Goal: Task Accomplishment & Management: Complete application form

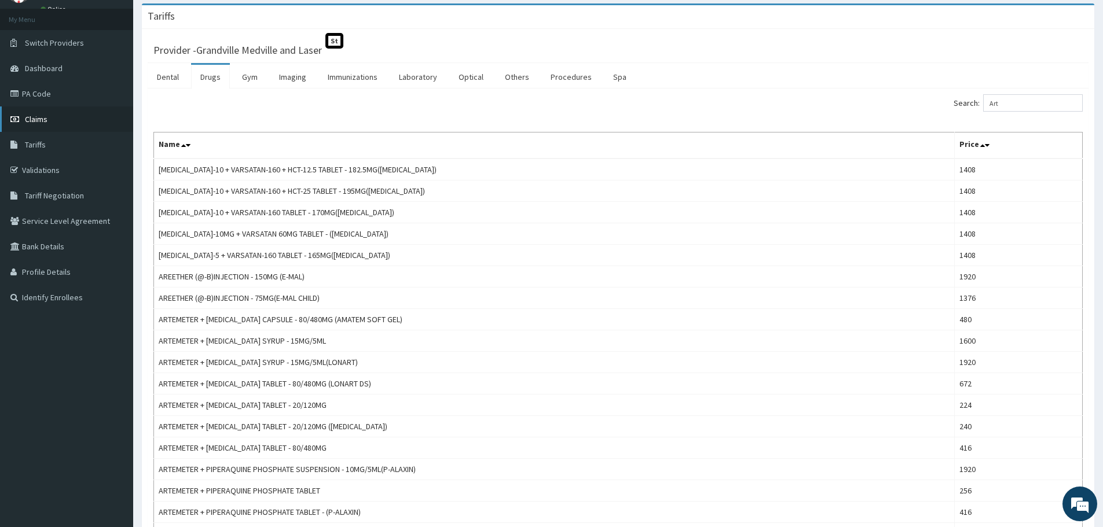
click at [51, 119] on link "Claims" at bounding box center [66, 119] width 133 height 25
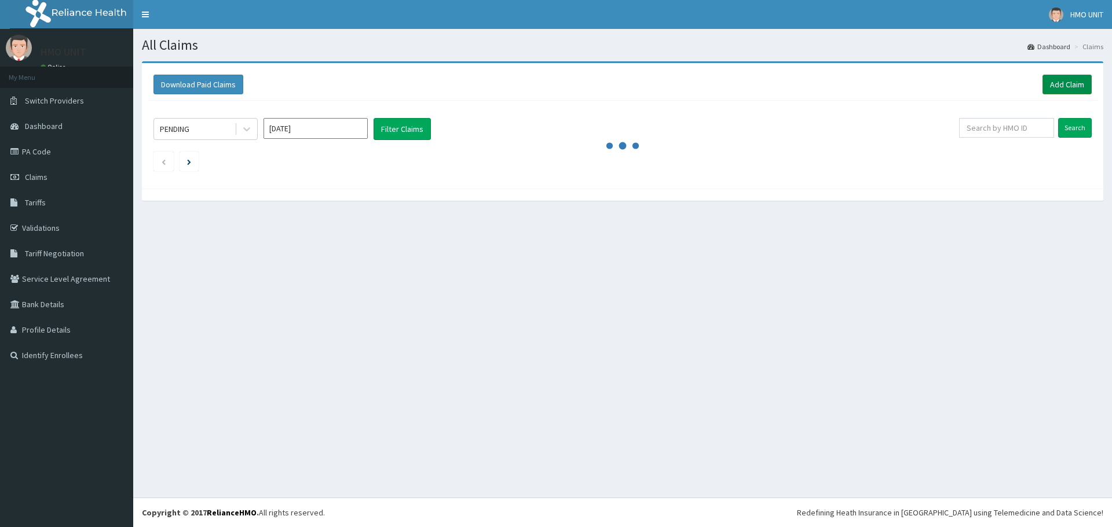
click at [1047, 91] on link "Add Claim" at bounding box center [1066, 85] width 49 height 20
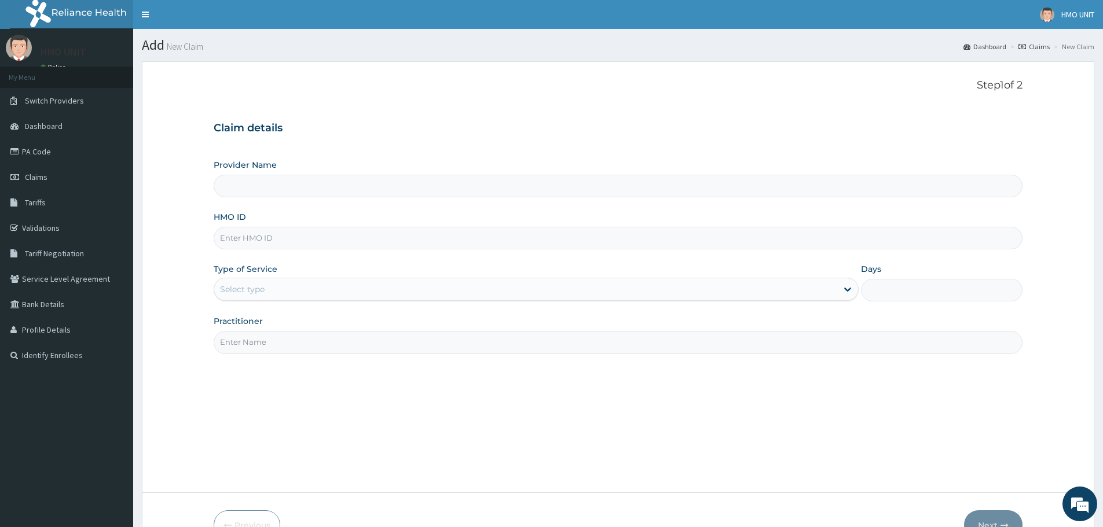
click at [386, 228] on input "HMO ID" at bounding box center [618, 238] width 809 height 23
type input "Grandville Medville and Laser"
type input "bah/10031/a"
click at [835, 290] on div "Select type" at bounding box center [525, 289] width 623 height 19
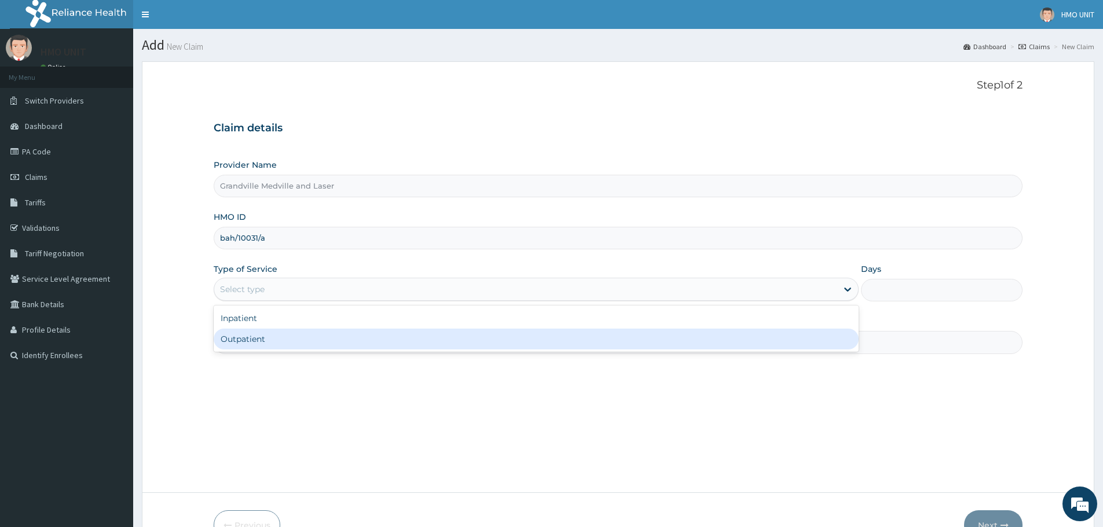
click at [555, 339] on div "Outpatient" at bounding box center [536, 339] width 645 height 21
type input "1"
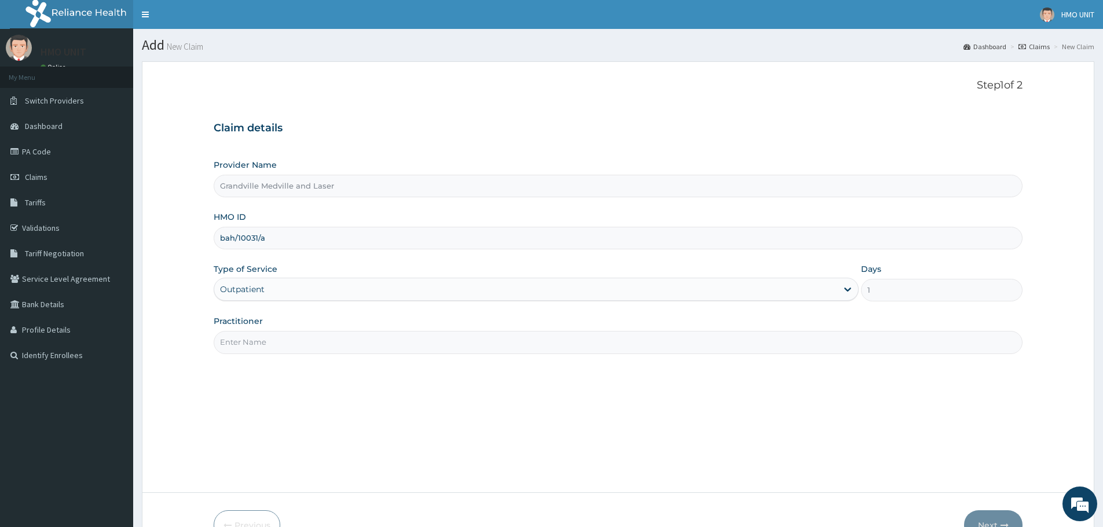
click at [265, 353] on input "Practitioner" at bounding box center [618, 342] width 809 height 23
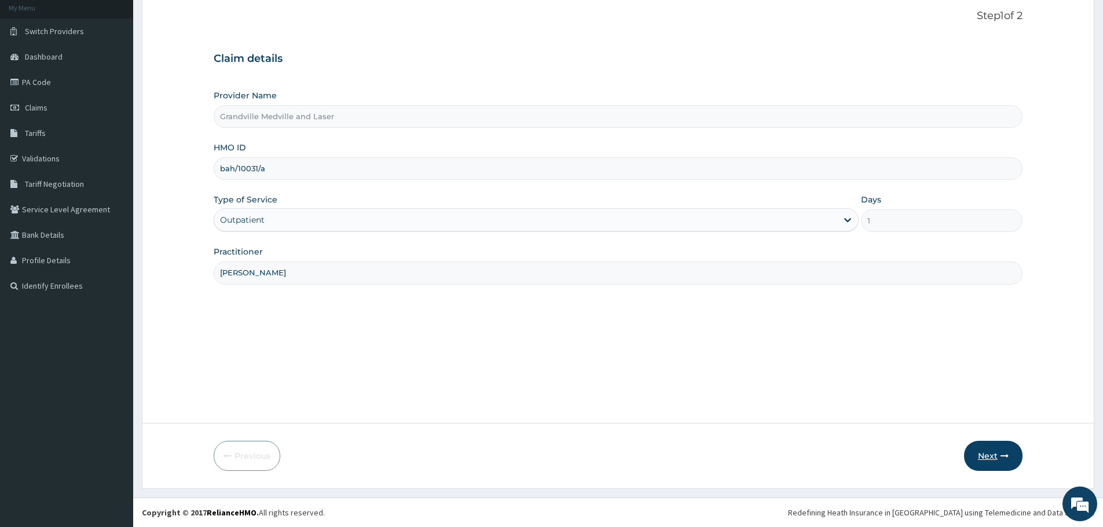
type input "[PERSON_NAME]"
click at [1003, 448] on button "Next" at bounding box center [993, 456] width 58 height 30
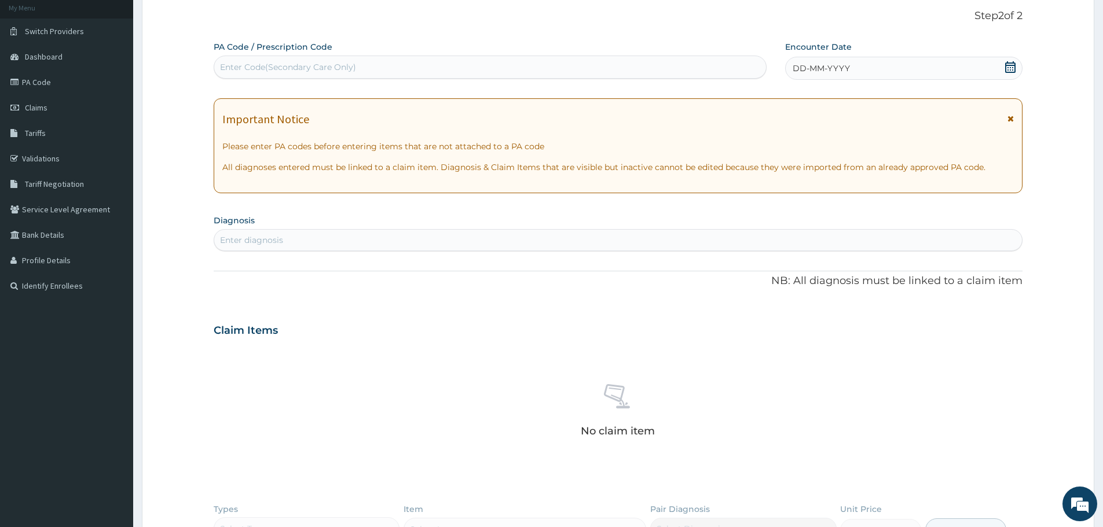
click at [1013, 69] on icon at bounding box center [1010, 67] width 10 height 12
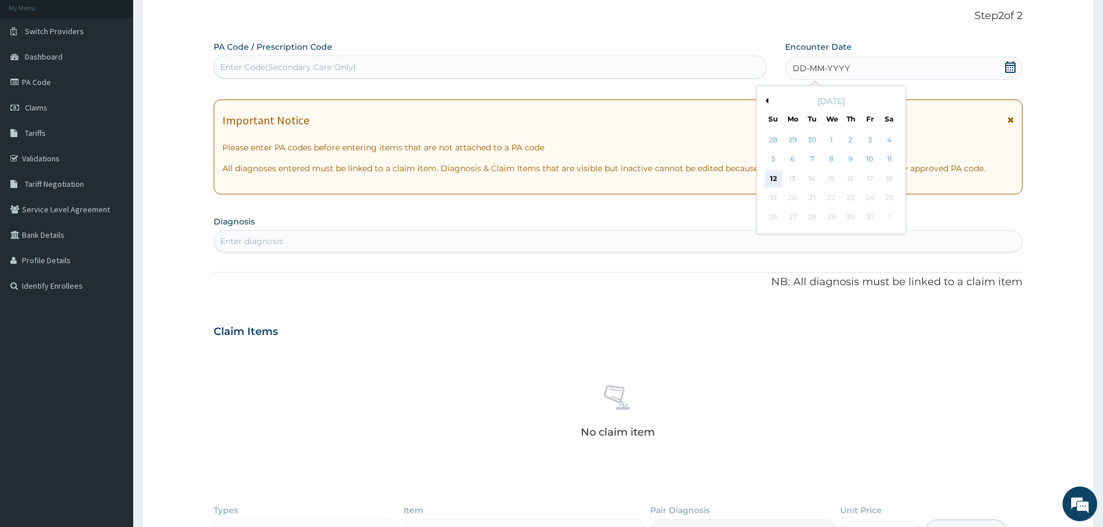
click at [775, 172] on div "12" at bounding box center [773, 178] width 17 height 17
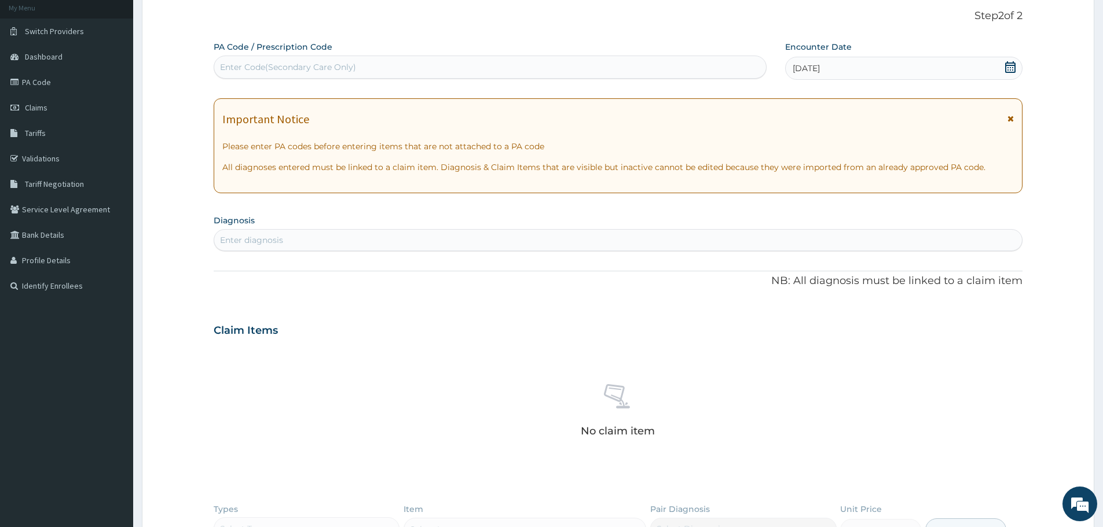
click at [500, 240] on div "Enter diagnosis" at bounding box center [618, 240] width 808 height 19
type input "malaria"
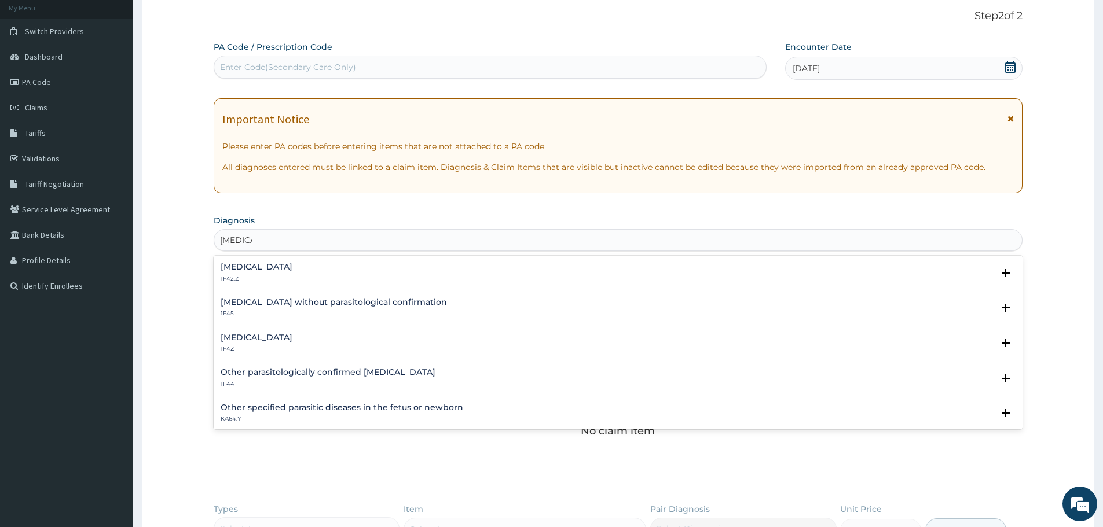
click at [292, 346] on p "1F4Z" at bounding box center [257, 349] width 72 height 8
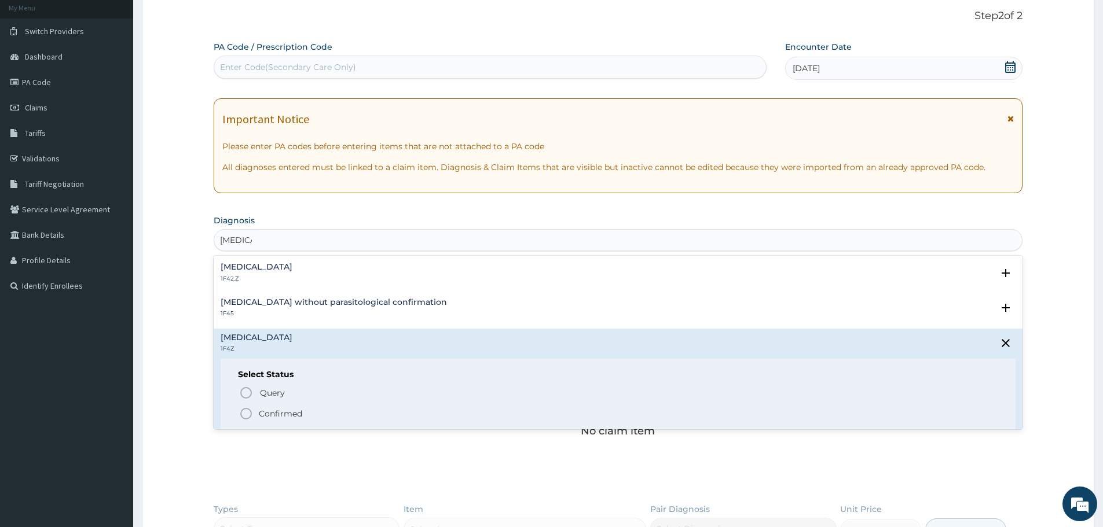
click at [277, 413] on p "Confirmed" at bounding box center [280, 414] width 43 height 12
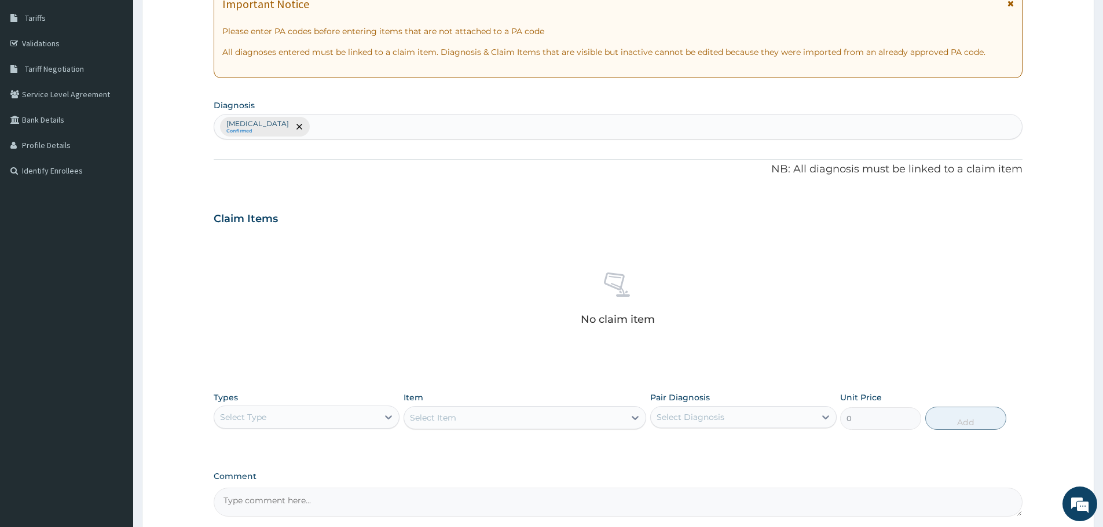
scroll to position [185, 0]
click at [306, 416] on div "Select Type" at bounding box center [296, 417] width 164 height 19
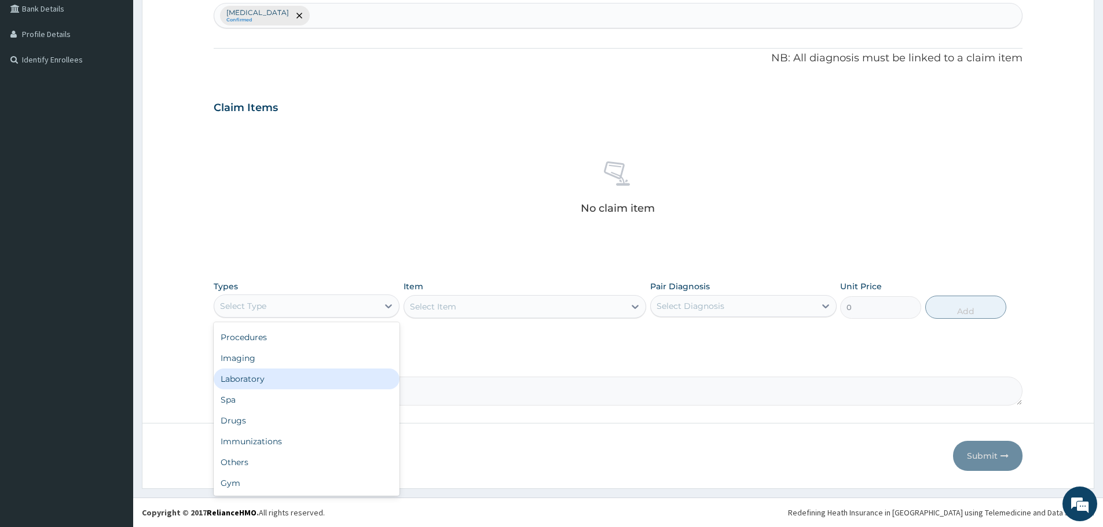
scroll to position [0, 0]
click at [256, 383] on div "Procedures" at bounding box center [307, 376] width 186 height 21
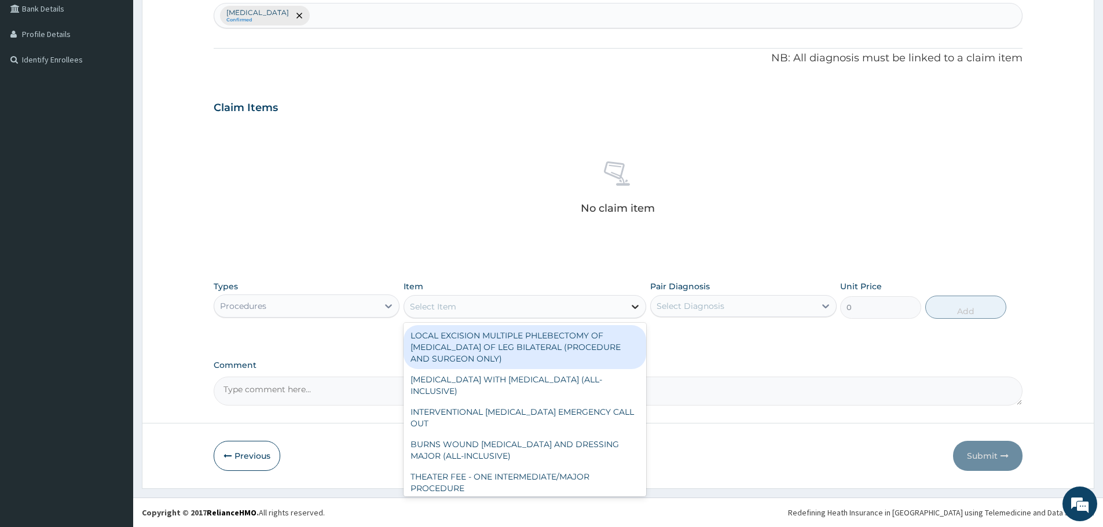
click at [637, 306] on icon at bounding box center [635, 307] width 7 height 4
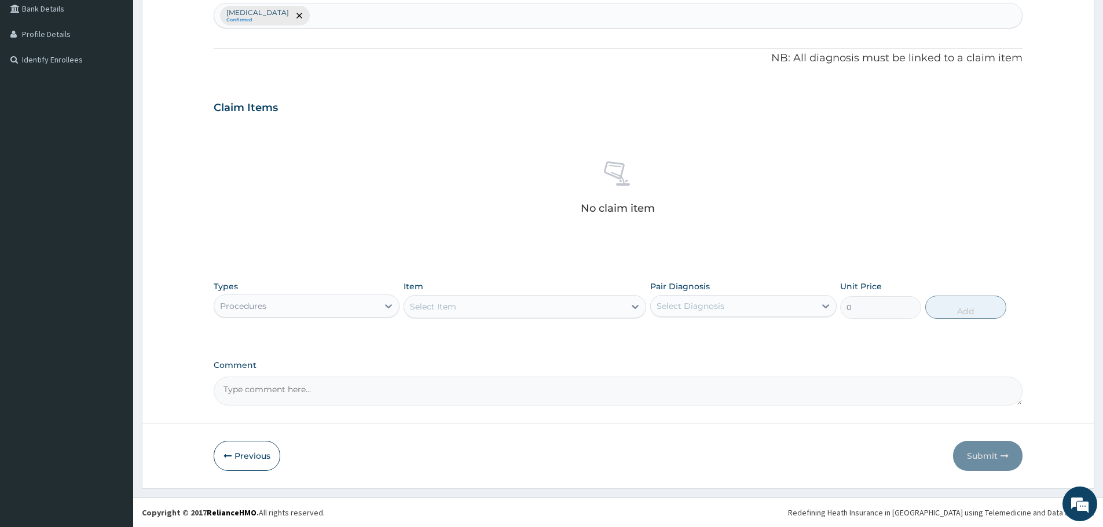
click at [549, 306] on div "Select Item" at bounding box center [514, 307] width 221 height 19
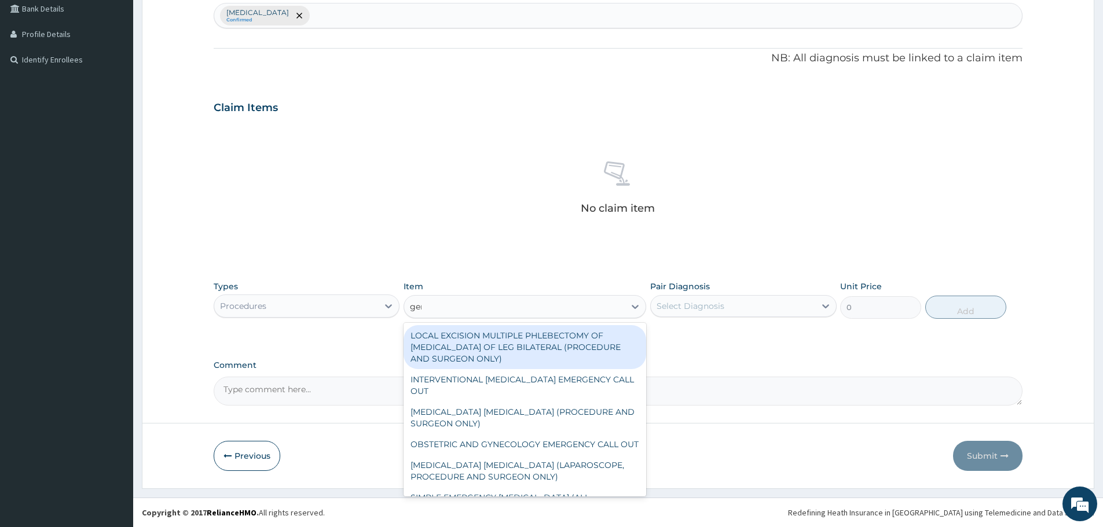
type input "gene"
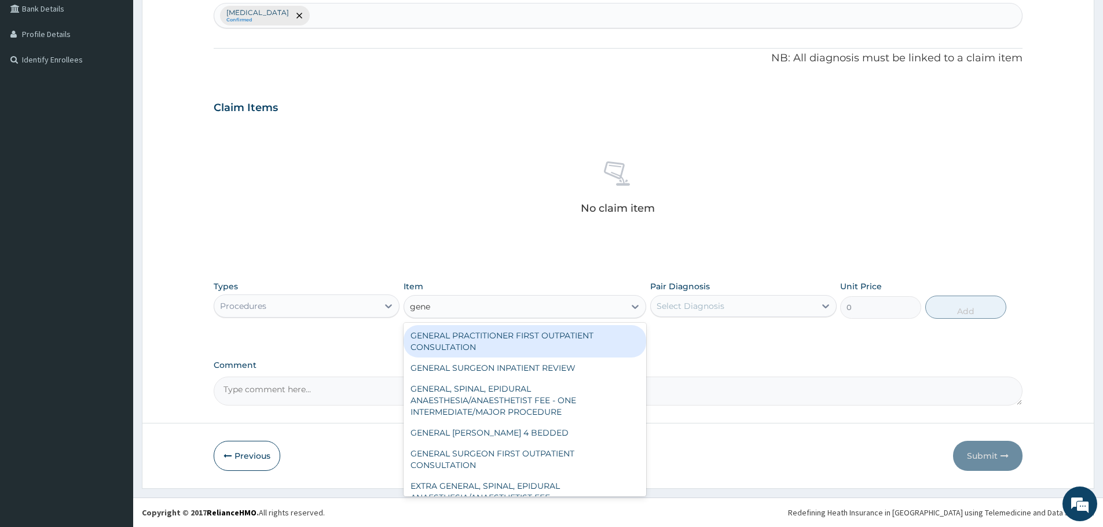
click at [505, 347] on div "GENERAL PRACTITIONER FIRST OUTPATIENT CONSULTATION" at bounding box center [525, 341] width 243 height 32
type input "4500"
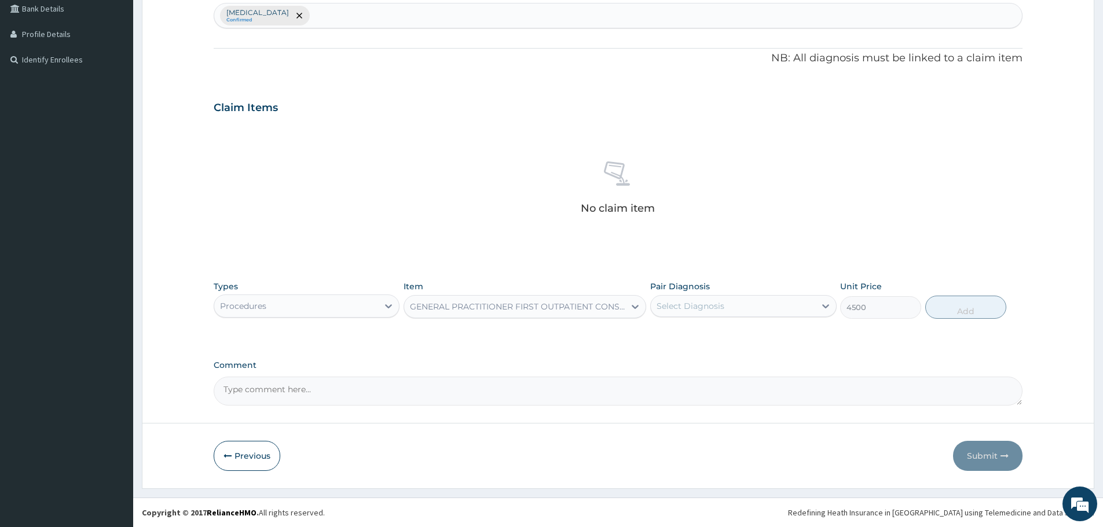
click at [691, 314] on div "Select Diagnosis" at bounding box center [733, 306] width 164 height 19
click at [694, 326] on div "Malaria, unspecified" at bounding box center [743, 336] width 186 height 24
checkbox input "true"
click at [375, 19] on div "Malaria, unspecified Confirmed" at bounding box center [618, 15] width 808 height 24
type input "upper"
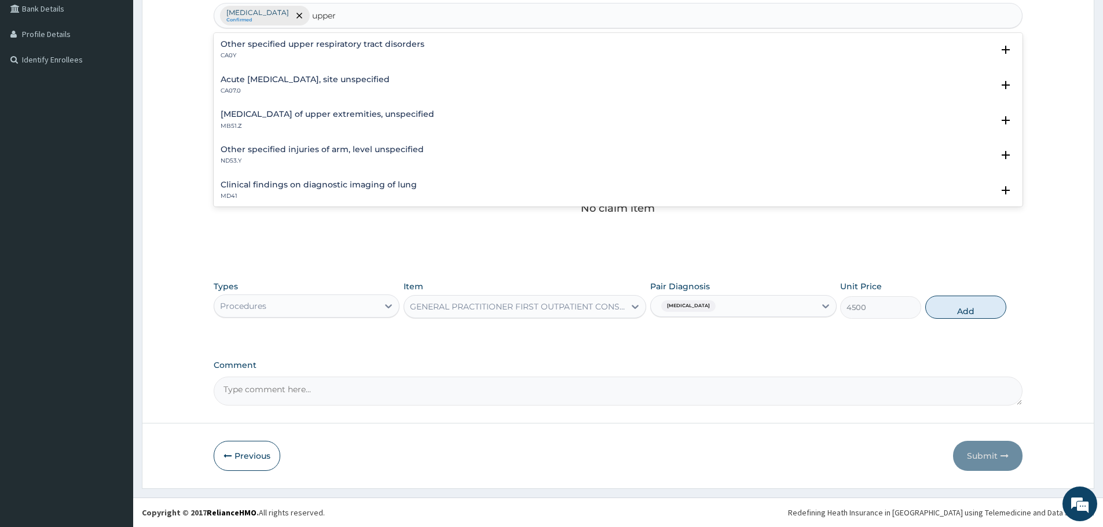
click at [344, 82] on h4 "Acute upper respiratory infection, site unspecified" at bounding box center [305, 79] width 169 height 9
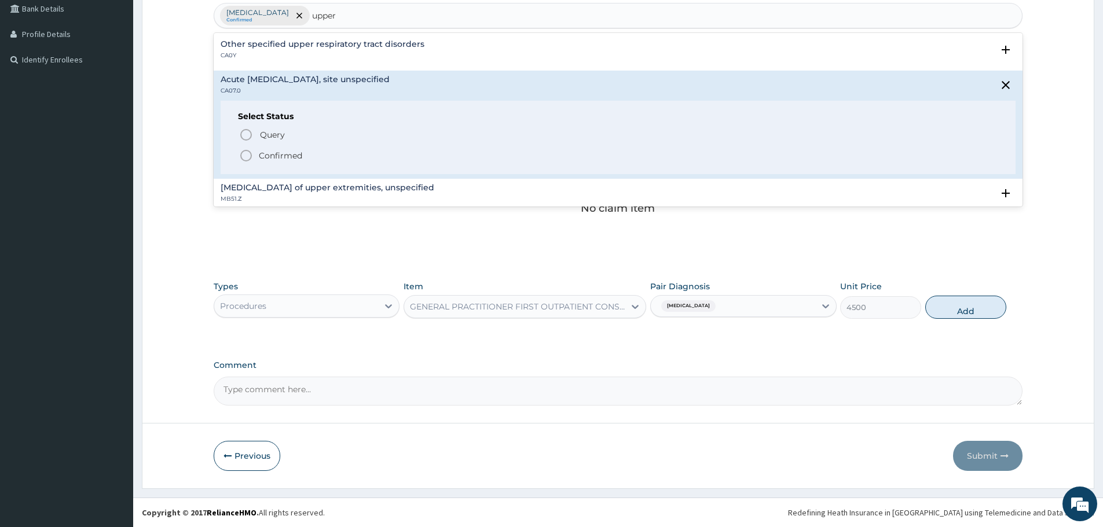
click at [284, 148] on div "Query Query covers suspected (?), Keep in view (kiv), Ruled out (r/o) Confirmed" at bounding box center [618, 144] width 760 height 35
click at [277, 158] on p "Confirmed" at bounding box center [280, 156] width 43 height 12
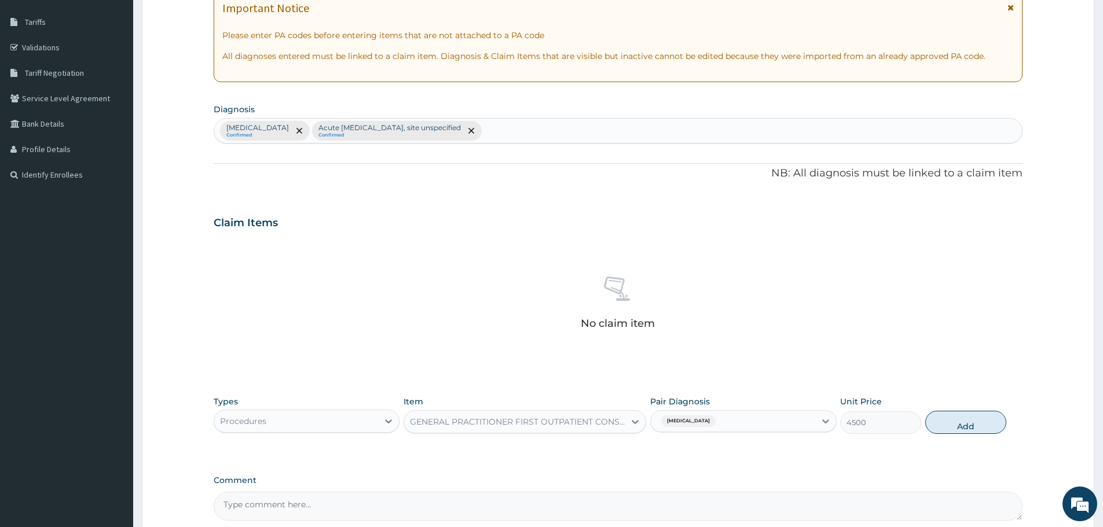
scroll to position [180, 0]
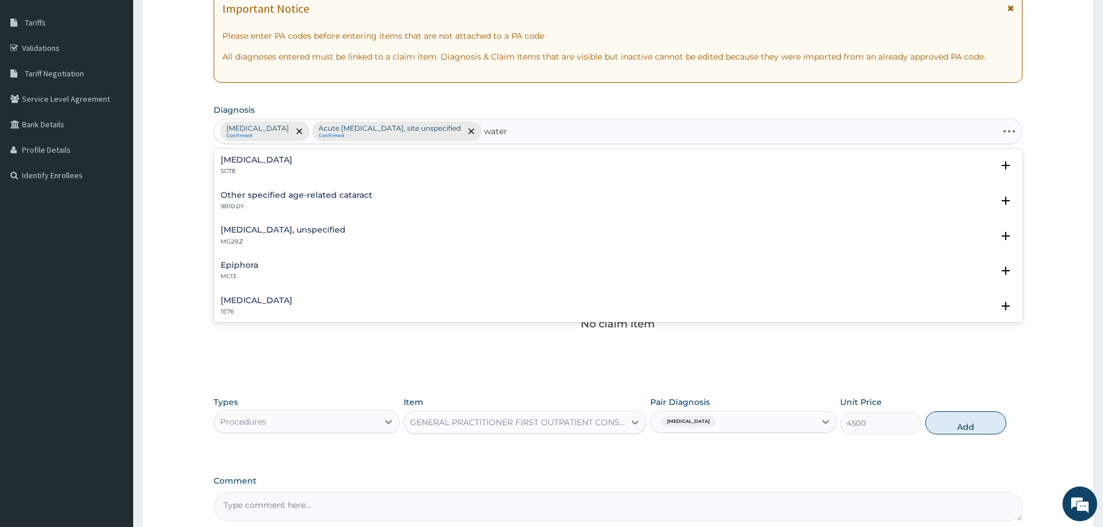
type input "watery"
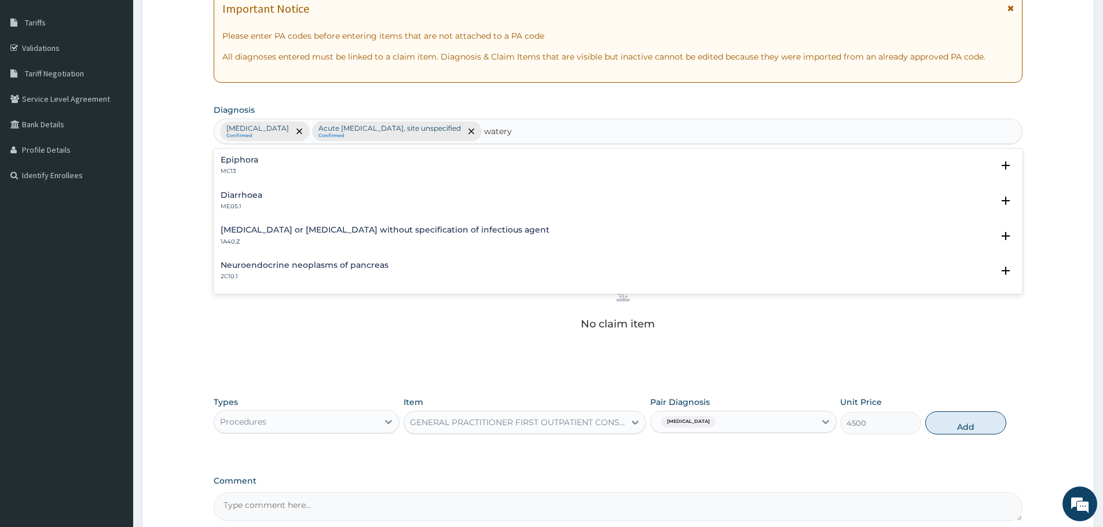
click at [272, 192] on div "Diarrhoea ME05.1" at bounding box center [618, 201] width 795 height 20
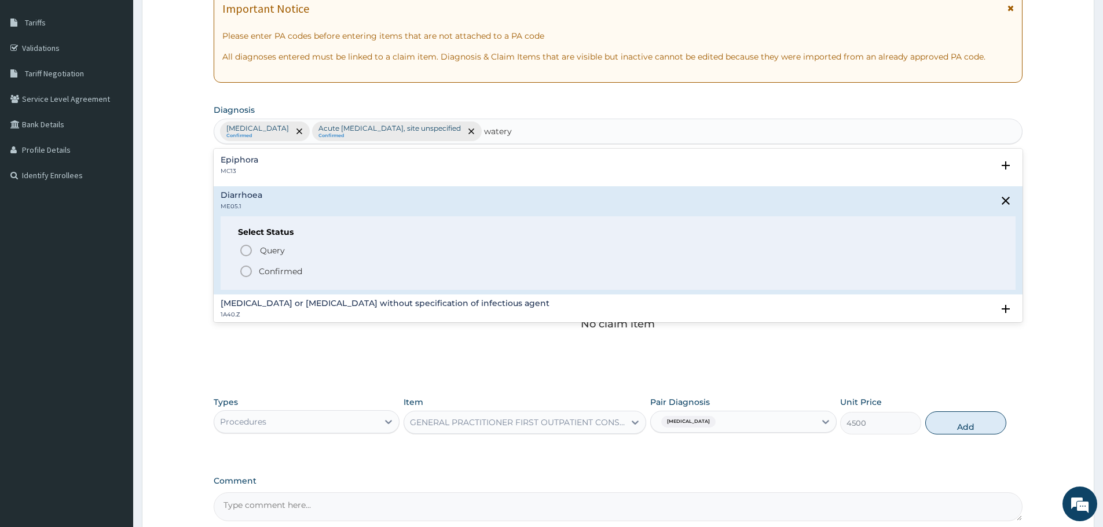
click at [297, 272] on p "Confirmed" at bounding box center [280, 272] width 43 height 12
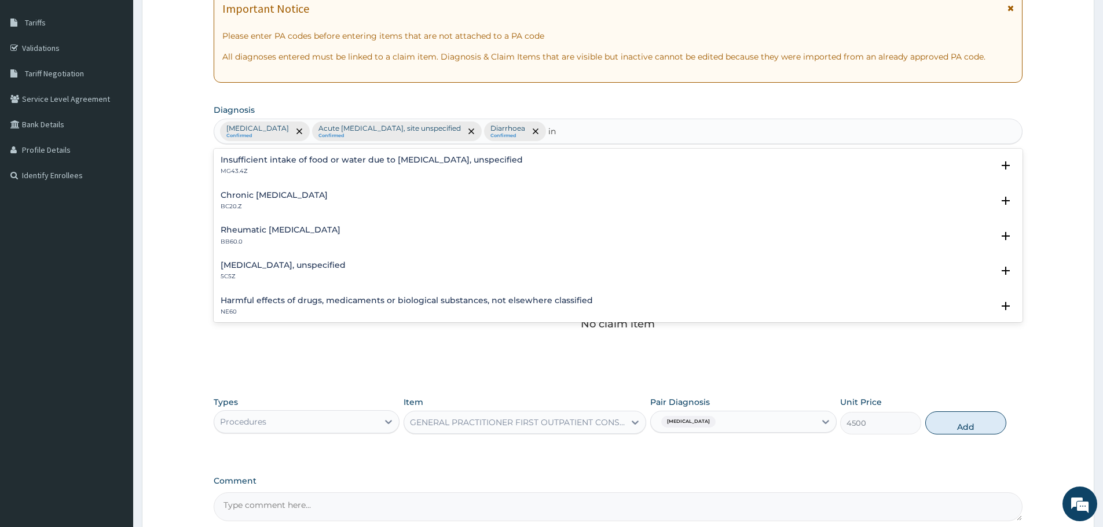
type input "i"
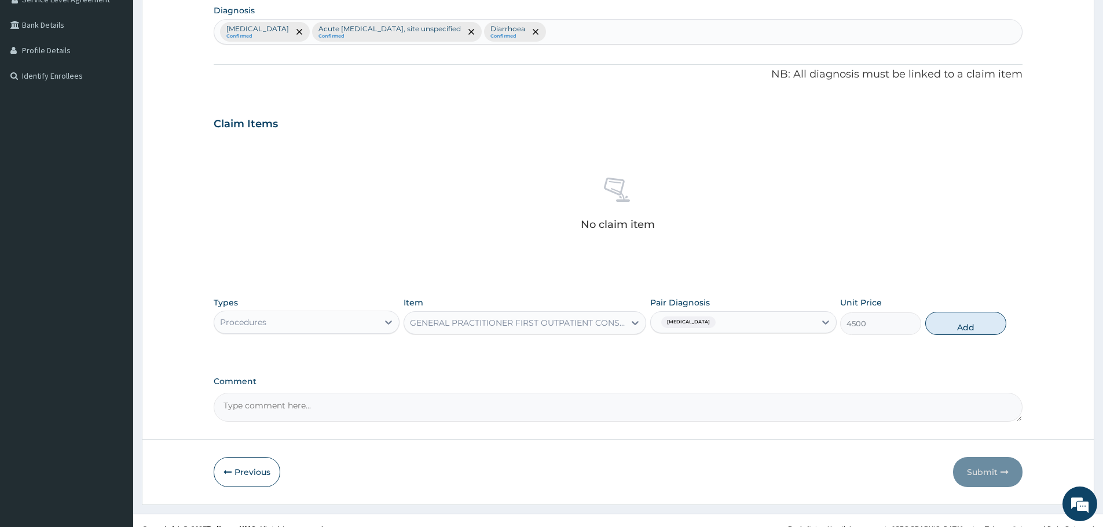
scroll to position [296, 0]
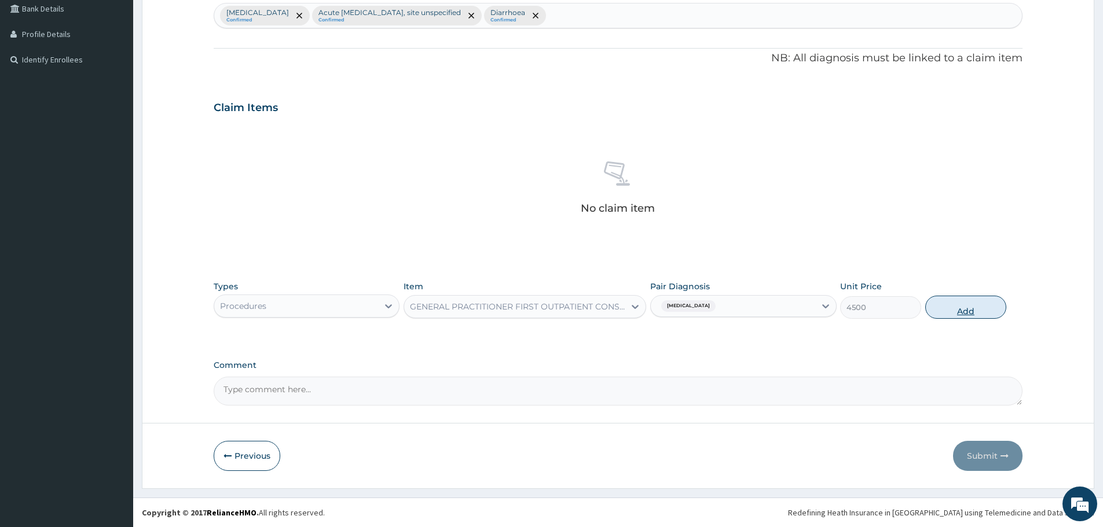
click at [966, 314] on button "Add" at bounding box center [965, 307] width 81 height 23
type input "0"
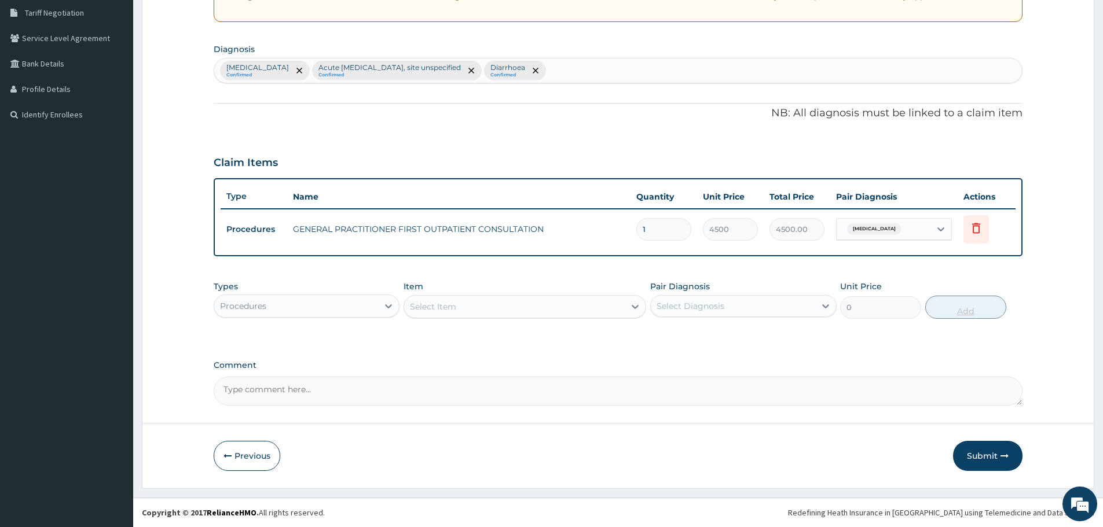
scroll to position [241, 0]
click at [369, 309] on div "Procedures" at bounding box center [296, 306] width 164 height 19
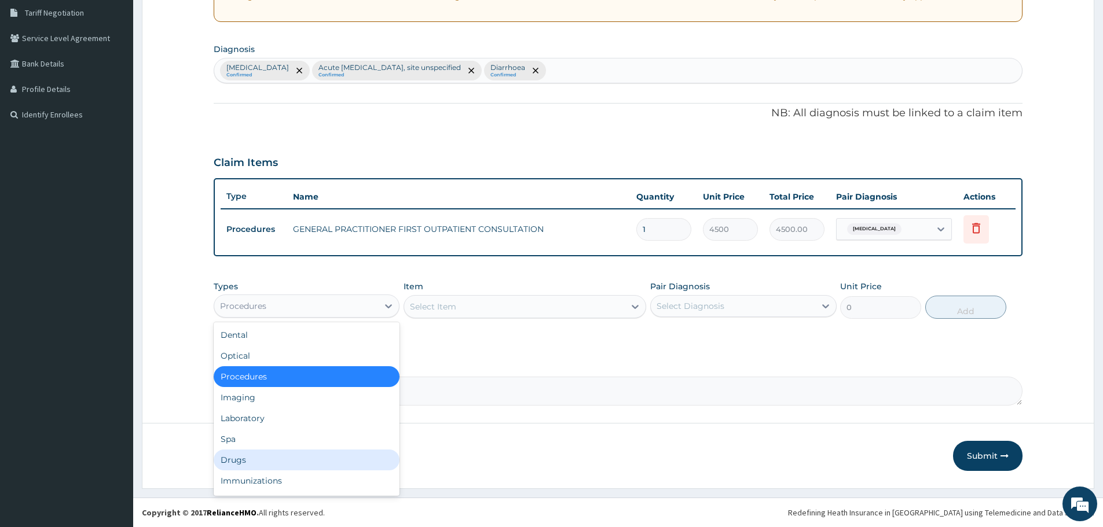
click at [311, 461] on div "Drugs" at bounding box center [307, 460] width 186 height 21
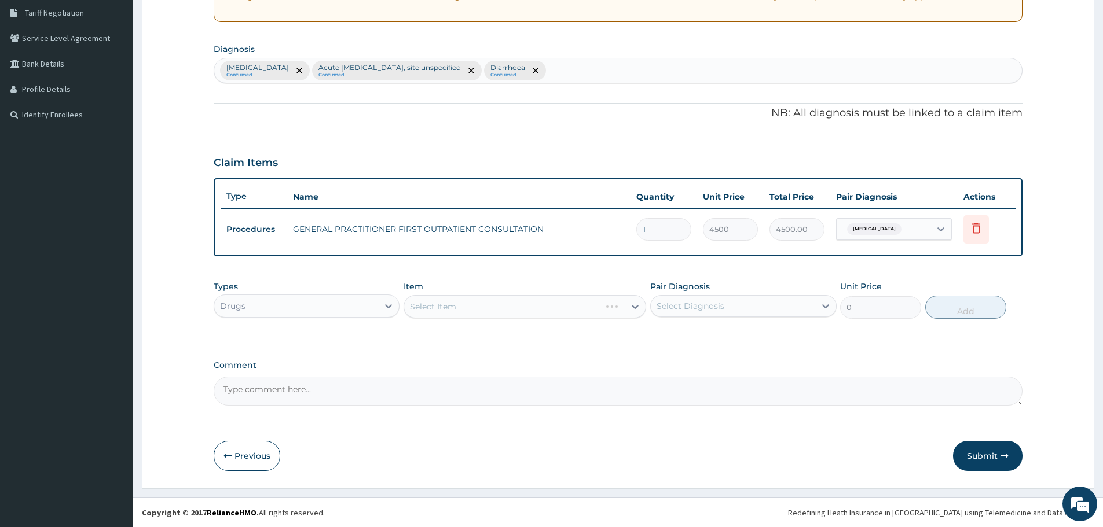
click at [448, 313] on div "Select Item" at bounding box center [525, 306] width 243 height 23
click at [609, 314] on div "Select Item" at bounding box center [525, 306] width 243 height 23
click at [542, 312] on div "Select Item" at bounding box center [525, 306] width 243 height 23
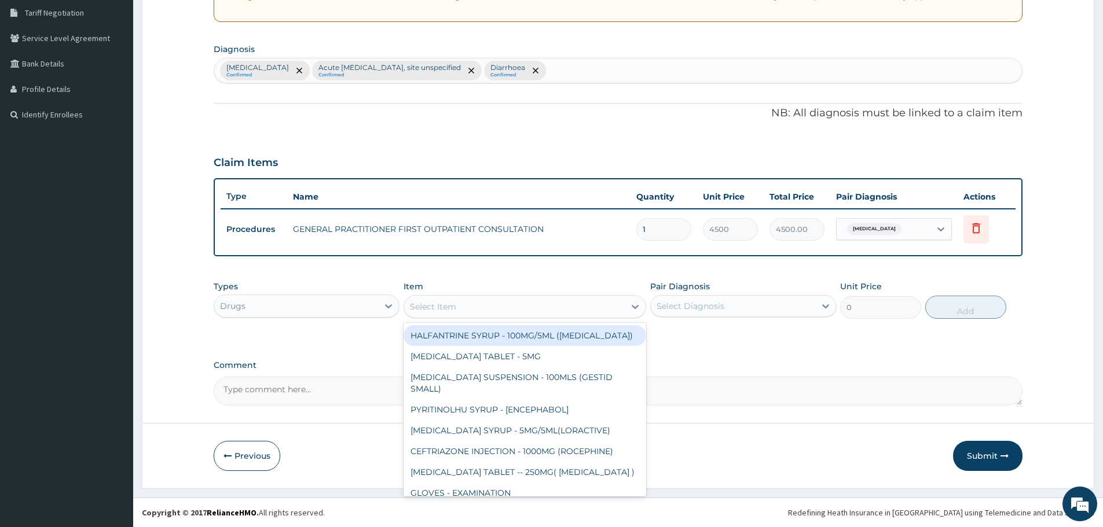
click at [439, 309] on div "Select Item" at bounding box center [433, 307] width 46 height 12
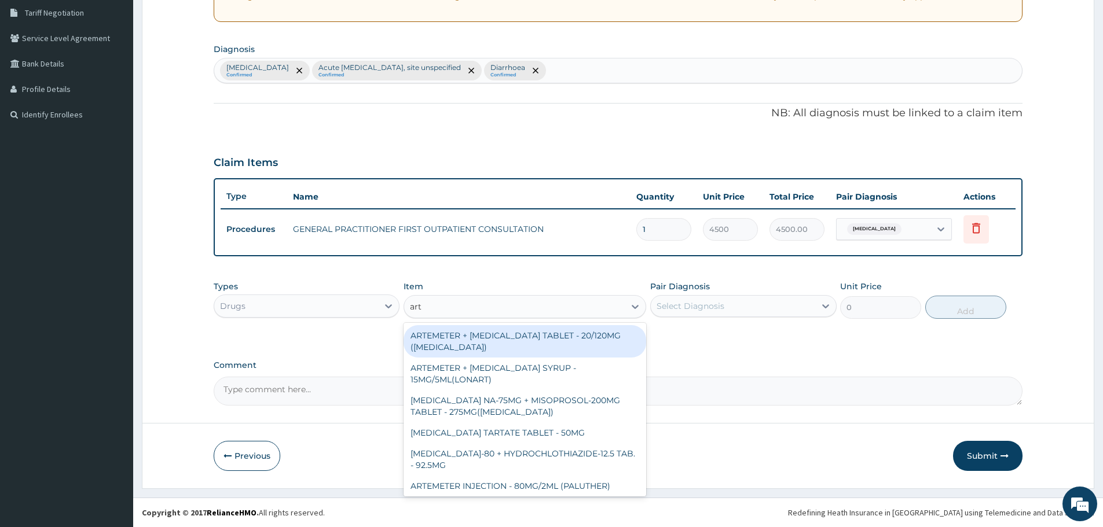
type input "arte"
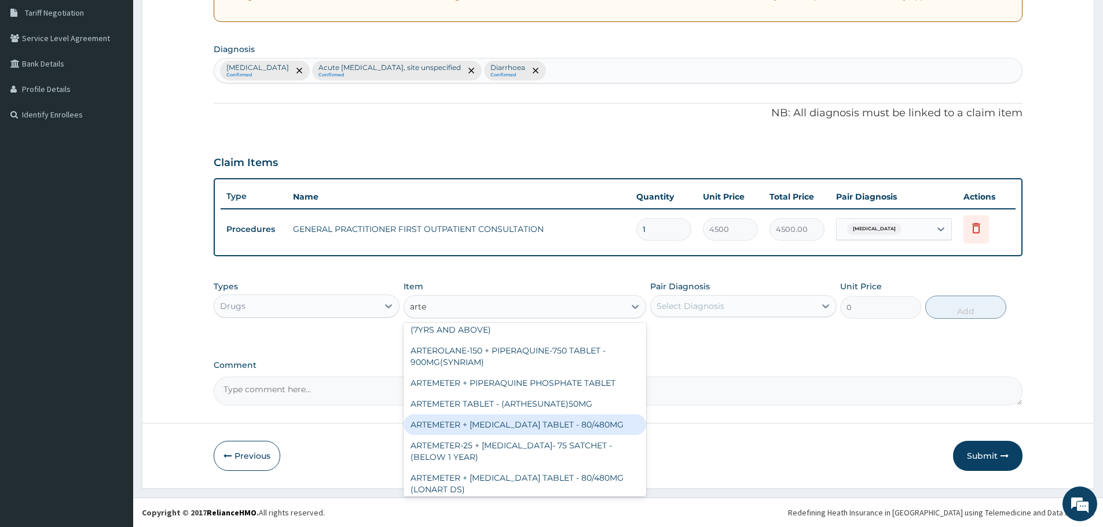
scroll to position [174, 0]
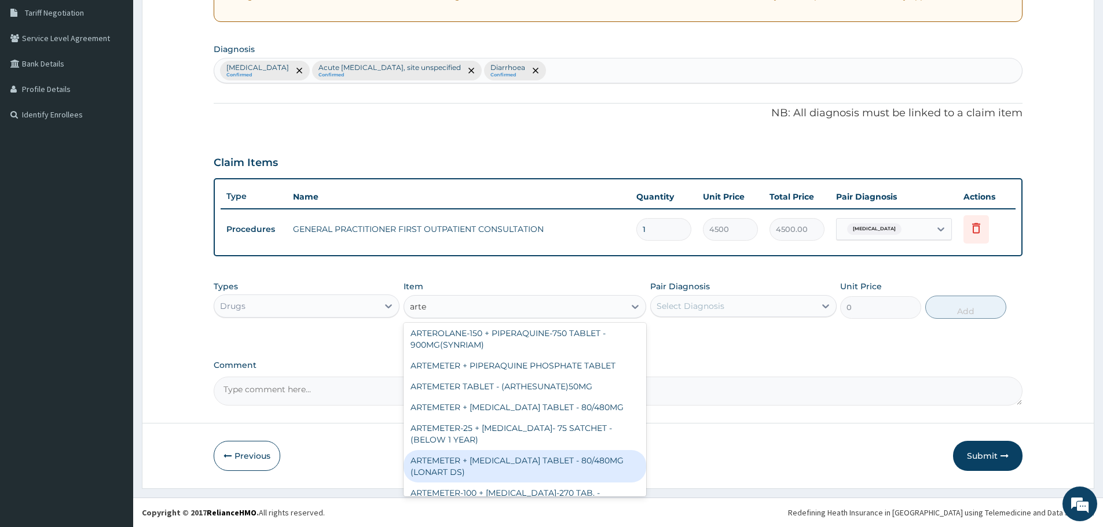
click at [531, 462] on div "ARTEMETER + LUMEFANTRINE TABLET - 80/480MG (LONART DS)" at bounding box center [525, 466] width 243 height 32
type input "672"
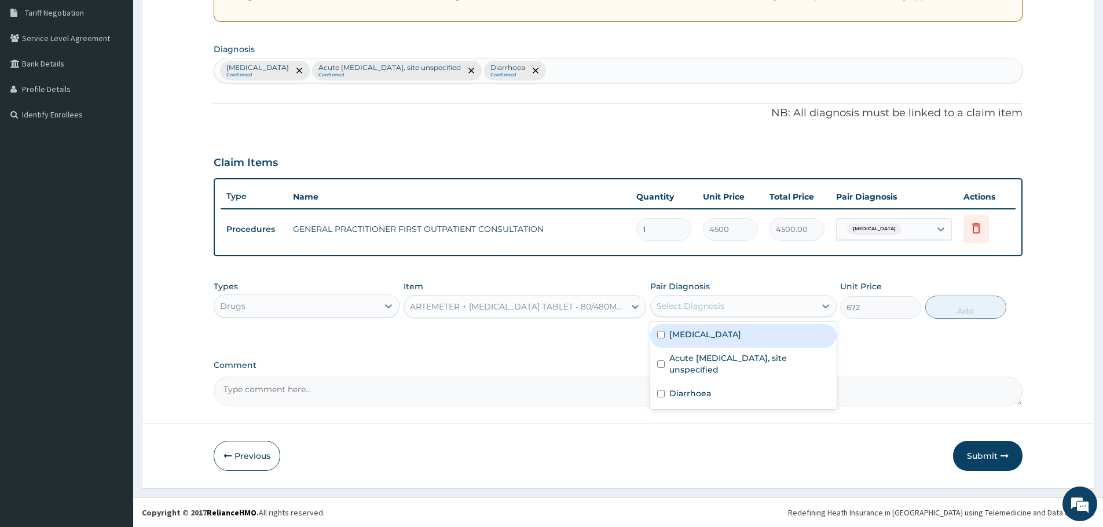
click at [814, 304] on div "Select Diagnosis" at bounding box center [733, 306] width 164 height 19
click at [703, 342] on div "Malaria, unspecified" at bounding box center [743, 336] width 186 height 24
checkbox input "true"
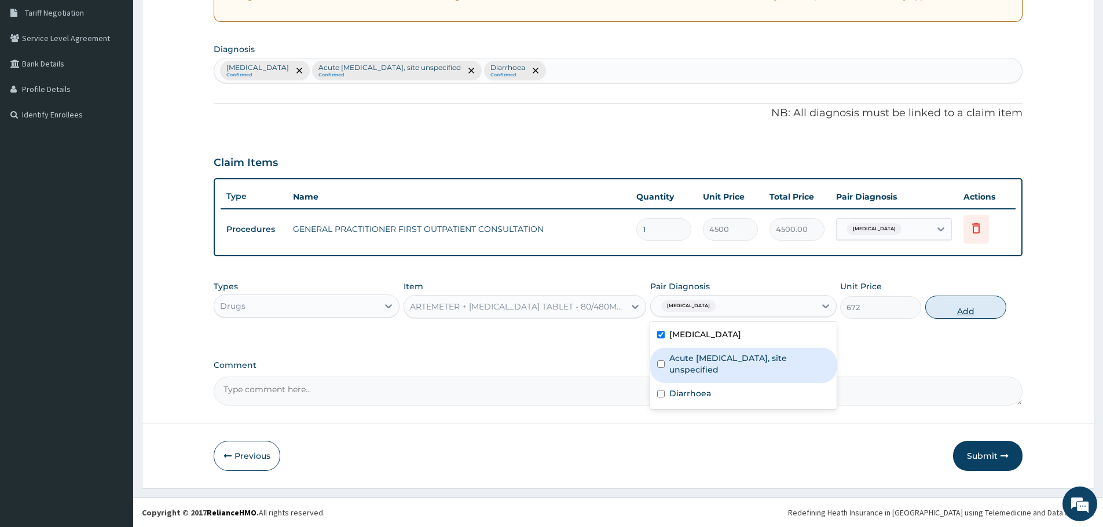
click at [955, 308] on button "Add" at bounding box center [965, 307] width 81 height 23
type input "0"
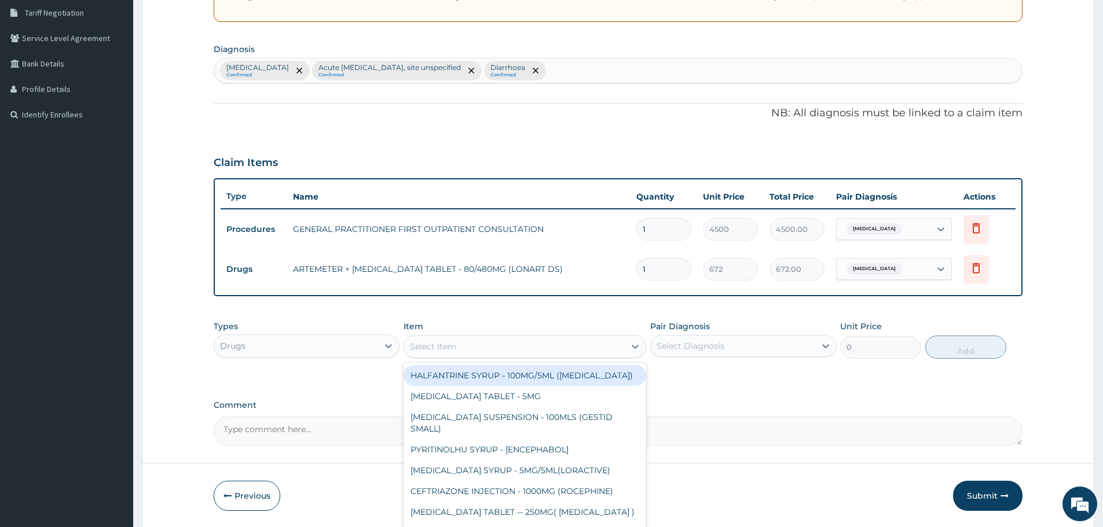
click at [477, 354] on div "Select Item" at bounding box center [514, 347] width 221 height 19
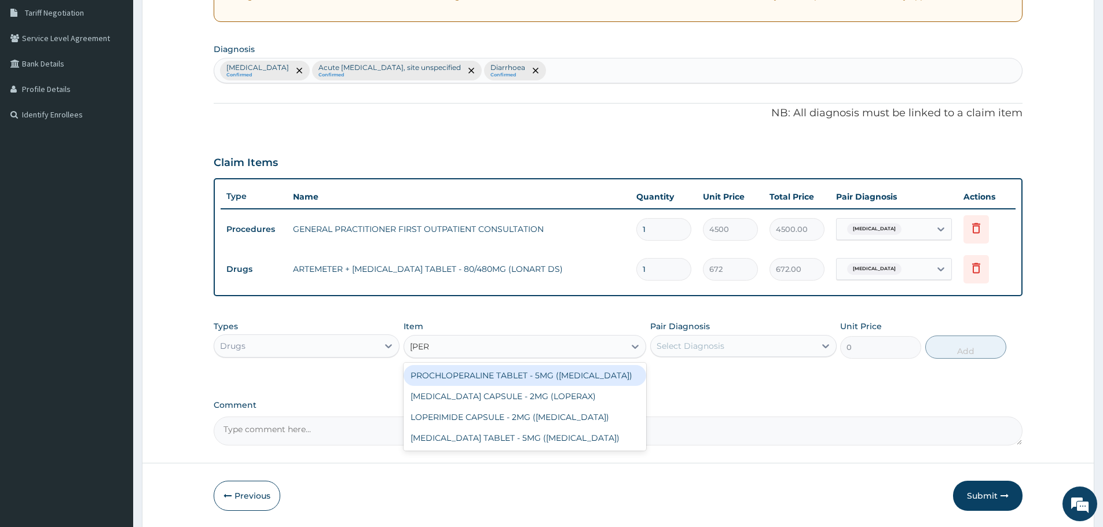
type input "loper"
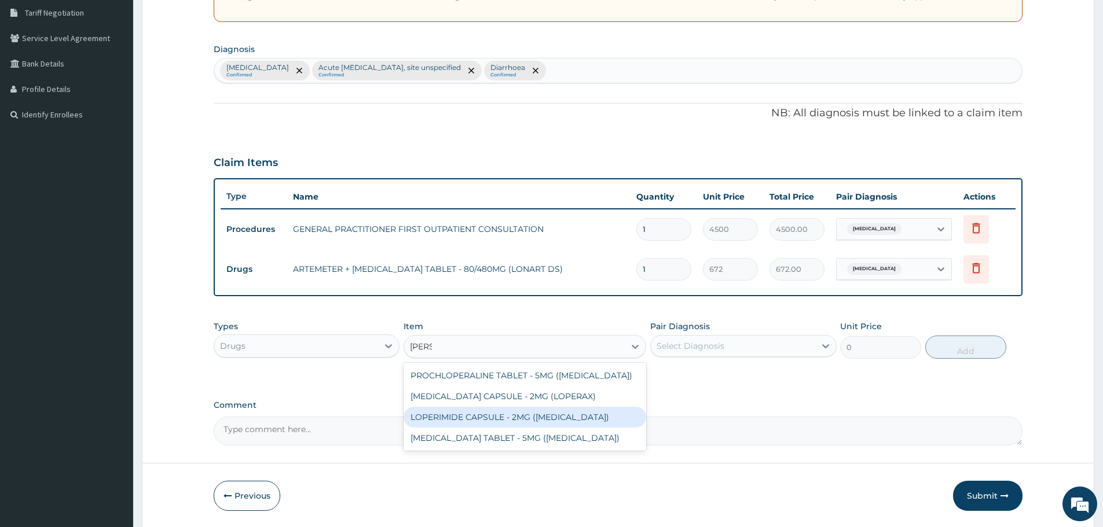
click at [524, 417] on div "LOPERIMIDE CAPSULE - 2MG (IMODIUM)" at bounding box center [525, 417] width 243 height 21
type input "179.20000000000002"
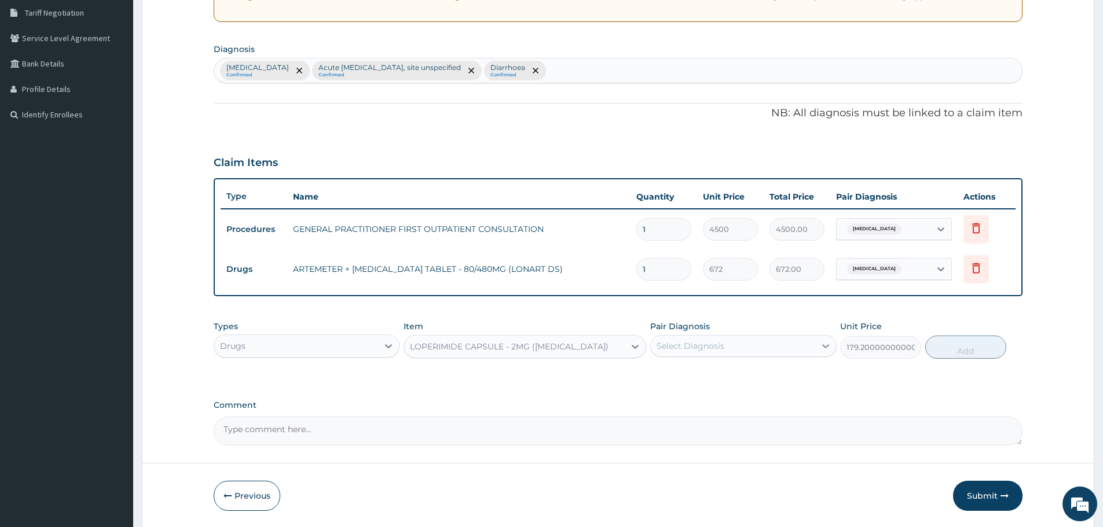
click at [824, 353] on div at bounding box center [825, 346] width 21 height 21
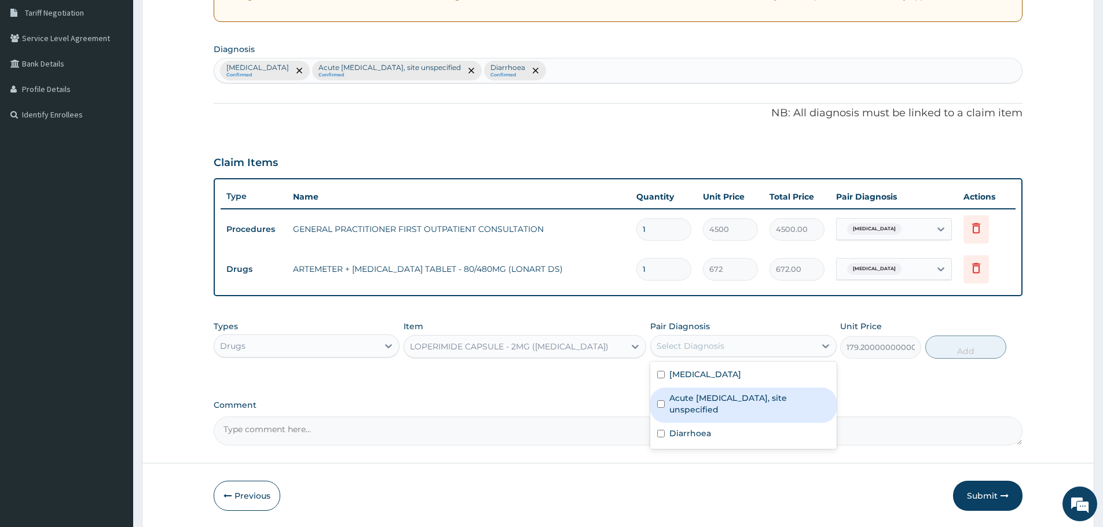
click at [736, 406] on label "Acute upper respiratory infection, site unspecified" at bounding box center [749, 404] width 160 height 23
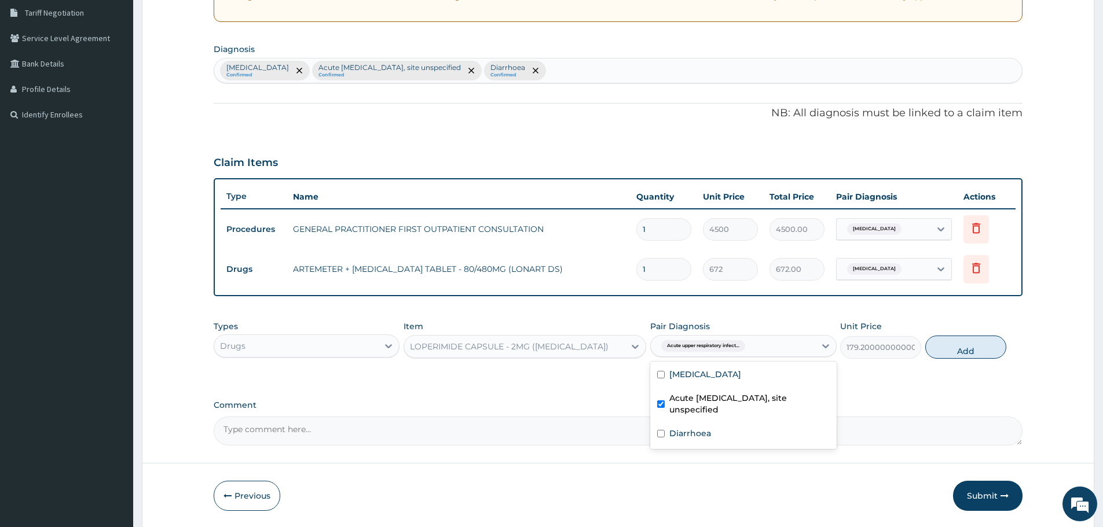
click at [741, 398] on label "Acute upper respiratory infection, site unspecified" at bounding box center [749, 404] width 160 height 23
checkbox input "false"
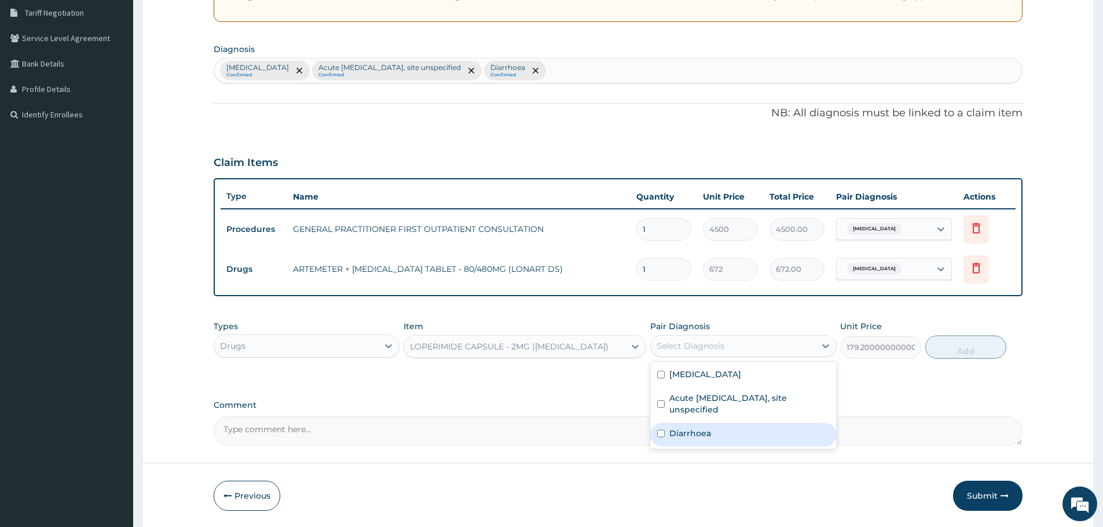
click at [692, 426] on div "Diarrhoea" at bounding box center [743, 435] width 186 height 24
checkbox input "true"
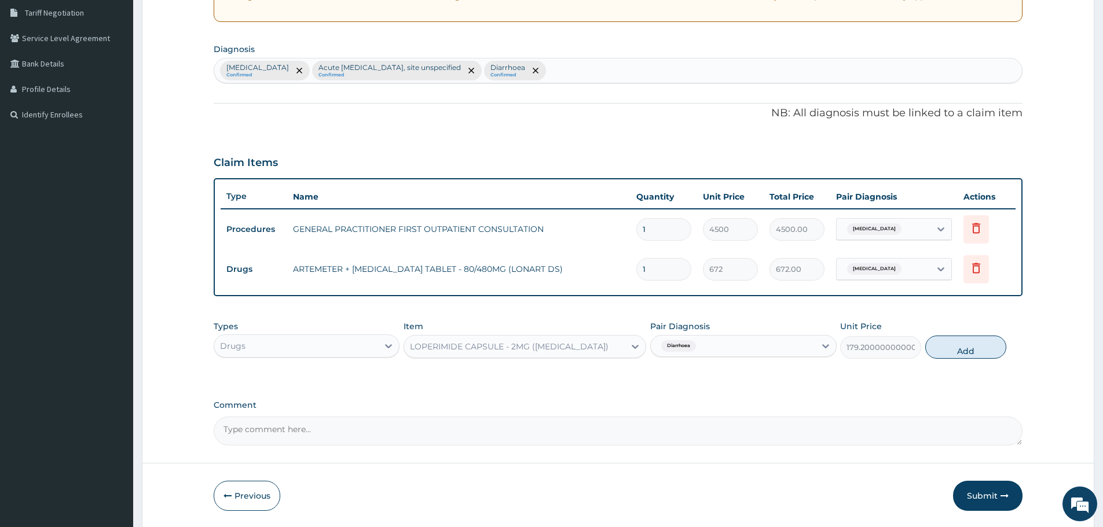
drag, startPoint x: 652, startPoint y: 269, endPoint x: 629, endPoint y: 272, distance: 23.9
click at [629, 272] on tr "Drugs ARTEMETER + LUMEFANTRINE TABLET - 80/480MG (LONART DS) 1 672 672.00 Malar…" at bounding box center [618, 270] width 795 height 40
type input "6"
type input "4032.00"
type input "6"
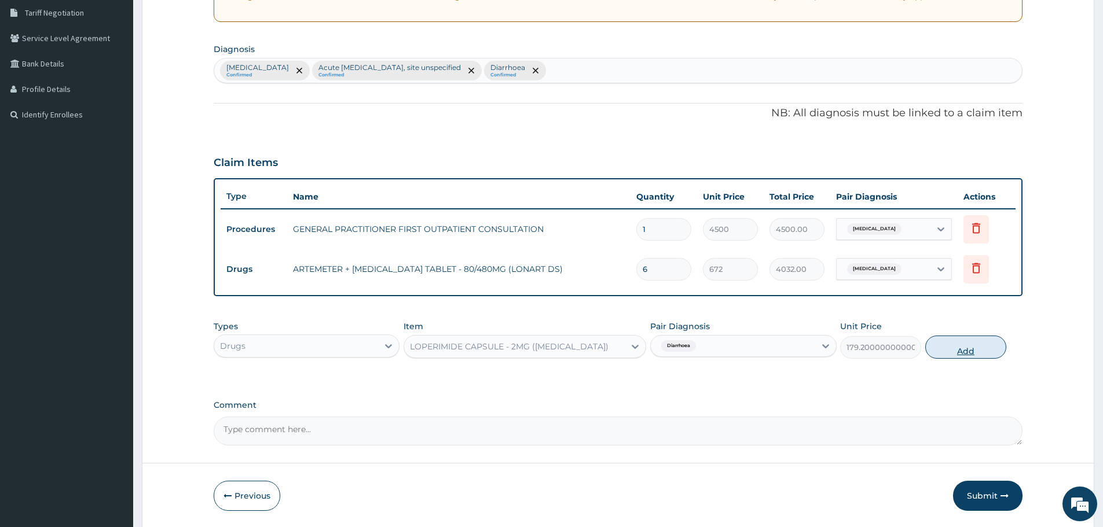
click at [963, 353] on button "Add" at bounding box center [965, 347] width 81 height 23
type input "0"
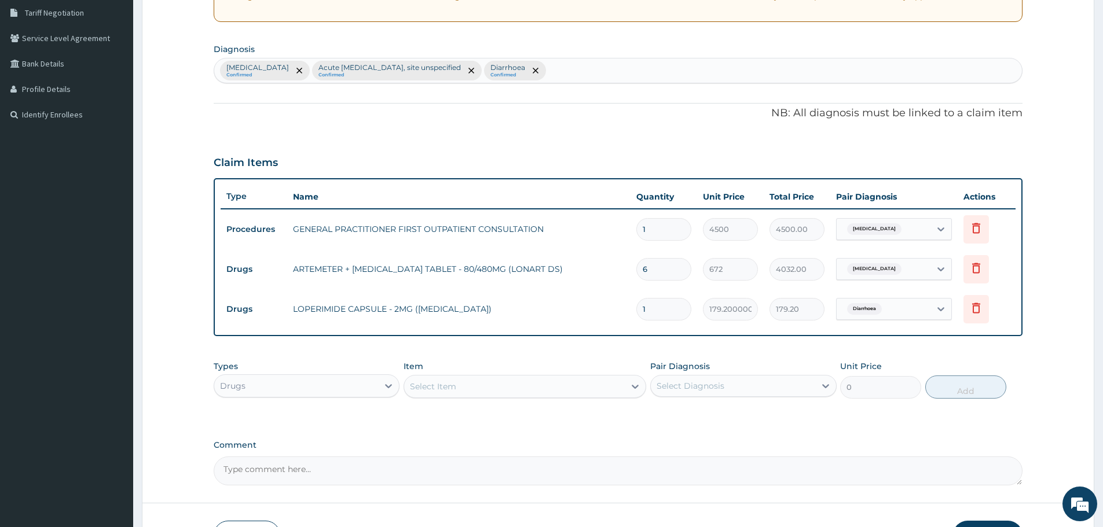
drag, startPoint x: 666, startPoint y: 311, endPoint x: 632, endPoint y: 311, distance: 34.2
click at [632, 311] on td "1" at bounding box center [663, 309] width 67 height 34
type input "0.00"
type input "4"
type input "716.80"
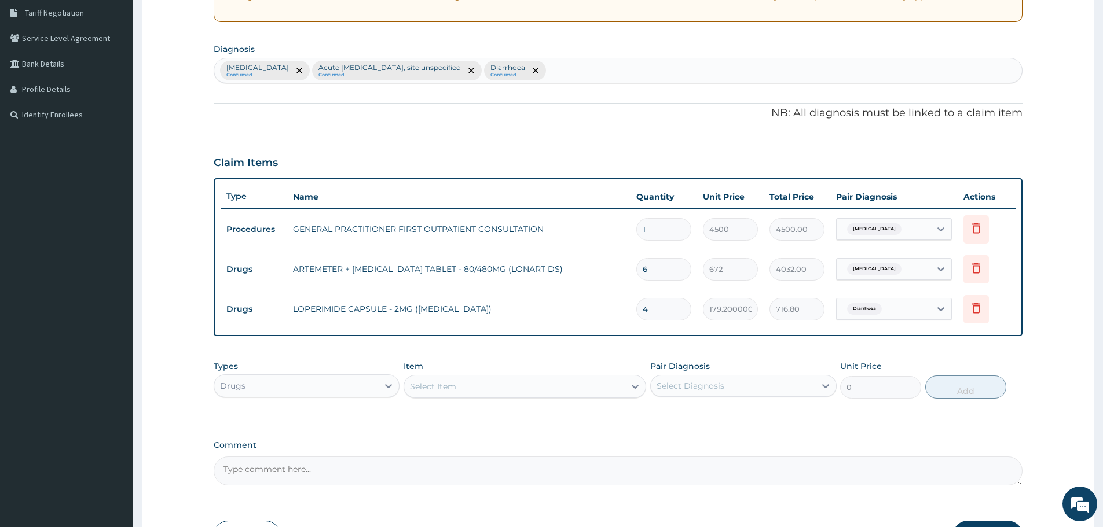
type input "0.00"
type input "8"
type input "1433.60"
type input "8"
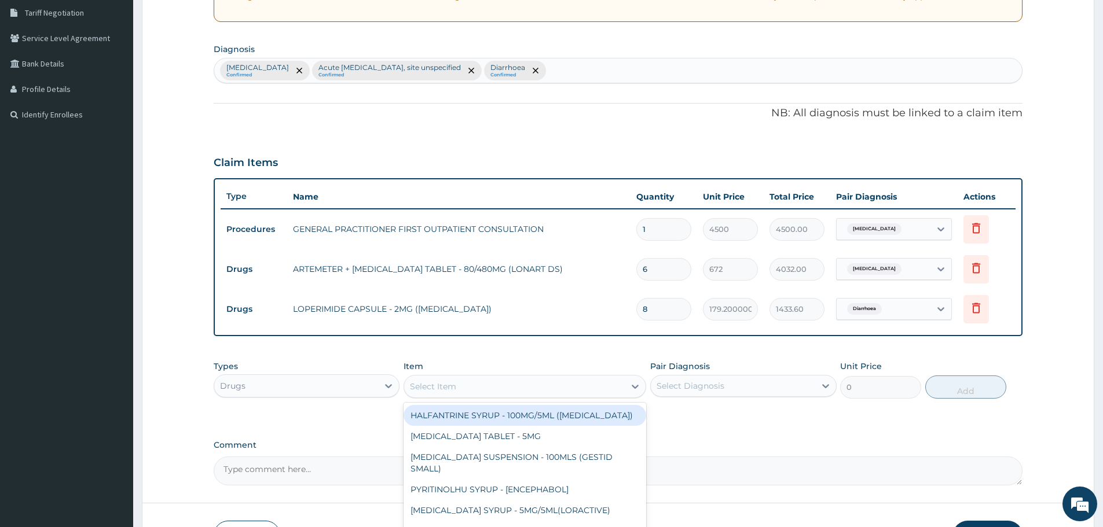
click at [461, 385] on div "Select Item" at bounding box center [514, 386] width 221 height 19
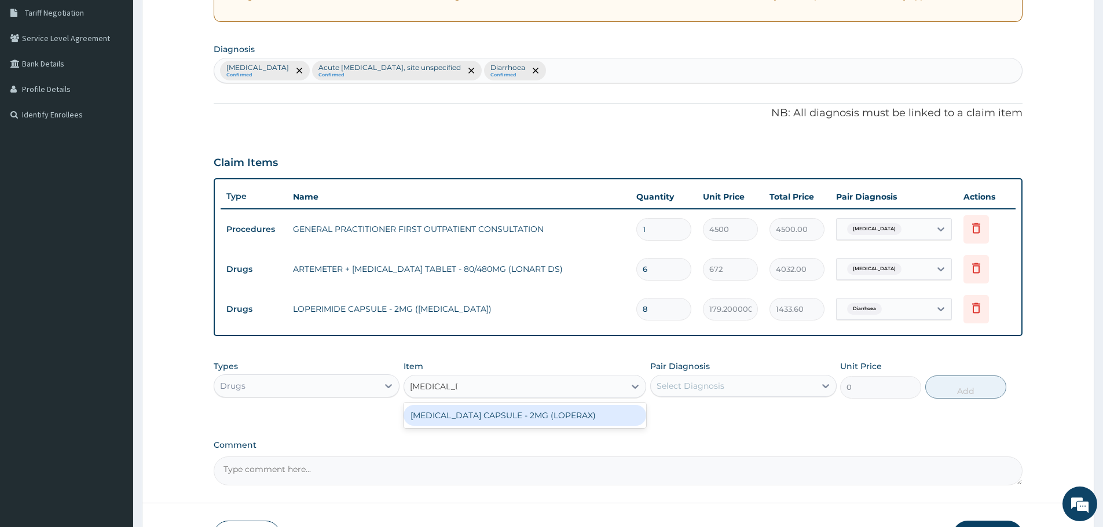
type input "loperamide"
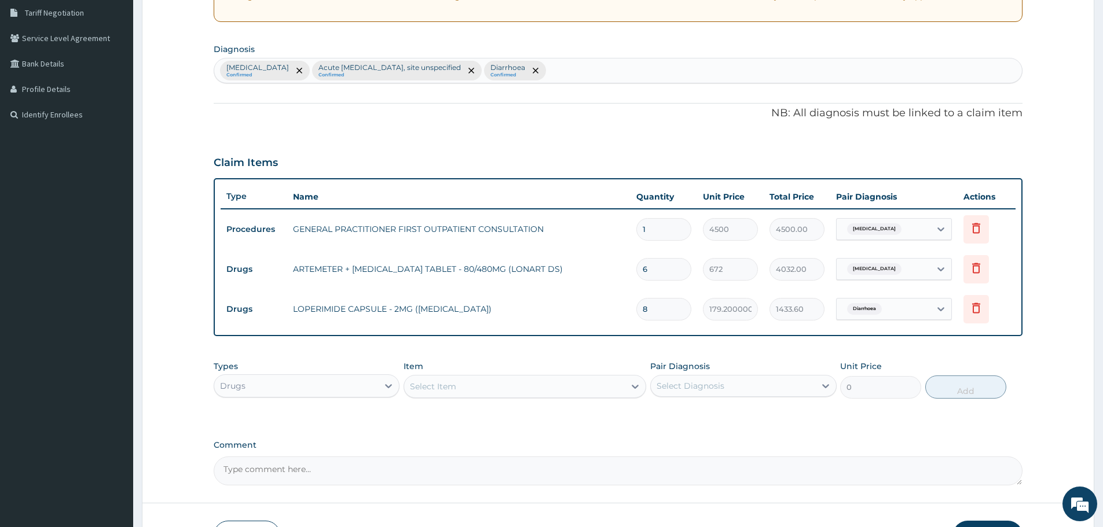
click at [655, 309] on input "8" at bounding box center [663, 309] width 55 height 23
type input "0.00"
type input "4"
type input "716.80"
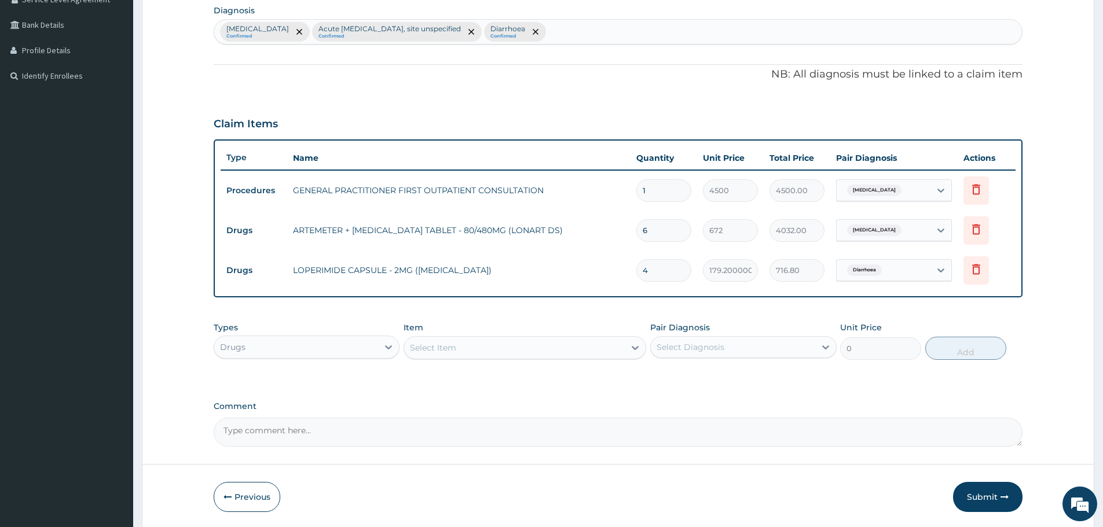
scroll to position [299, 0]
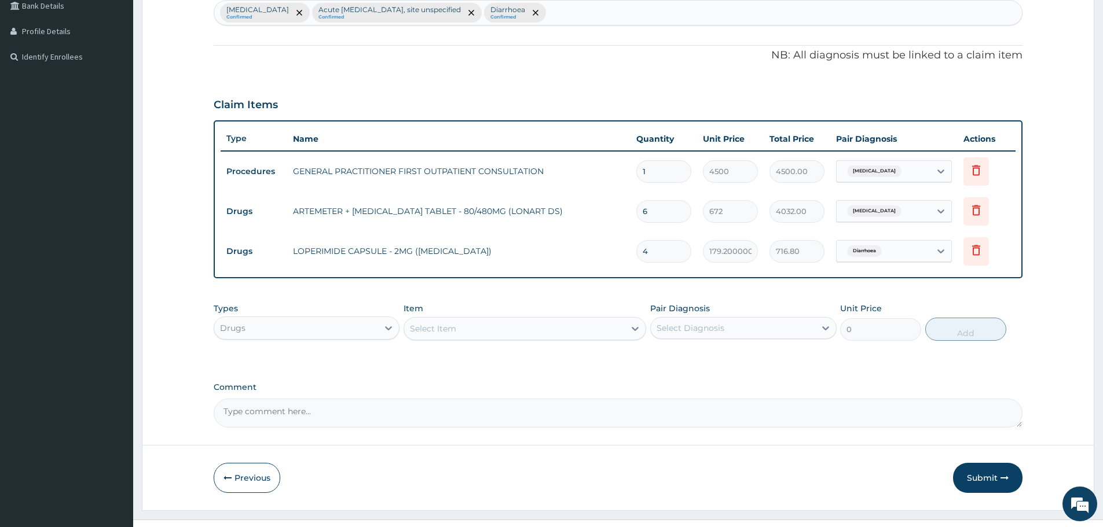
type input "4"
click at [976, 472] on button "Submit" at bounding box center [987, 478] width 69 height 30
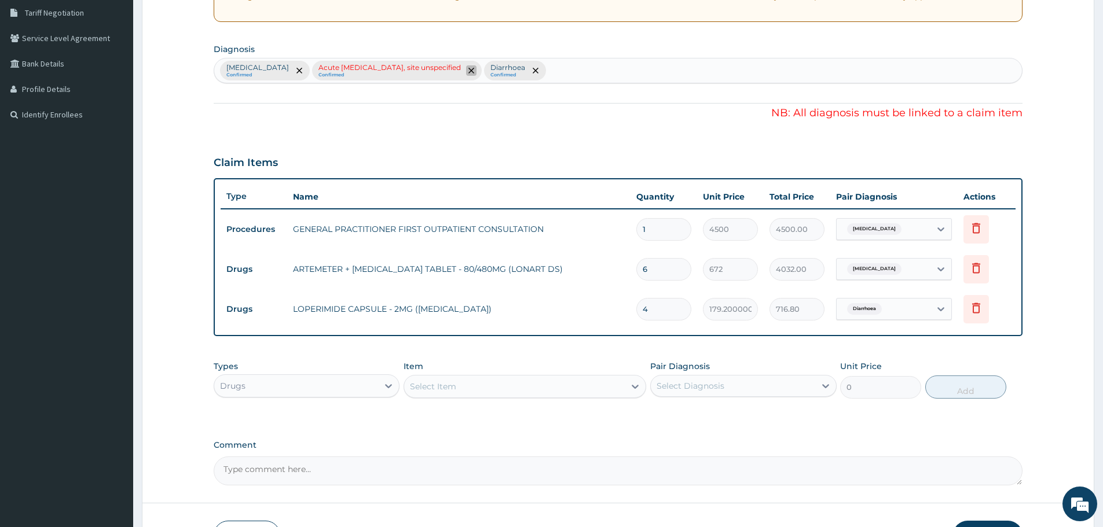
click at [476, 75] on span "remove selection option" at bounding box center [471, 70] width 10 height 10
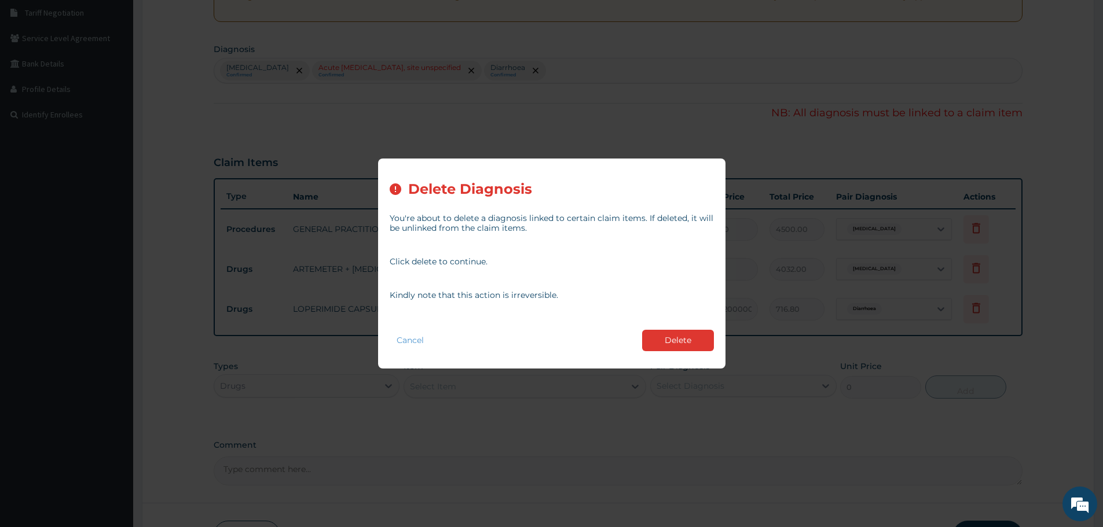
click at [690, 342] on button "Delete" at bounding box center [678, 340] width 72 height 21
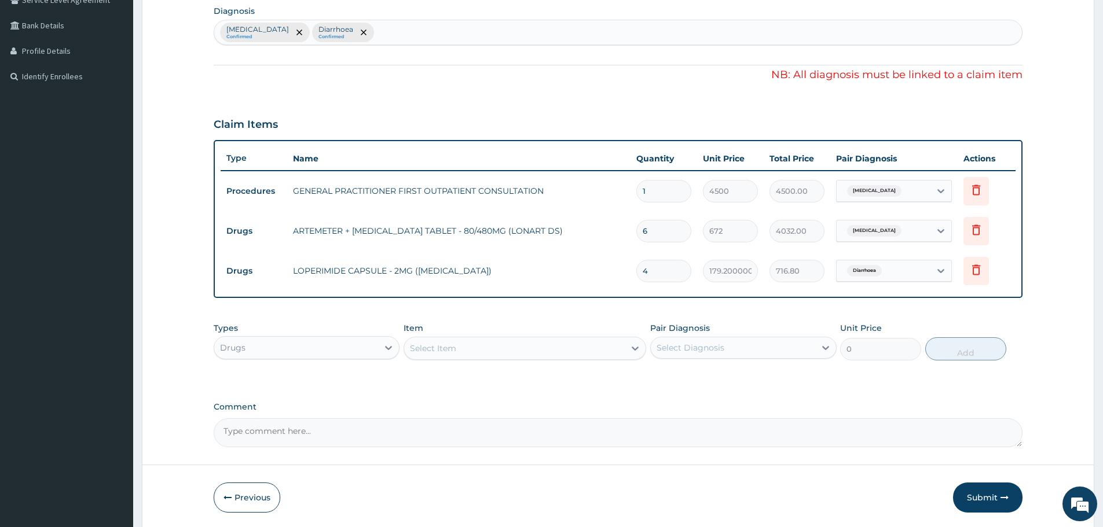
scroll to position [321, 0]
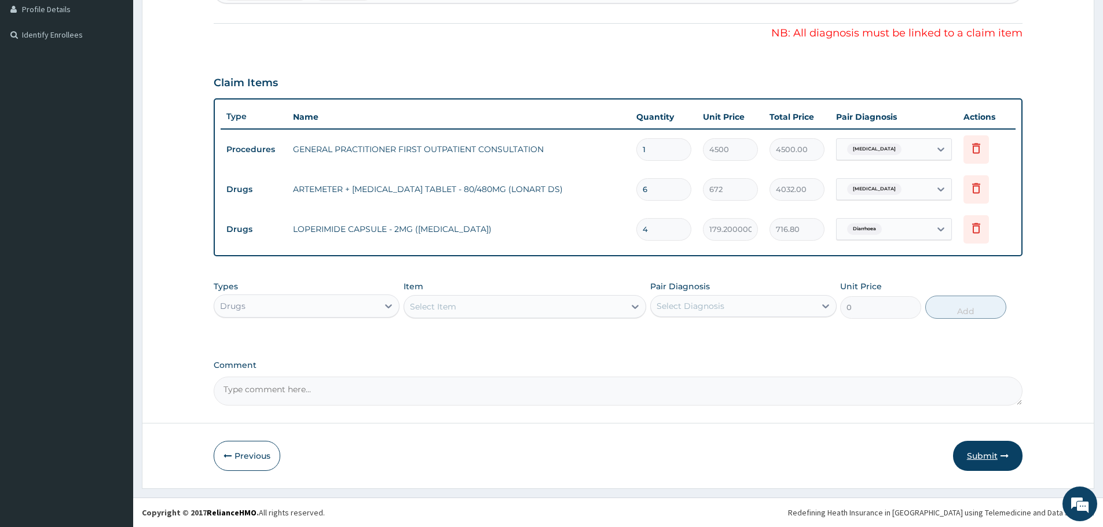
click at [970, 460] on button "Submit" at bounding box center [987, 456] width 69 height 30
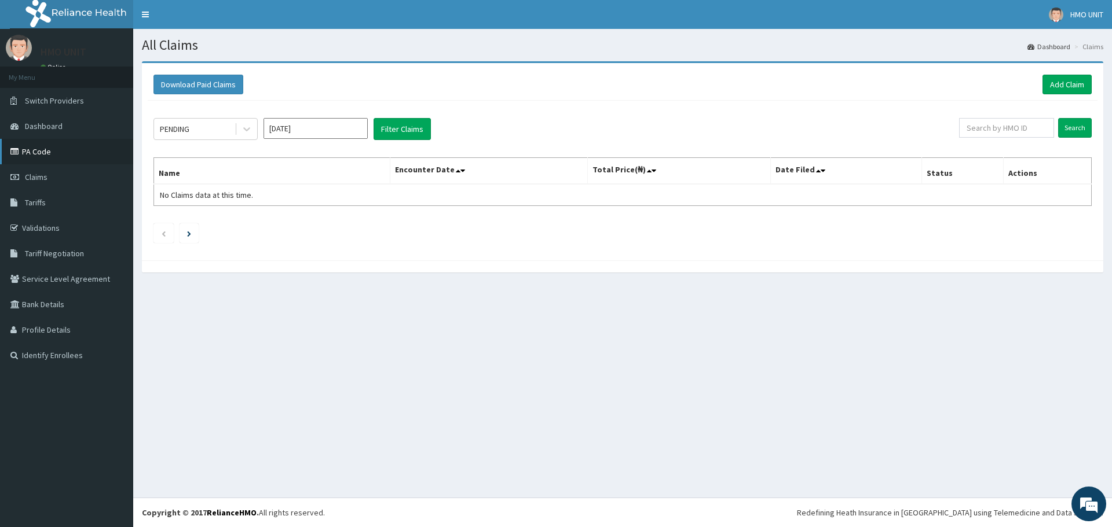
click at [46, 151] on link "PA Code" at bounding box center [66, 151] width 133 height 25
click at [1051, 89] on link "Add Claim" at bounding box center [1066, 85] width 49 height 20
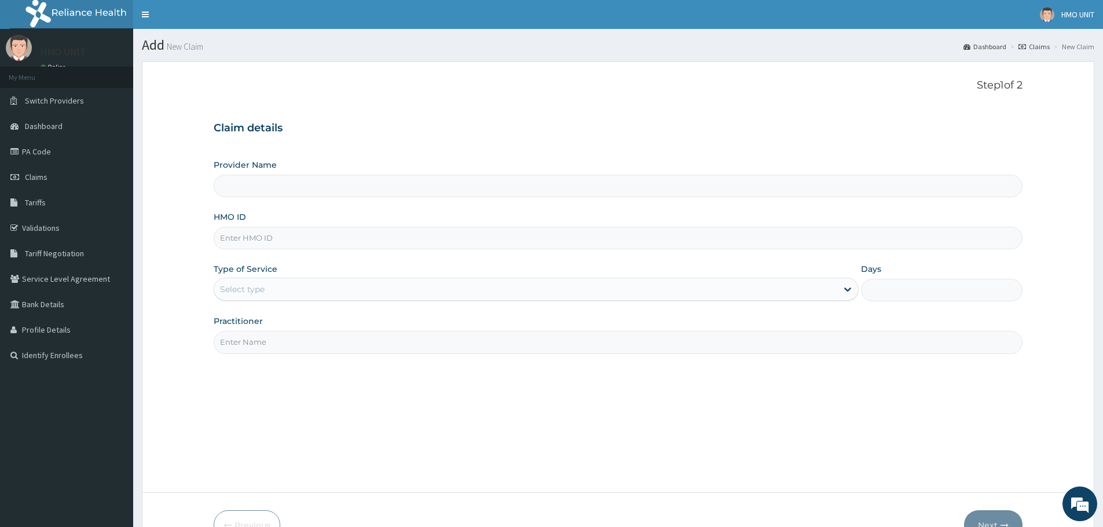
type input "Grandville Medville and Laser"
click at [288, 241] on input "HMO ID" at bounding box center [618, 238] width 809 height 23
type input "bah/10031/a"
click at [317, 280] on div "Select type" at bounding box center [525, 289] width 623 height 19
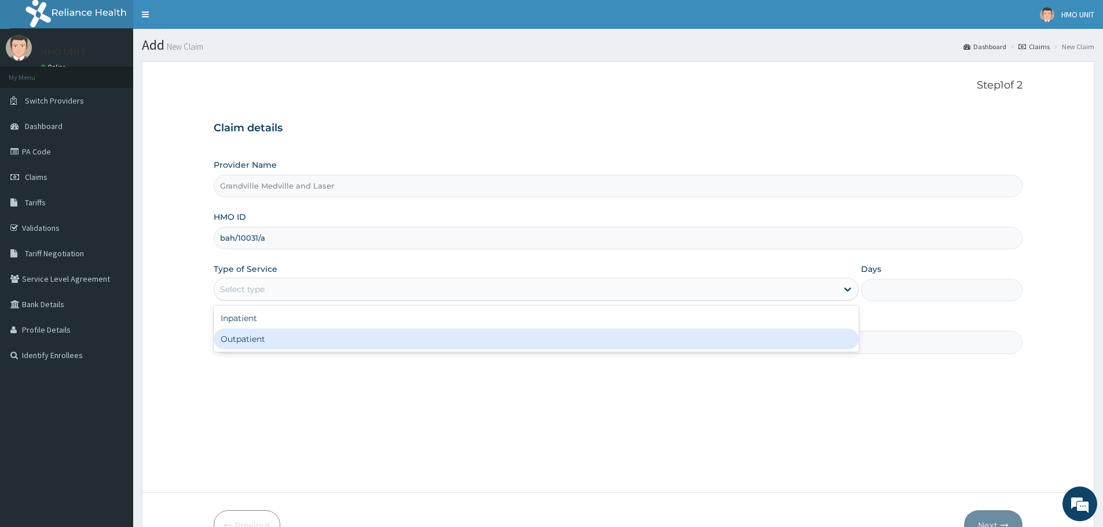
click at [271, 340] on div "Outpatient" at bounding box center [536, 339] width 645 height 21
type input "1"
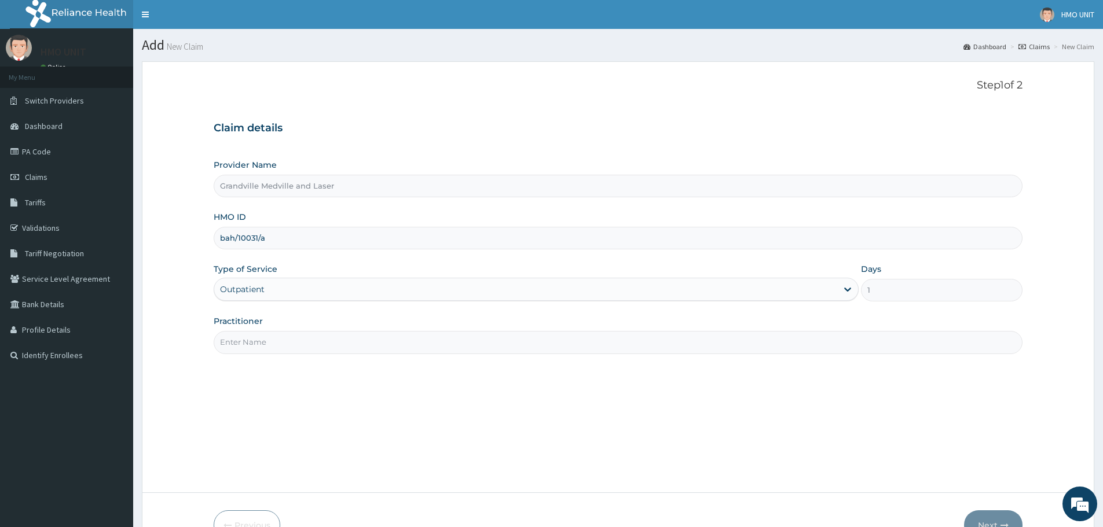
click at [272, 340] on input "Practitioner" at bounding box center [618, 342] width 809 height 23
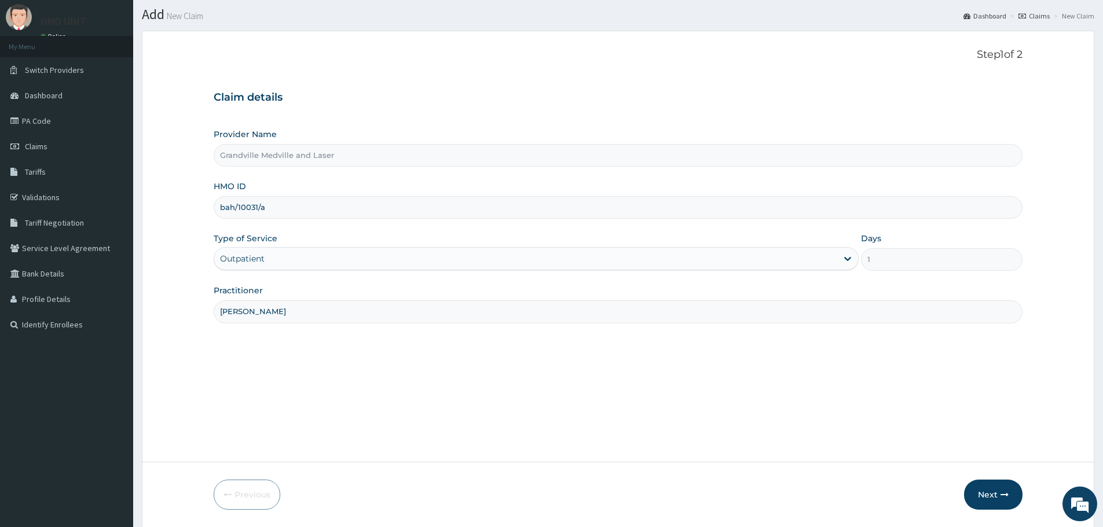
scroll to position [58, 0]
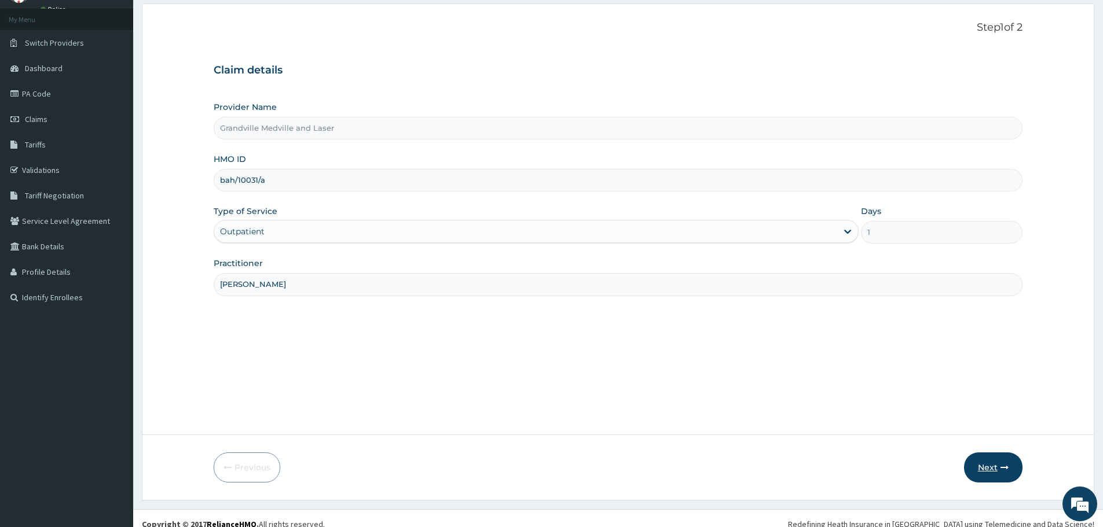
type input "Dr Babalola"
click at [984, 457] on button "Next" at bounding box center [993, 468] width 58 height 30
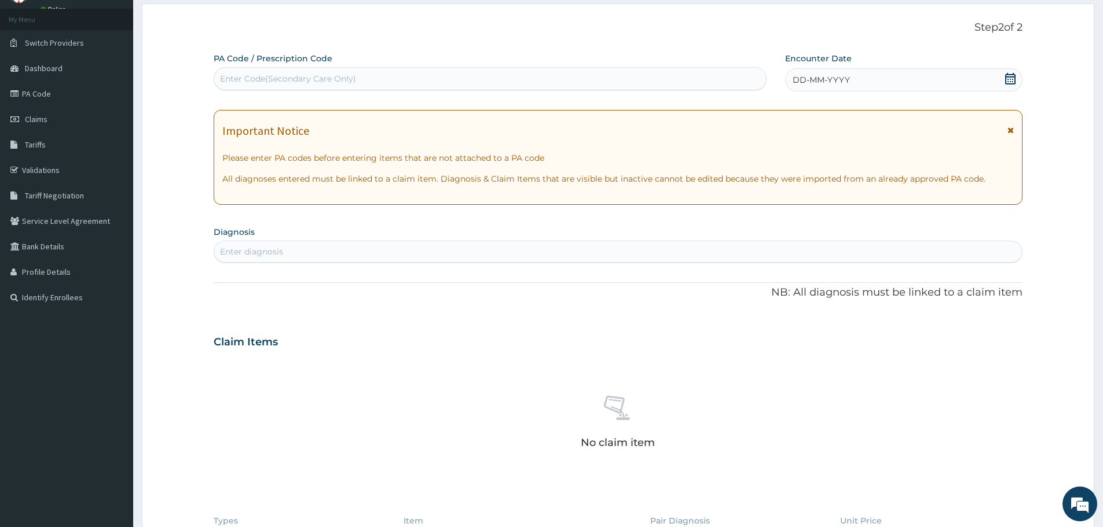
click at [1013, 74] on icon at bounding box center [1010, 79] width 10 height 12
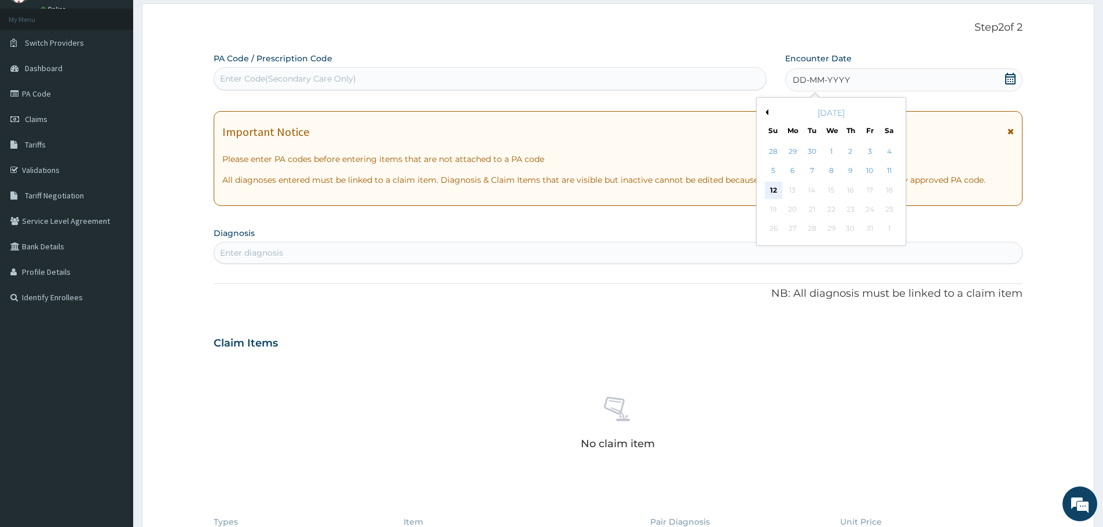
click at [775, 190] on div "12" at bounding box center [773, 190] width 17 height 17
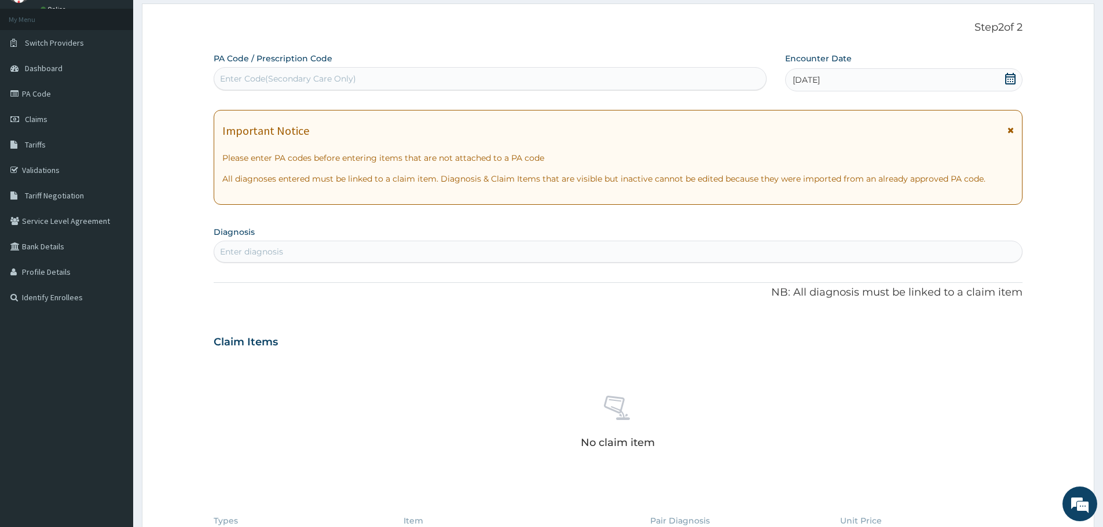
click at [299, 73] on div "Enter Code(Secondary Care Only)" at bounding box center [288, 79] width 136 height 12
paste input "PA/F550E5"
type input "PA/F550E5"
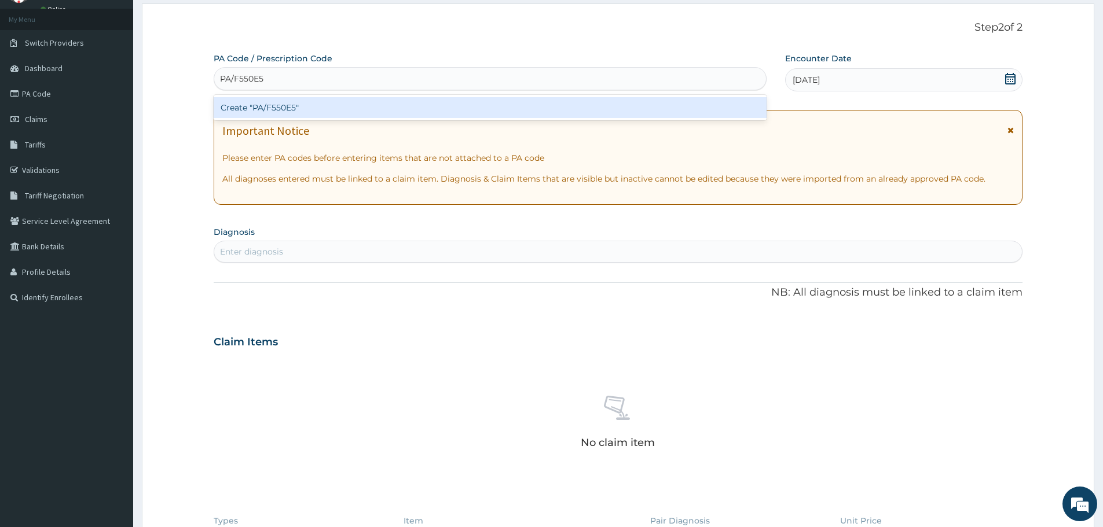
click at [287, 102] on div "Create "PA/F550E5"" at bounding box center [490, 107] width 553 height 21
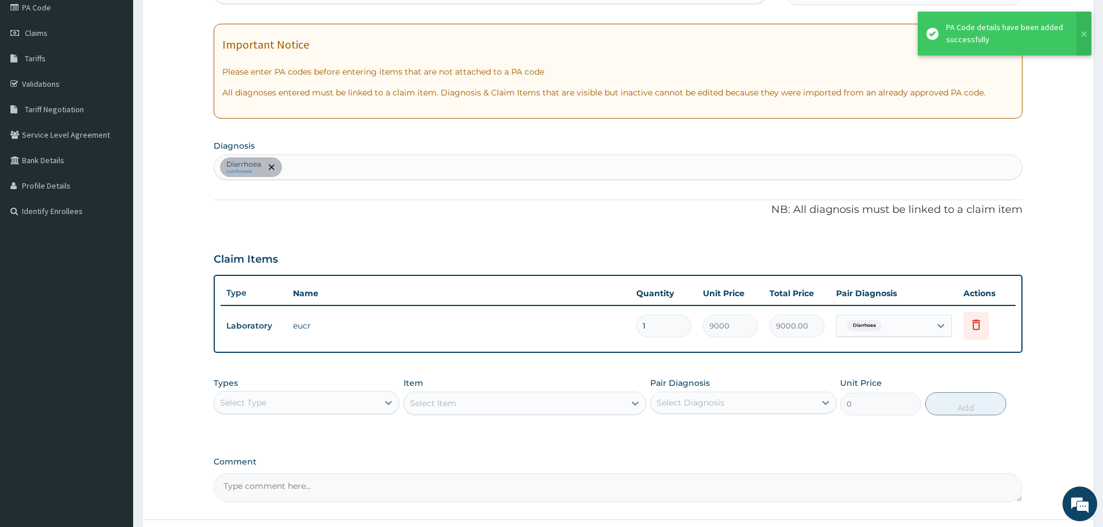
scroll to position [232, 0]
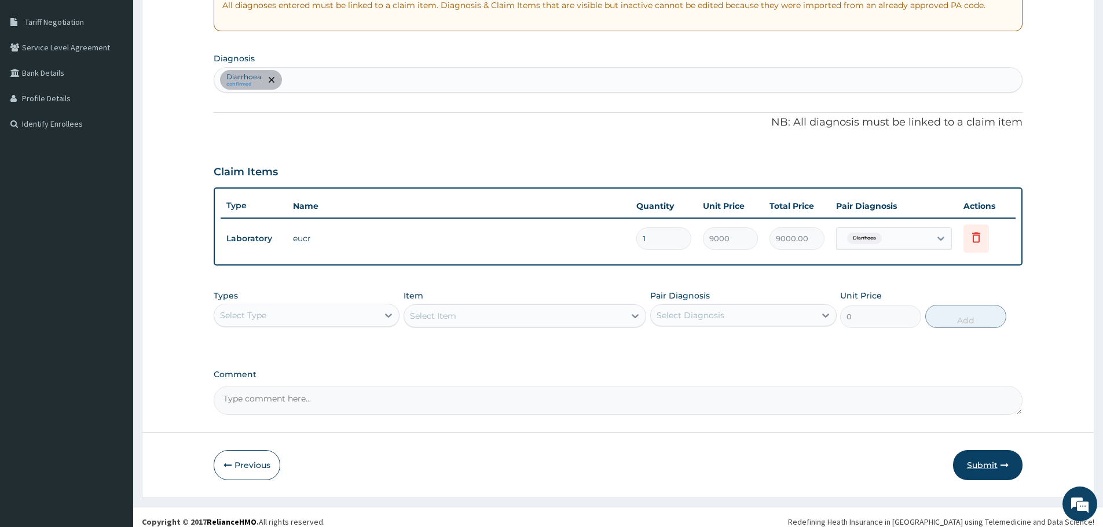
click at [990, 460] on button "Submit" at bounding box center [987, 465] width 69 height 30
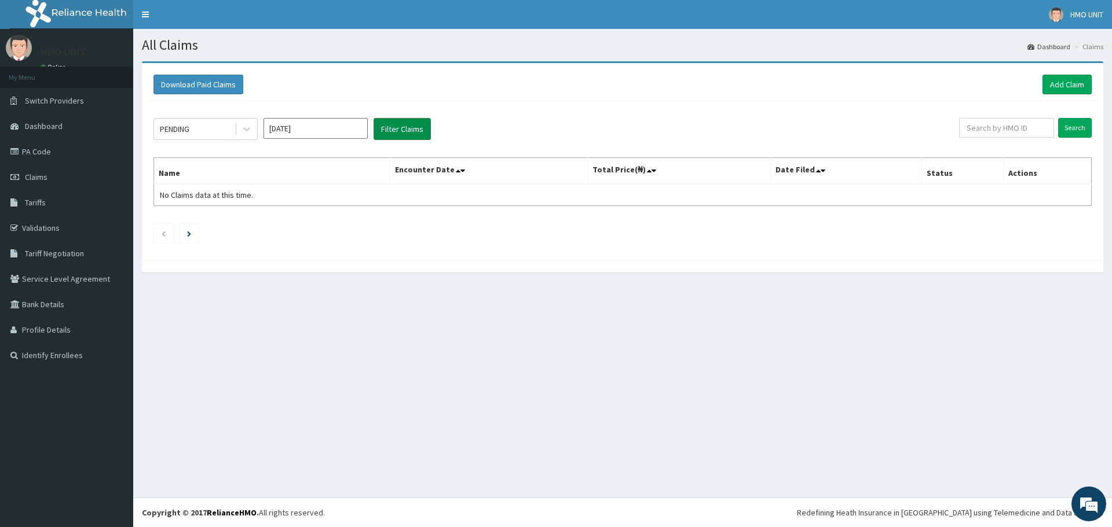
click at [392, 134] on button "Filter Claims" at bounding box center [401, 129] width 57 height 22
click at [245, 134] on icon at bounding box center [247, 129] width 12 height 12
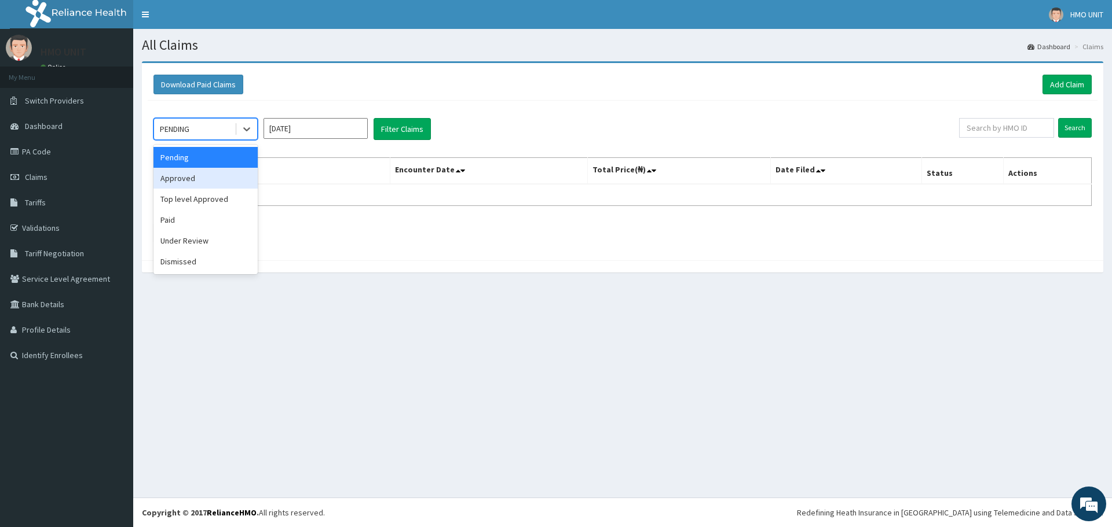
click at [215, 179] on div "Approved" at bounding box center [205, 178] width 104 height 21
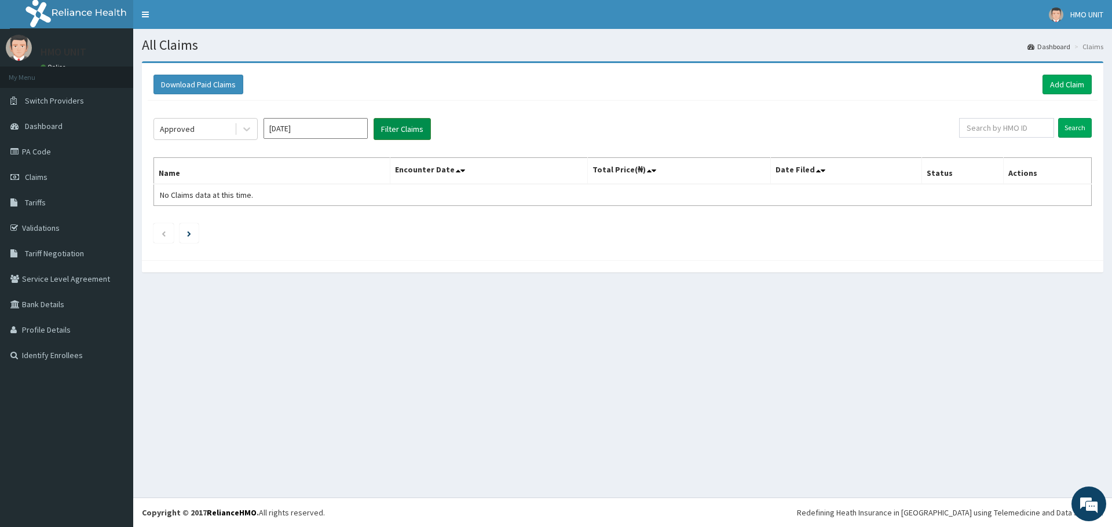
click at [420, 122] on button "Filter Claims" at bounding box center [401, 129] width 57 height 22
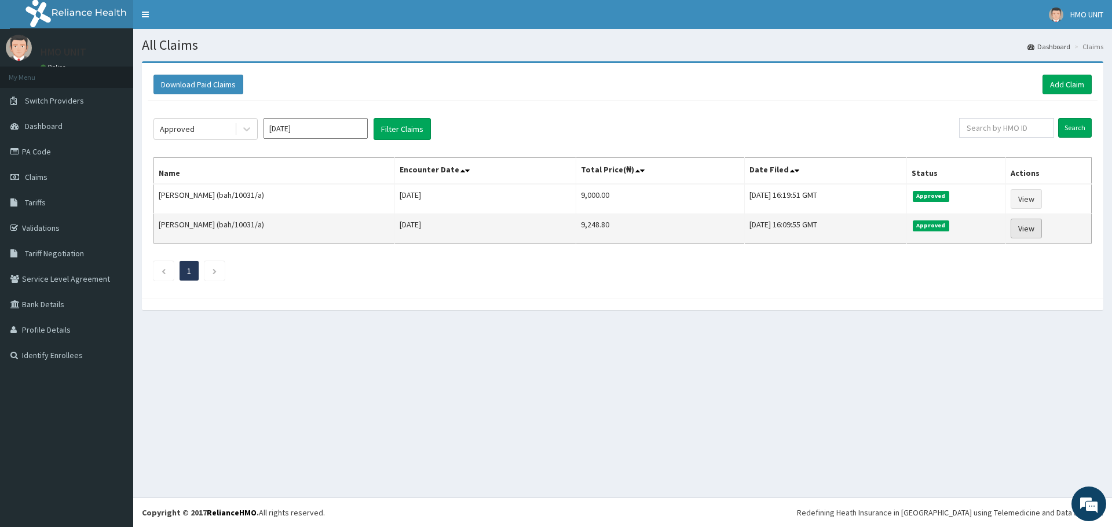
click at [1021, 228] on link "View" at bounding box center [1025, 229] width 31 height 20
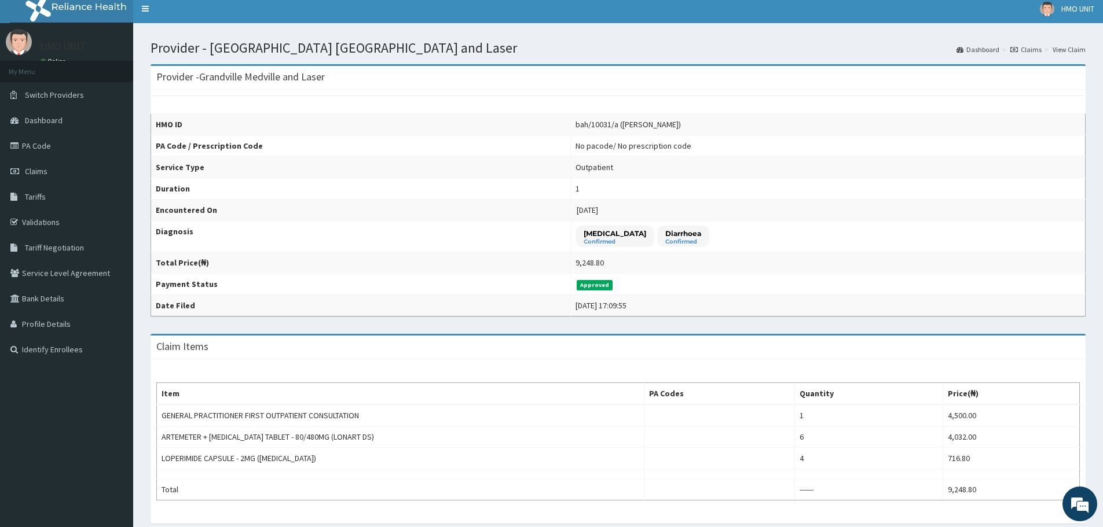
scroll to position [5, 0]
click at [32, 170] on span "Claims" at bounding box center [36, 172] width 23 height 10
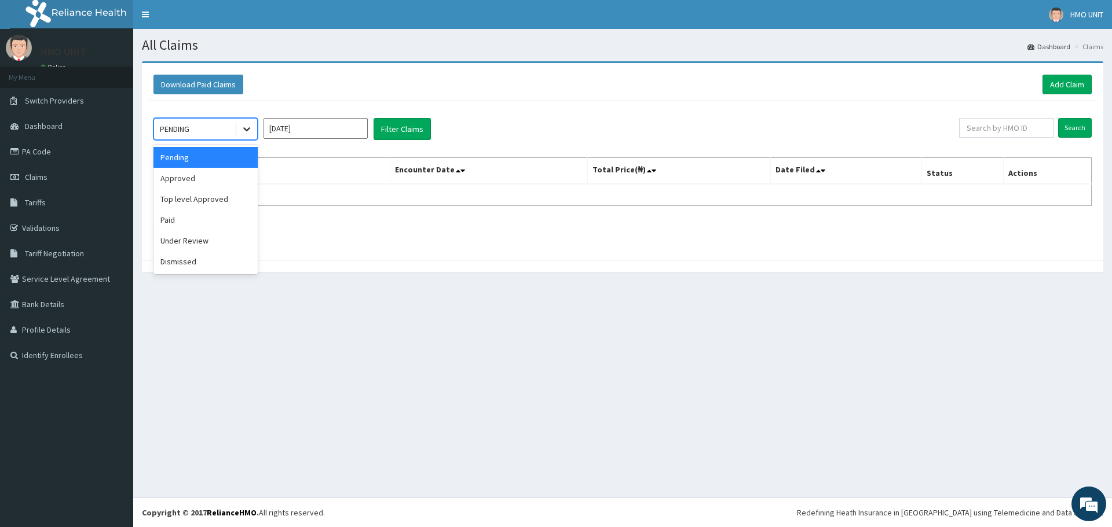
click at [251, 133] on icon at bounding box center [247, 129] width 12 height 12
click at [200, 210] on div "Paid" at bounding box center [205, 220] width 104 height 21
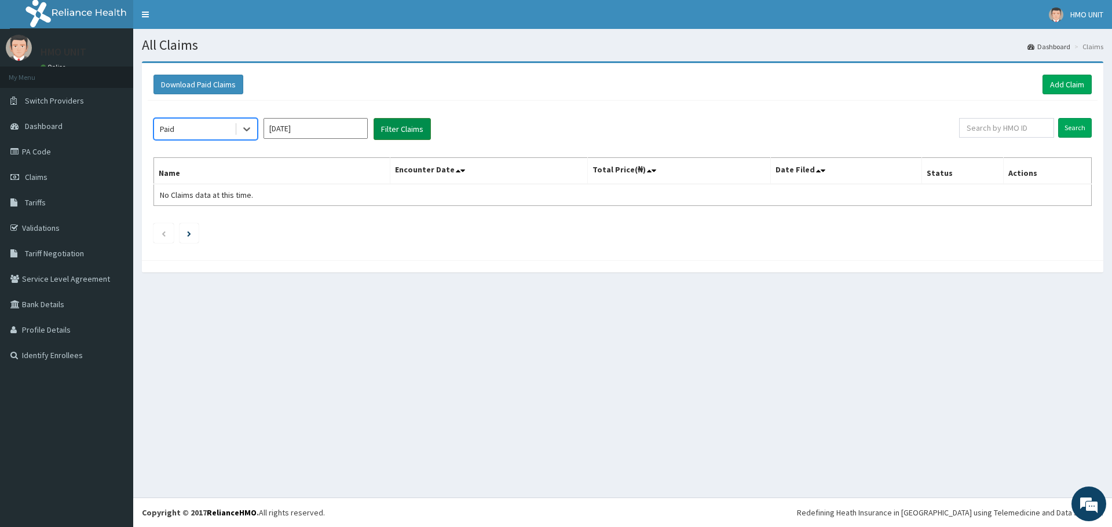
click at [393, 127] on button "Filter Claims" at bounding box center [401, 129] width 57 height 22
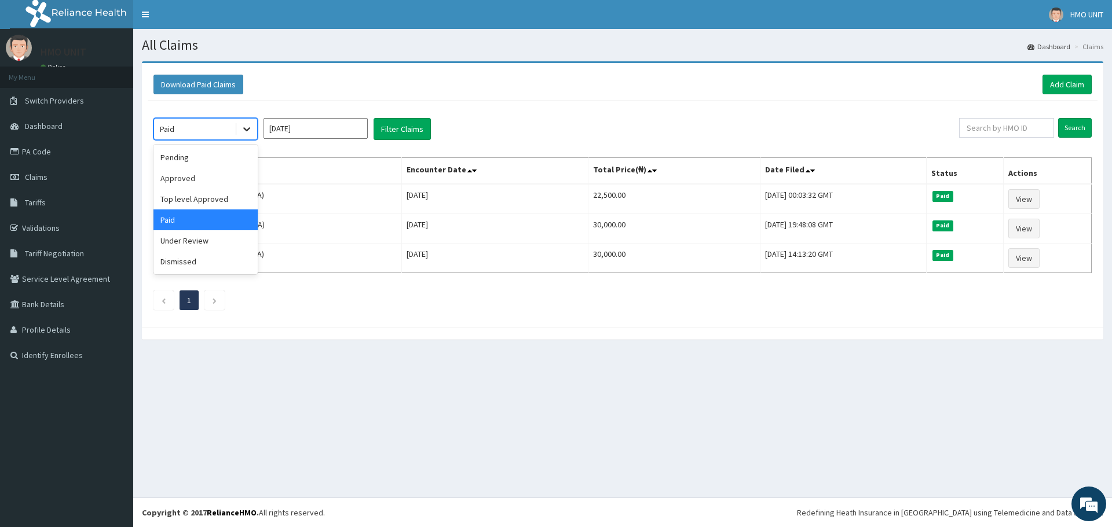
click at [246, 136] on div at bounding box center [246, 129] width 21 height 21
click at [195, 176] on div "Approved" at bounding box center [205, 178] width 104 height 21
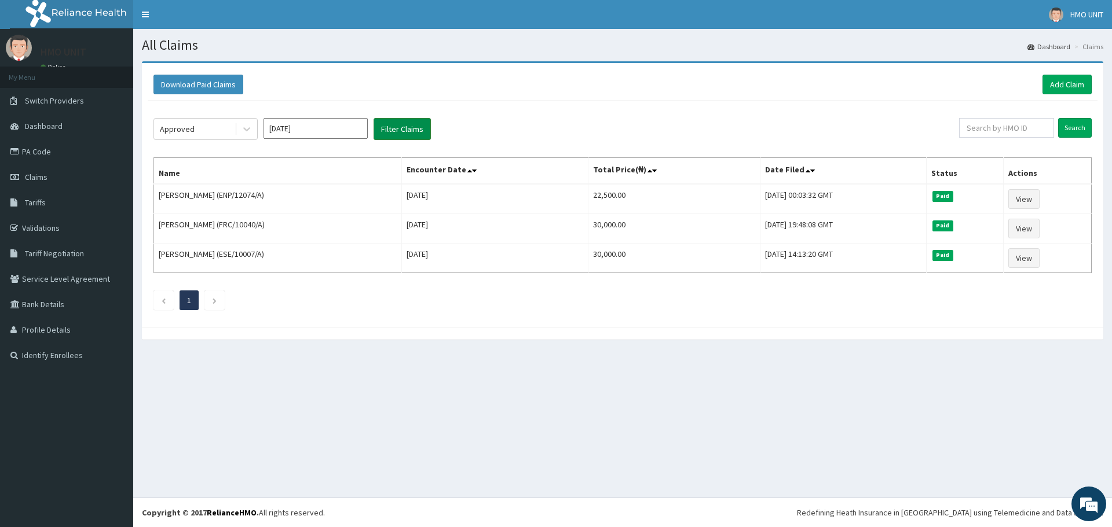
click at [417, 125] on button "Filter Claims" at bounding box center [401, 129] width 57 height 22
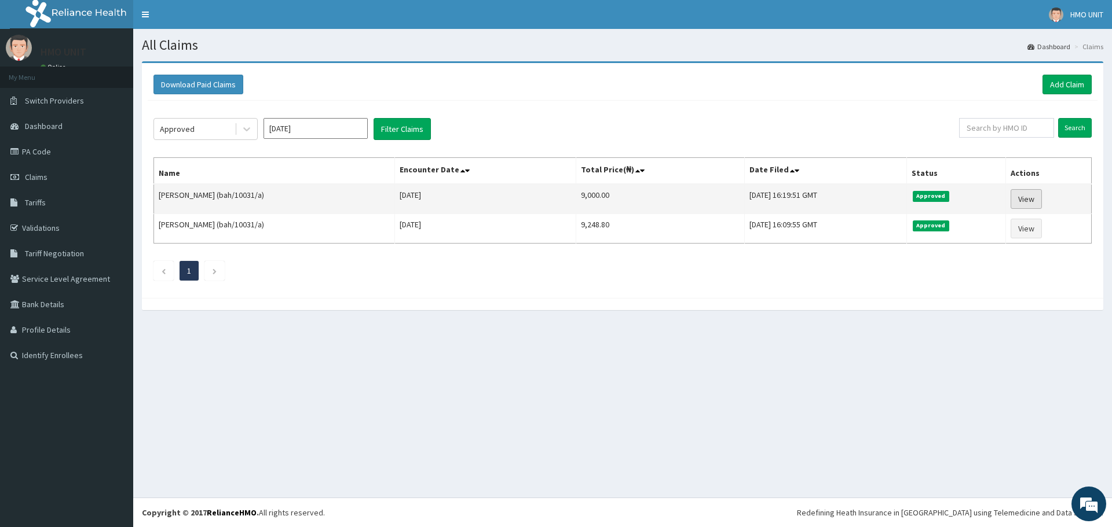
click at [1026, 199] on link "View" at bounding box center [1025, 199] width 31 height 20
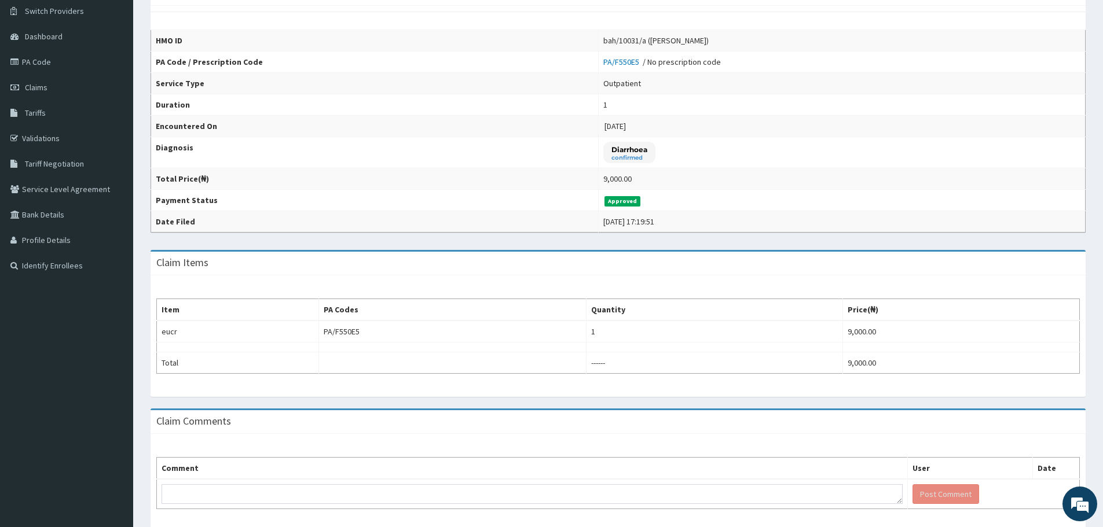
scroll to position [20, 0]
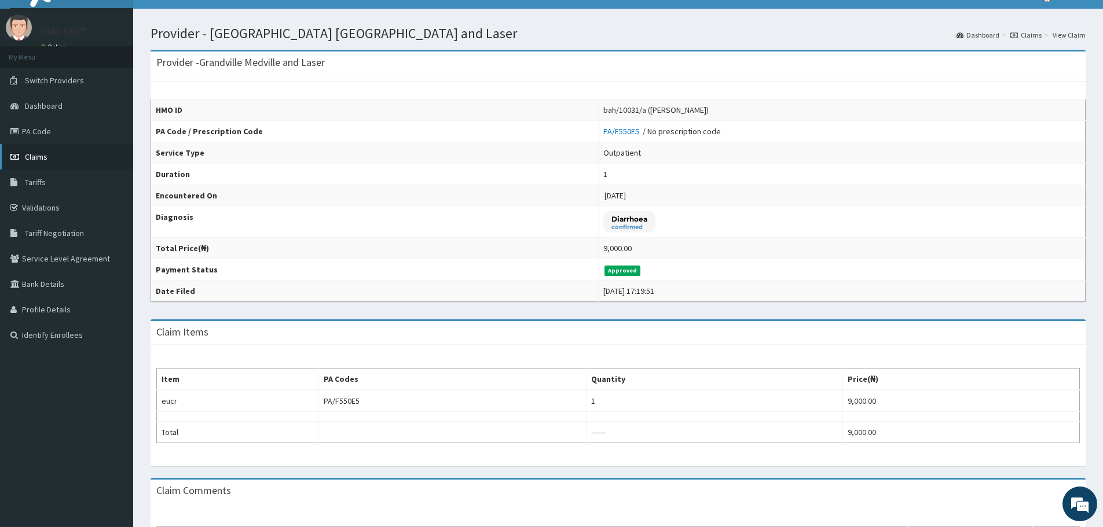
click at [32, 156] on span "Claims" at bounding box center [36, 157] width 23 height 10
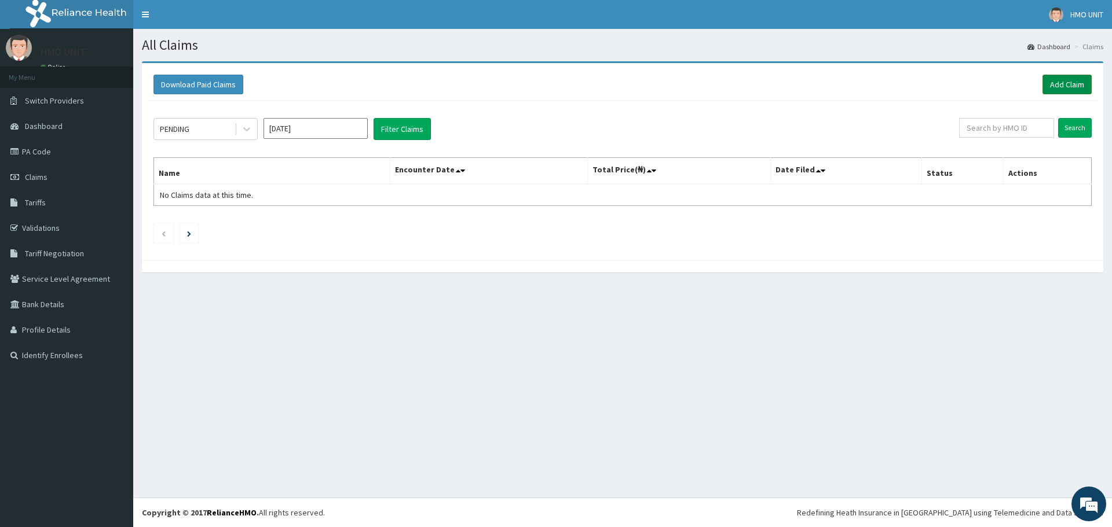
click at [1057, 80] on link "Add Claim" at bounding box center [1066, 85] width 49 height 20
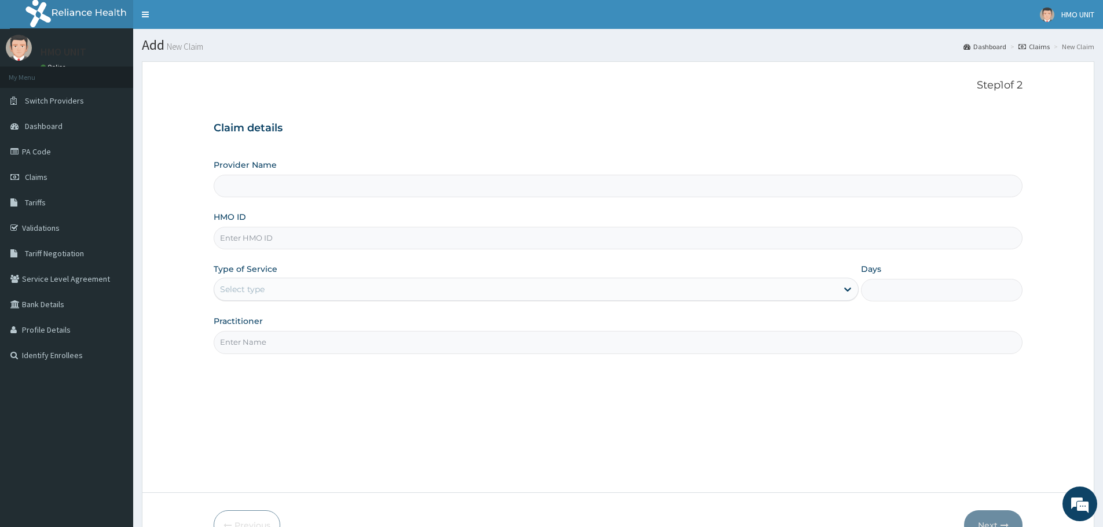
click at [271, 235] on input "HMO ID" at bounding box center [618, 238] width 809 height 23
type input "Grandville Medville and Laser"
type input "bah/10031/a"
click at [311, 294] on div "Select type" at bounding box center [525, 289] width 623 height 19
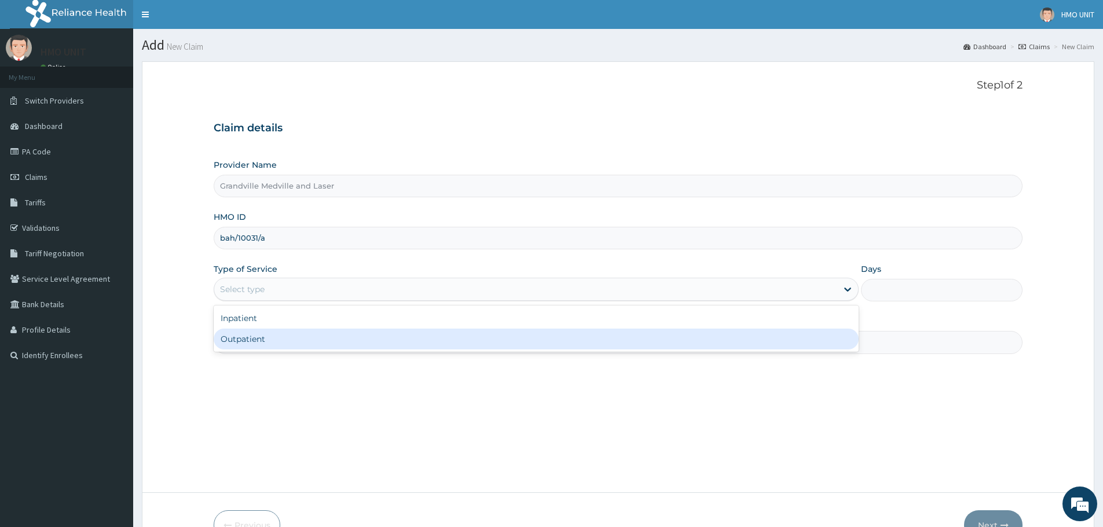
click at [289, 336] on div "Outpatient" at bounding box center [536, 339] width 645 height 21
type input "1"
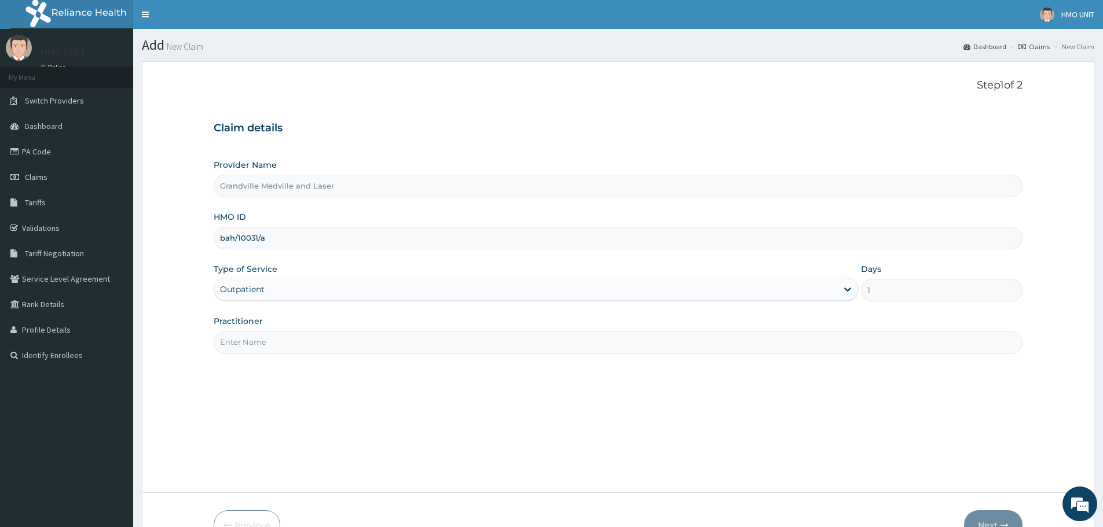
click at [286, 333] on input "Practitioner" at bounding box center [618, 342] width 809 height 23
type input "d"
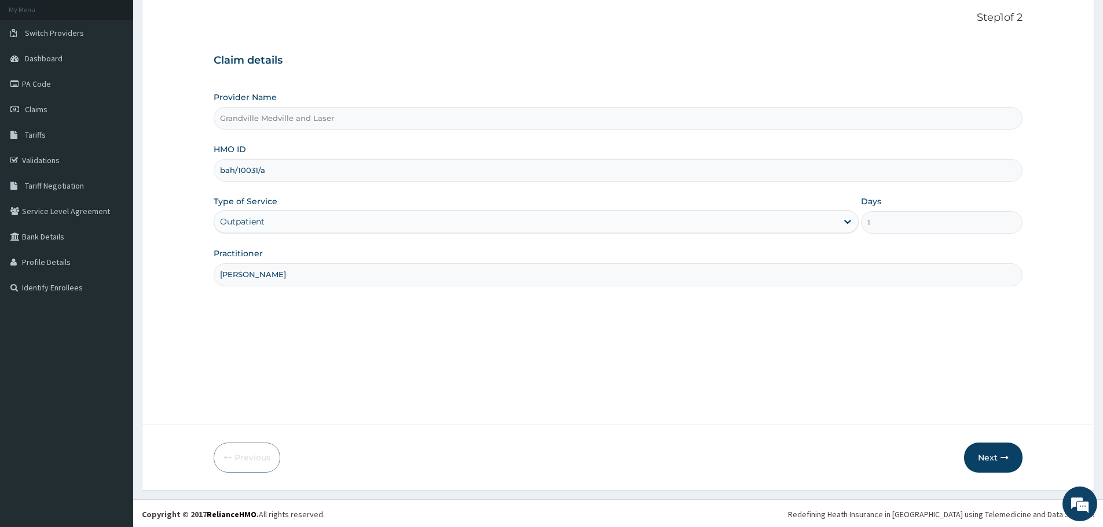
scroll to position [69, 0]
type input "[PERSON_NAME]"
click at [995, 465] on button "Next" at bounding box center [993, 456] width 58 height 30
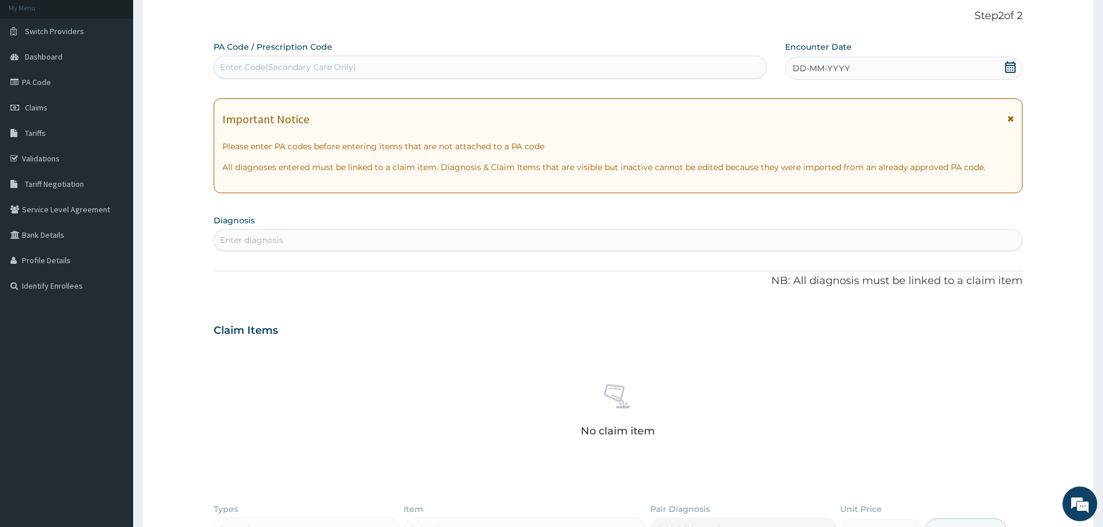
click at [1009, 64] on icon at bounding box center [1011, 67] width 12 height 12
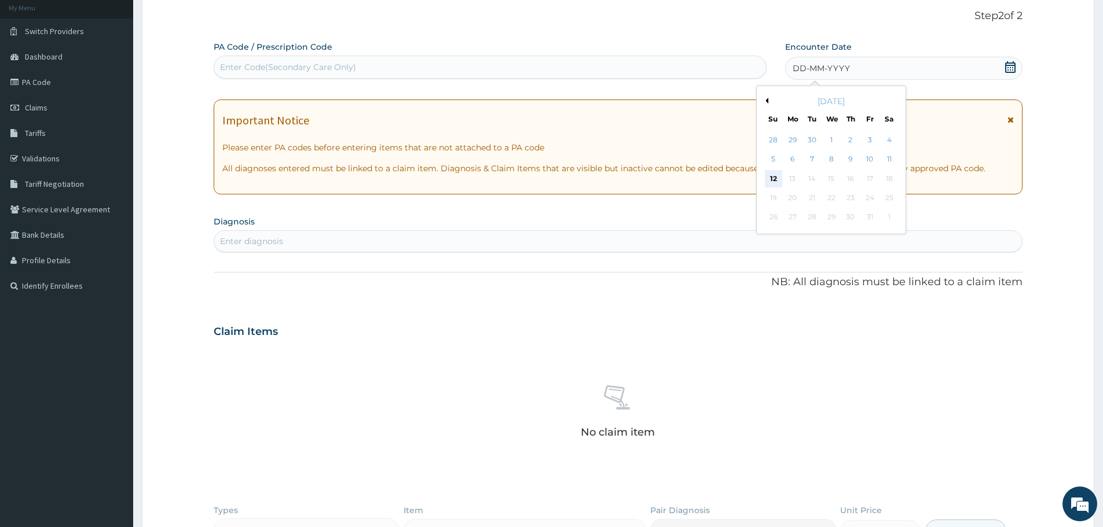
click at [772, 172] on div "12" at bounding box center [773, 178] width 17 height 17
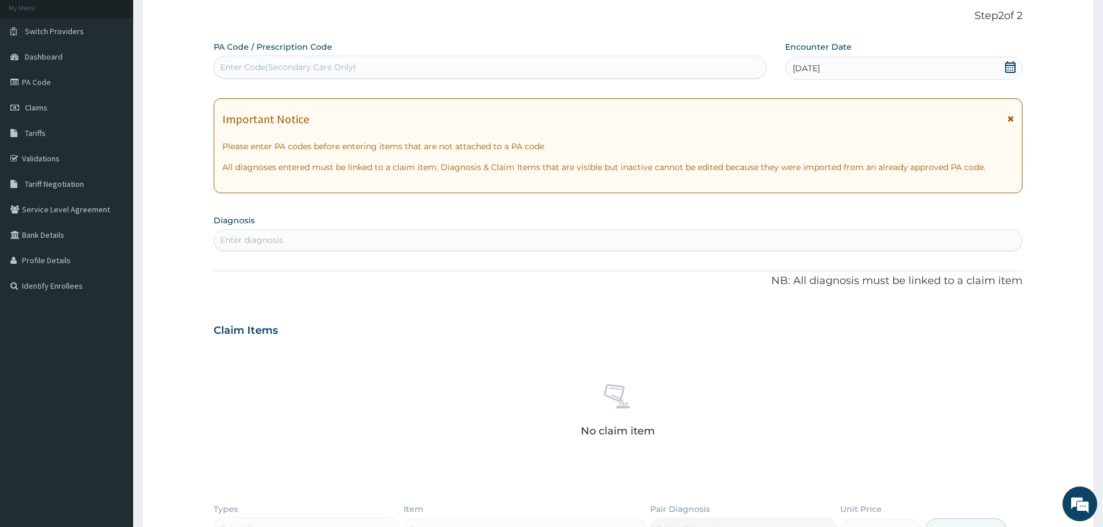
click at [310, 245] on div "Enter diagnosis" at bounding box center [618, 240] width 808 height 19
type input "malaria"
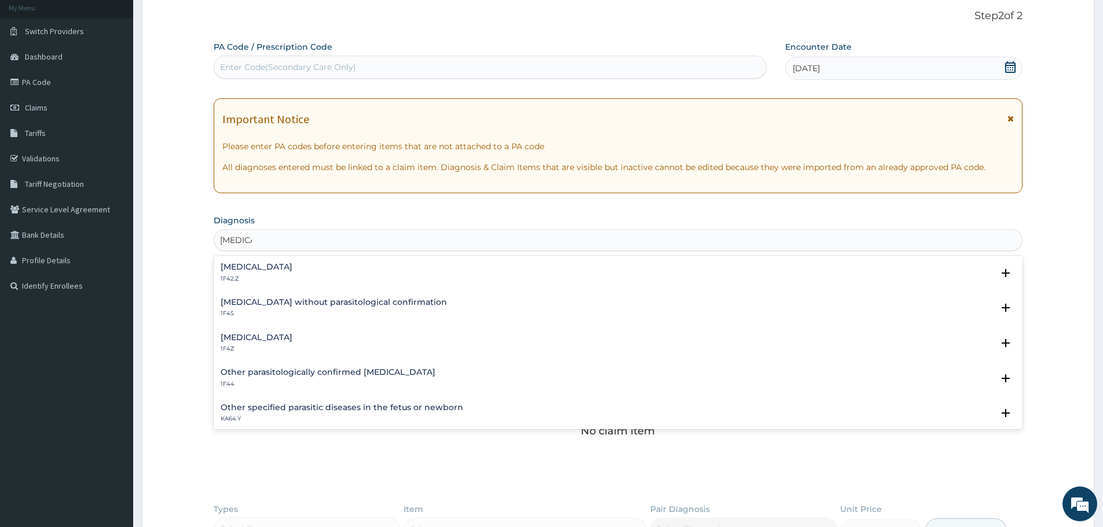
click at [325, 349] on div "Malaria, unspecified 1F4Z" at bounding box center [618, 343] width 795 height 20
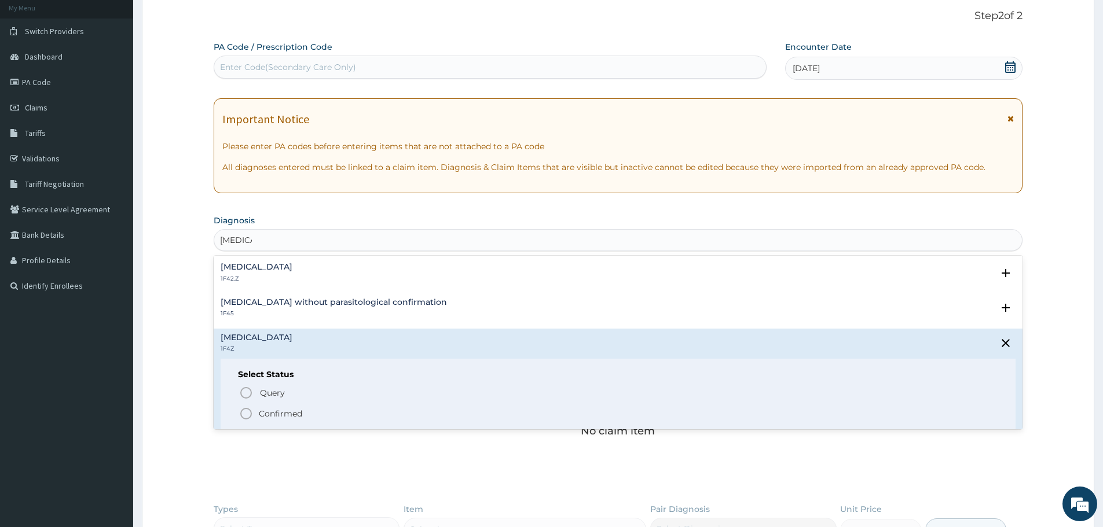
drag, startPoint x: 268, startPoint y: 412, endPoint x: 267, endPoint y: 397, distance: 15.1
click at [267, 413] on p "Confirmed" at bounding box center [280, 414] width 43 height 12
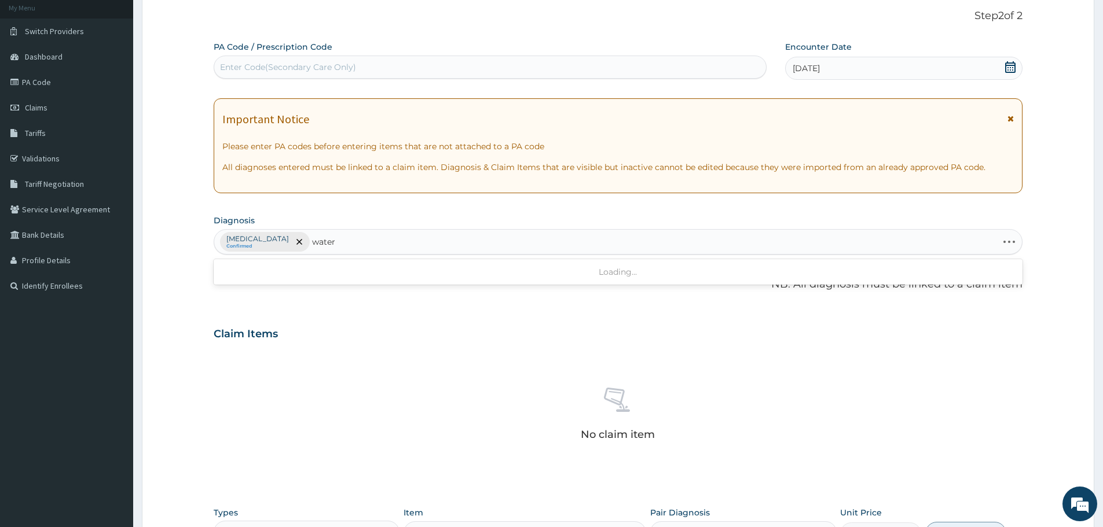
type input "watery"
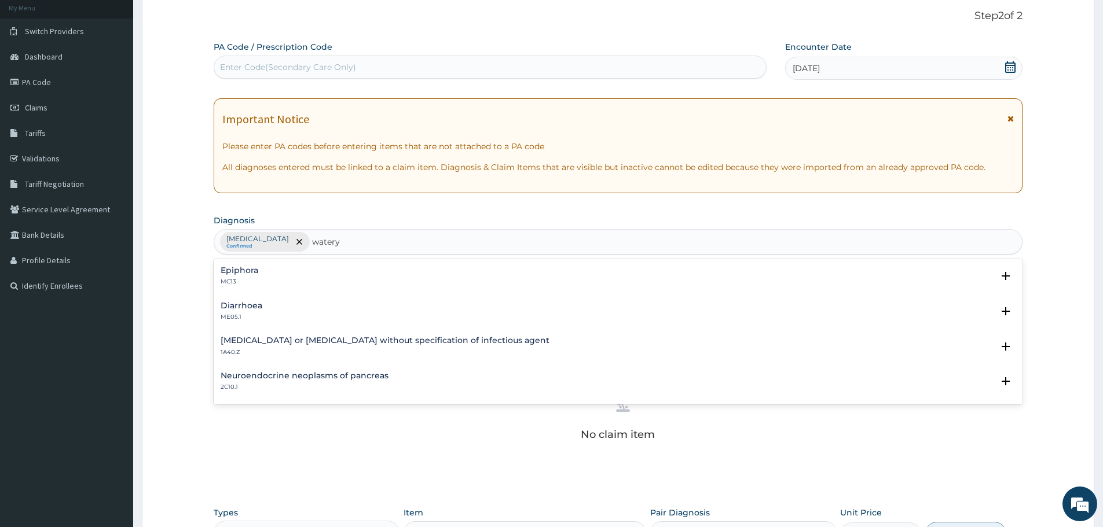
click at [305, 311] on div "Diarrhoea ME05.1" at bounding box center [618, 312] width 795 height 20
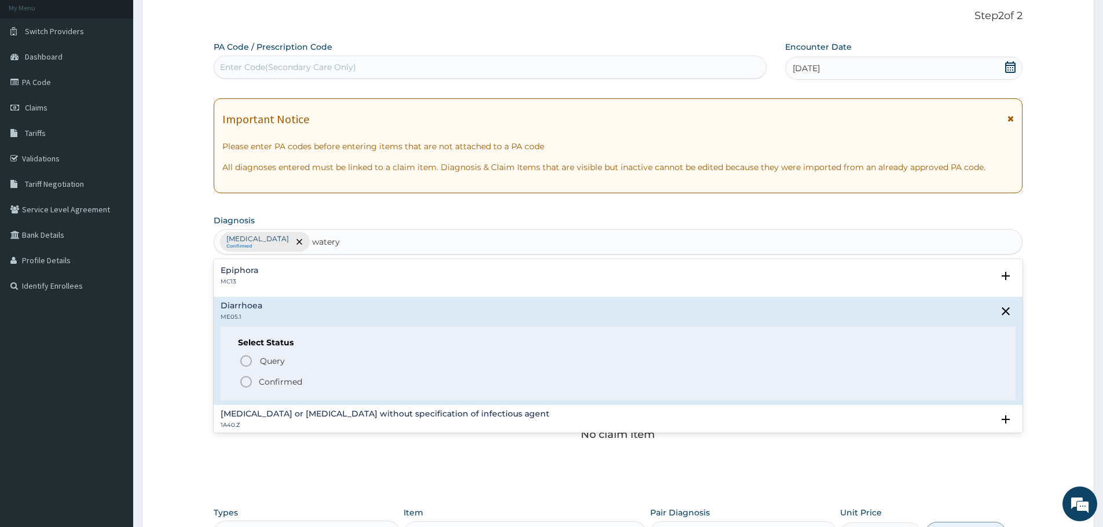
click at [255, 386] on span "Confirmed" at bounding box center [618, 382] width 759 height 14
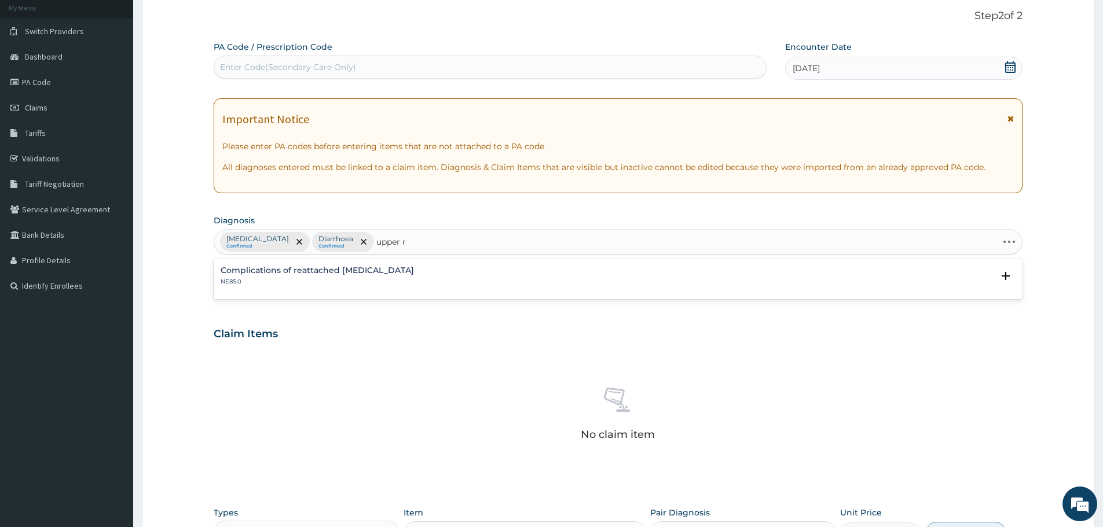
type input "upper"
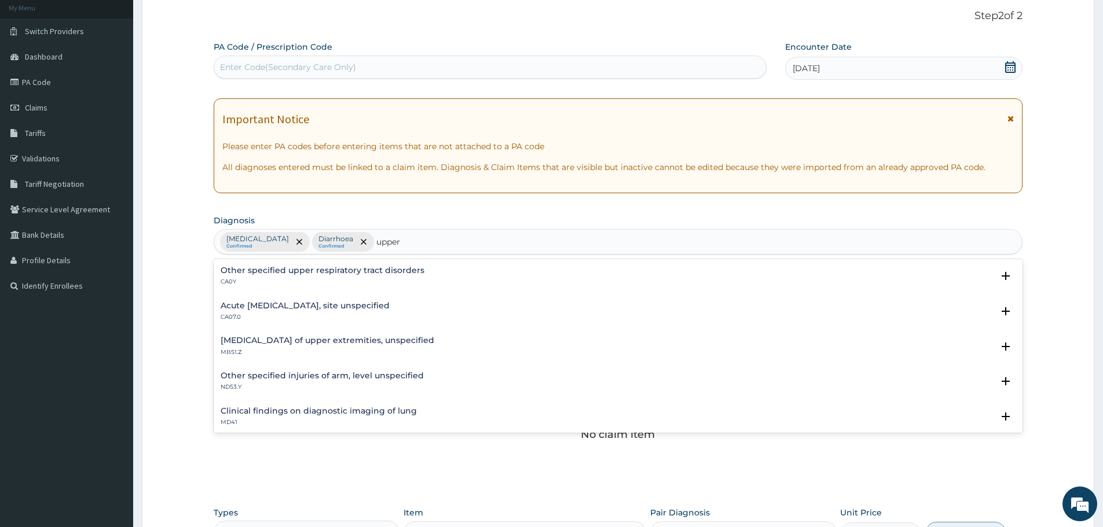
click at [289, 320] on p "CA07.0" at bounding box center [305, 317] width 169 height 8
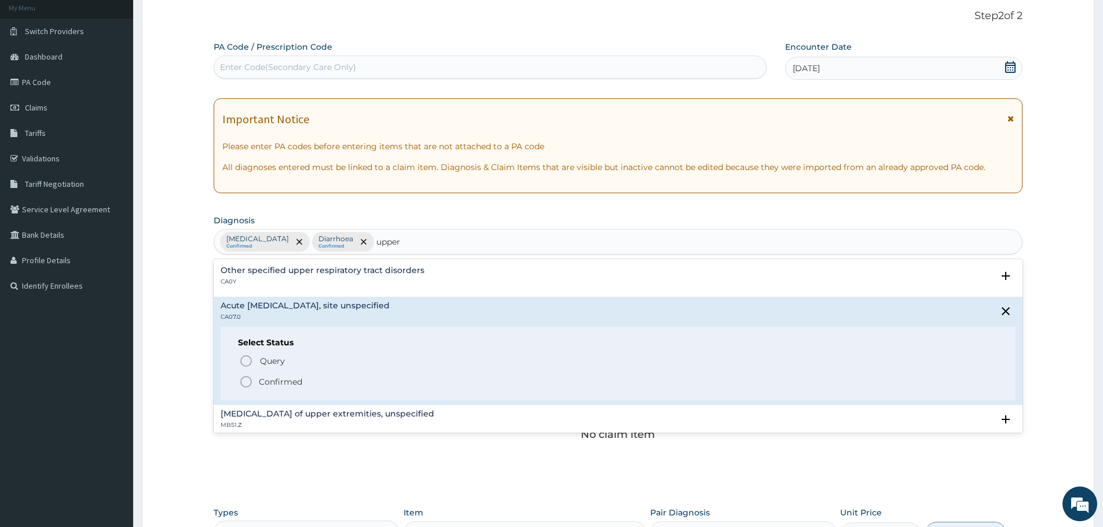
click at [247, 380] on icon "status option filled" at bounding box center [246, 382] width 14 height 14
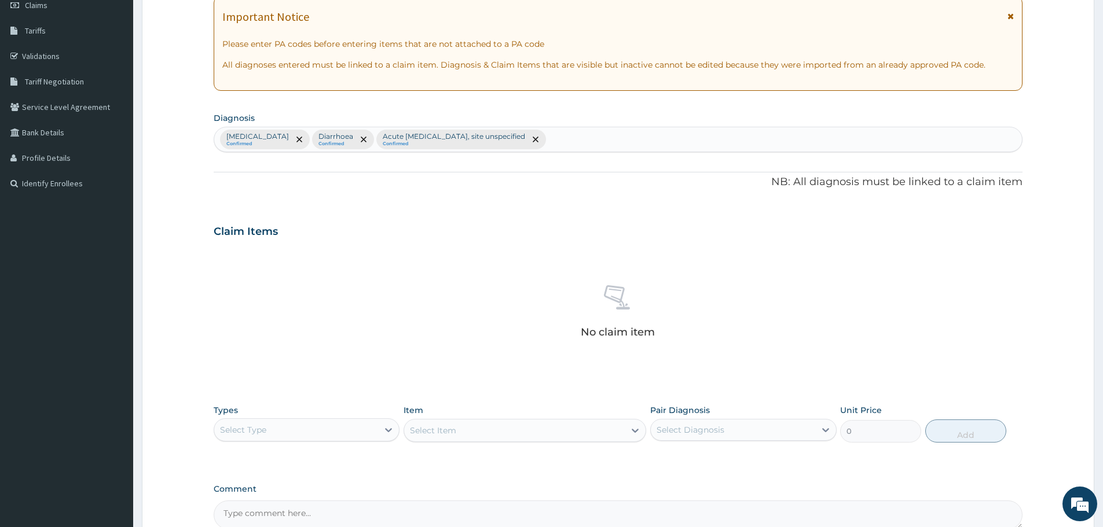
scroll to position [296, 0]
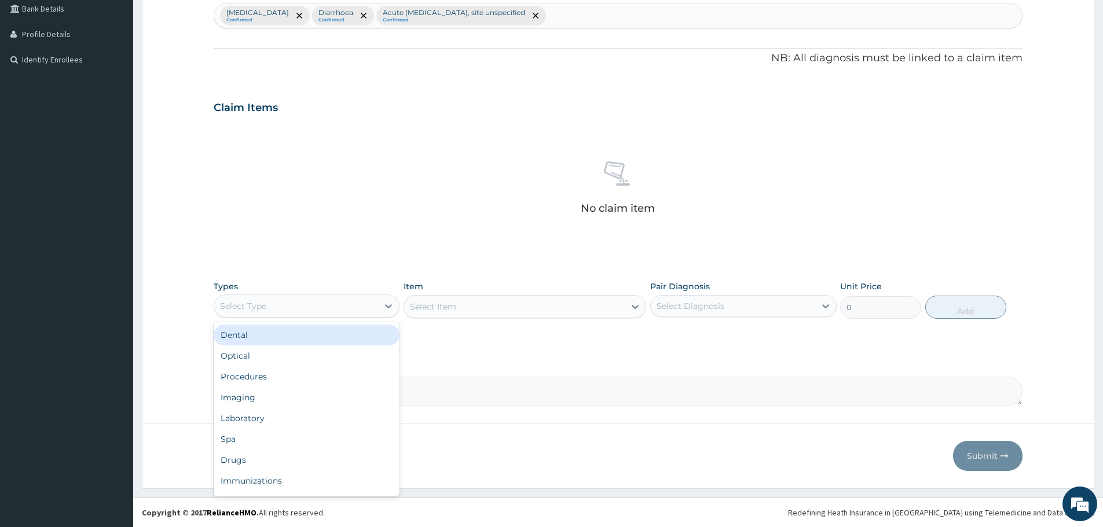
click at [357, 306] on div "Select Type" at bounding box center [296, 306] width 164 height 19
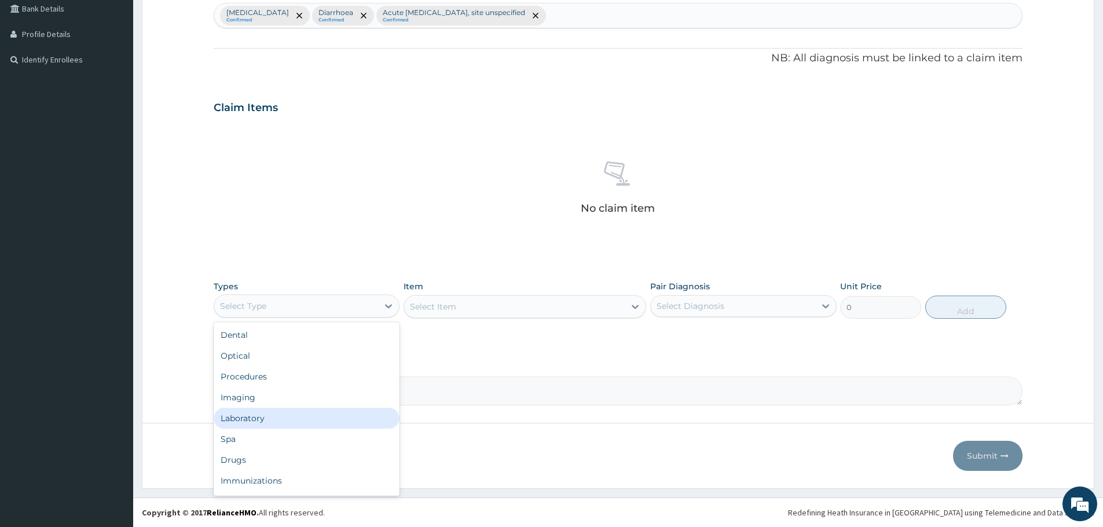
click at [263, 420] on div "Laboratory" at bounding box center [307, 418] width 186 height 21
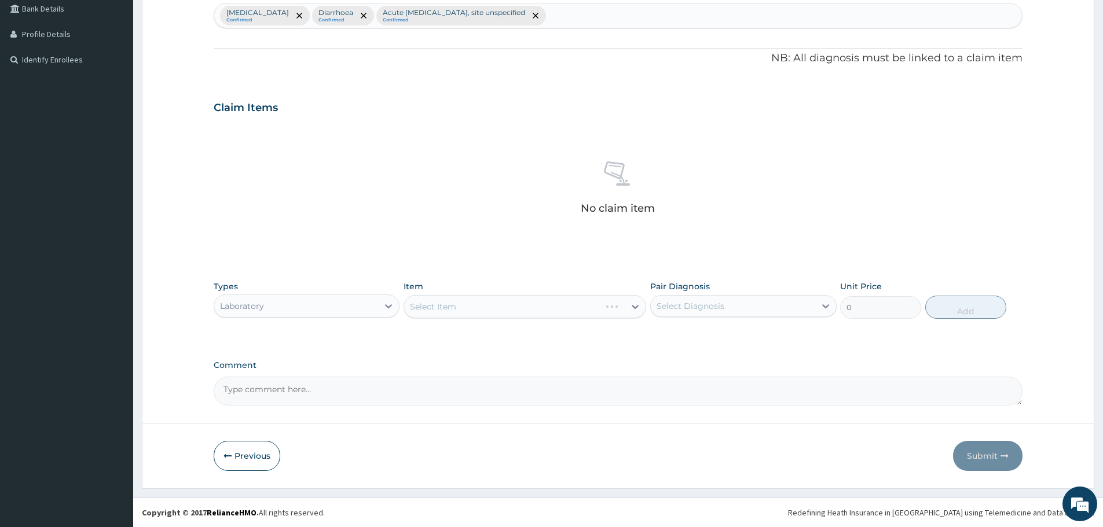
click at [593, 313] on div "Select Item" at bounding box center [525, 306] width 243 height 23
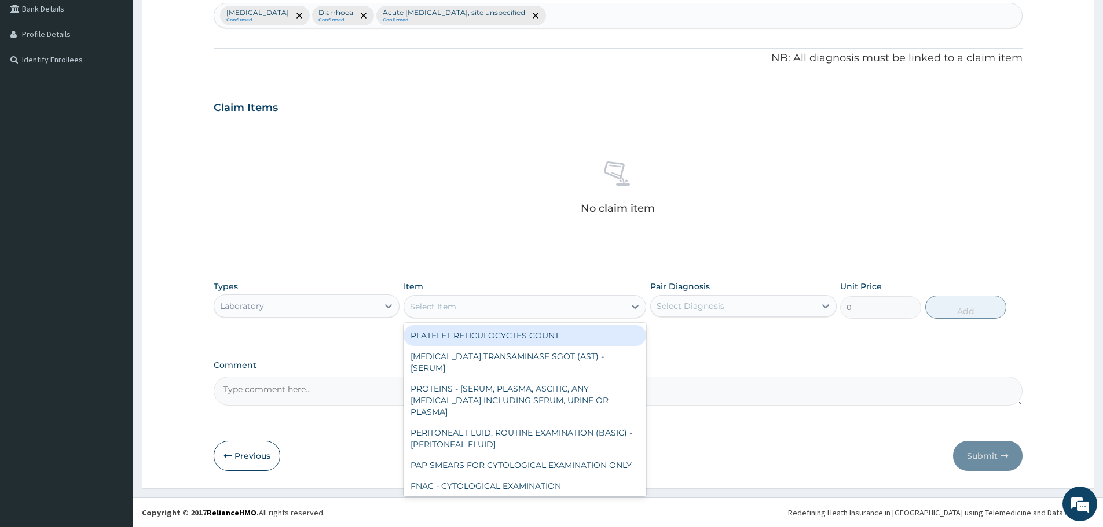
click at [622, 312] on div "Select Item" at bounding box center [514, 307] width 221 height 19
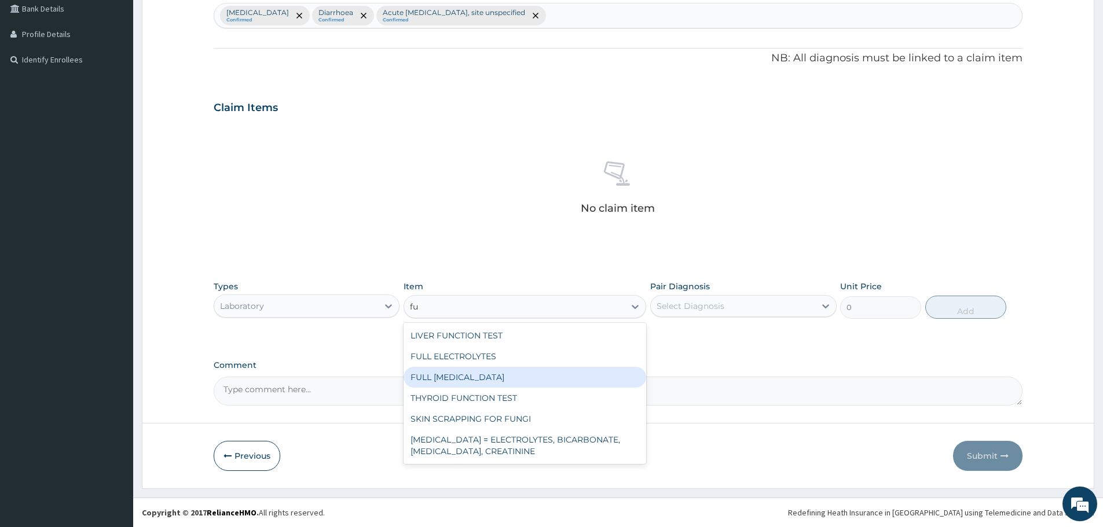
type input "f"
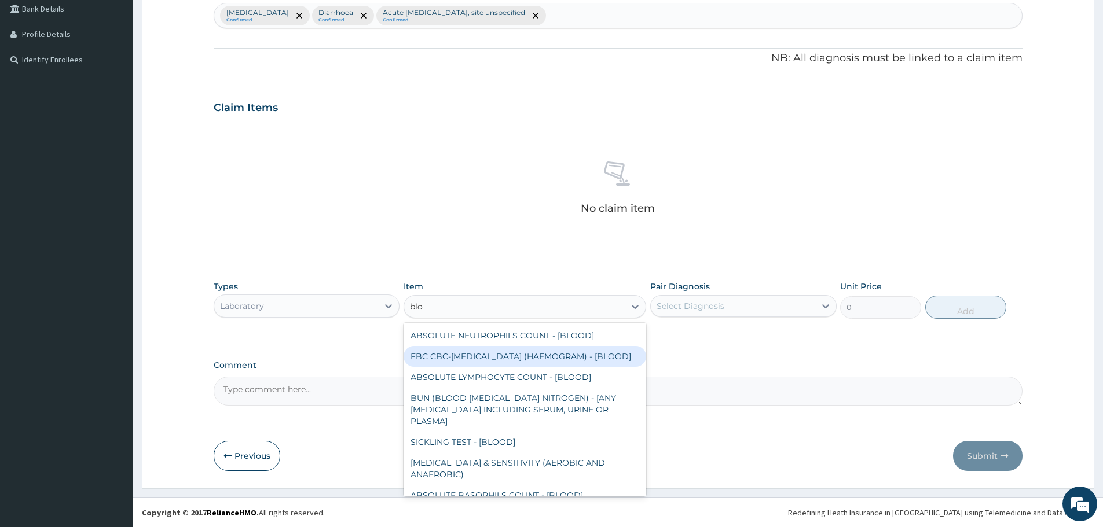
type input "bloo"
click at [492, 356] on div "FBC CBC-COMPLETE BLOOD COUNT (HAEMOGRAM) - [BLOOD]" at bounding box center [525, 356] width 243 height 21
type input "6000"
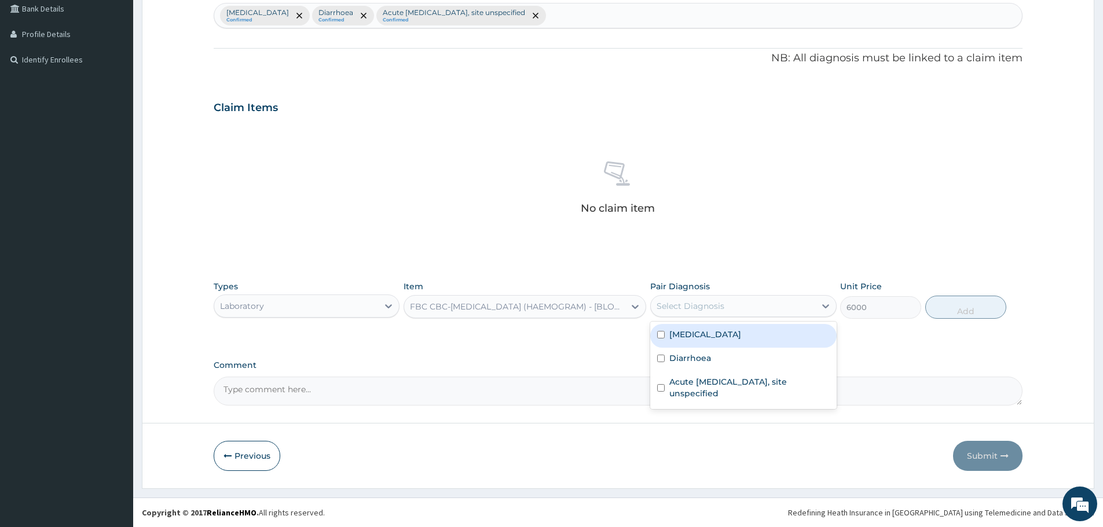
click at [799, 303] on div "Select Diagnosis" at bounding box center [733, 306] width 164 height 19
click at [715, 343] on div "Malaria, unspecified" at bounding box center [743, 336] width 186 height 24
checkbox input "true"
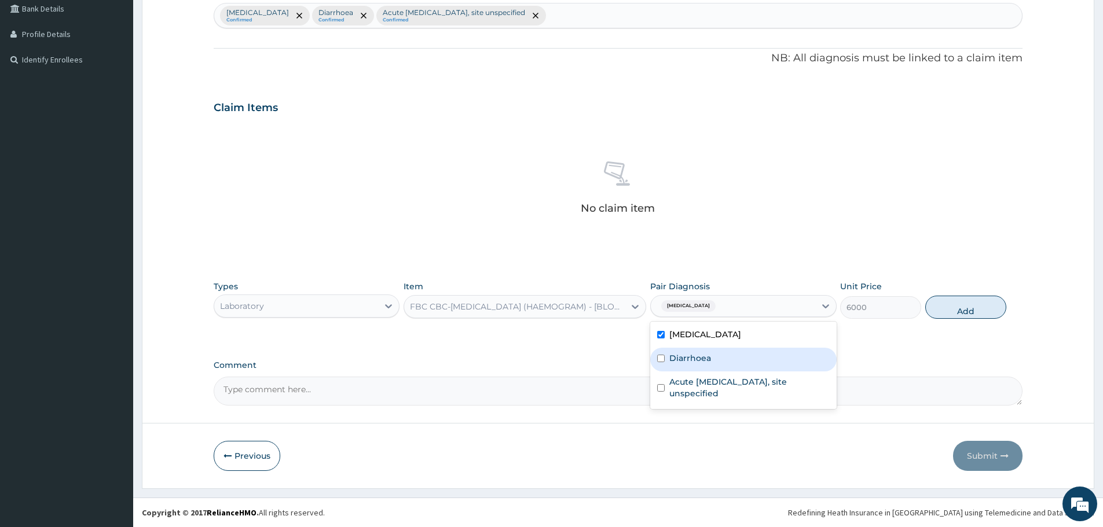
click at [690, 355] on label "Diarrhoea" at bounding box center [690, 359] width 42 height 12
checkbox input "true"
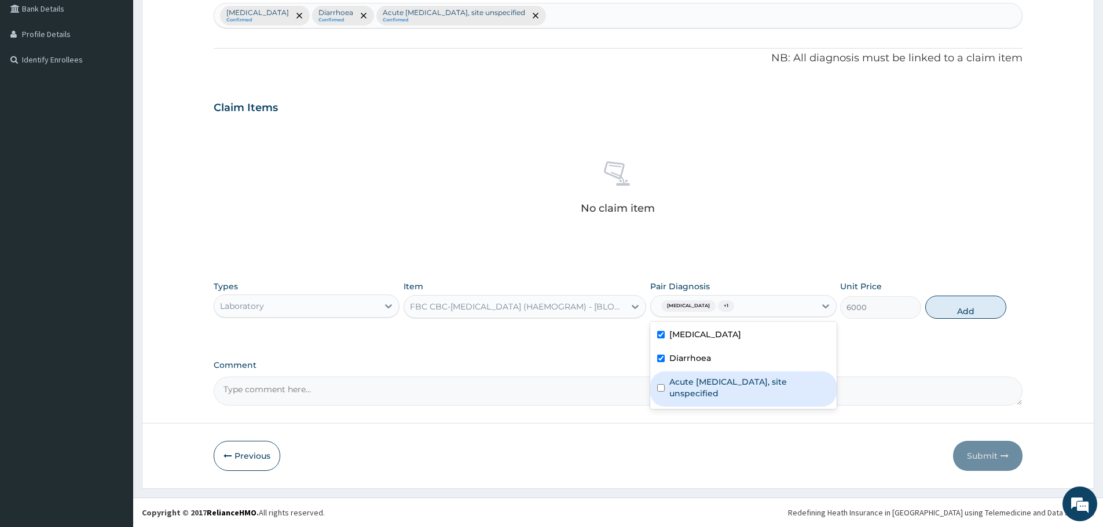
click at [677, 387] on label "Acute upper respiratory infection, site unspecified" at bounding box center [749, 387] width 160 height 23
checkbox input "true"
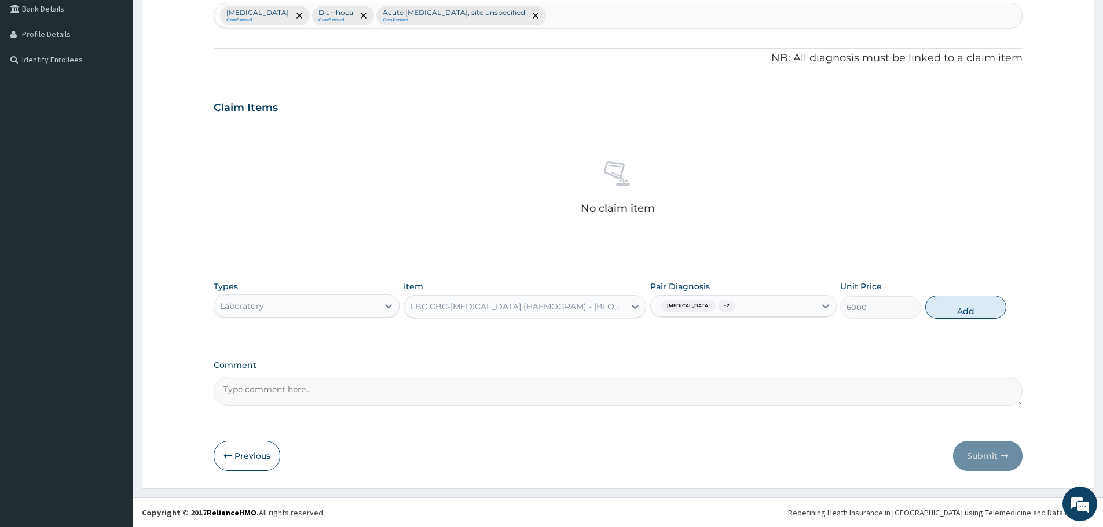
click at [904, 375] on div "Comment" at bounding box center [618, 383] width 809 height 45
click at [966, 314] on button "Add" at bounding box center [965, 307] width 81 height 23
type input "0"
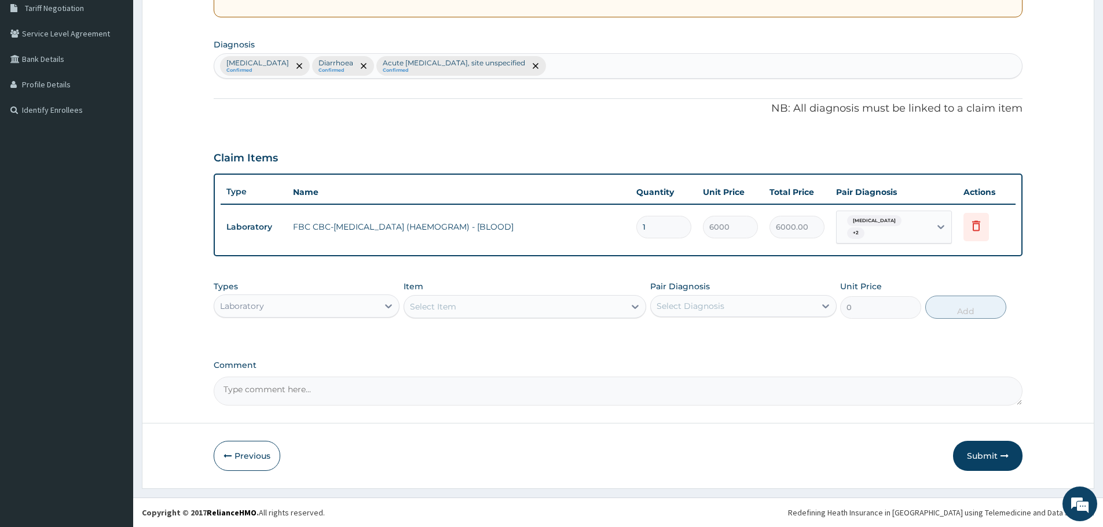
scroll to position [245, 0]
click at [378, 315] on div "Laboratory" at bounding box center [296, 306] width 164 height 19
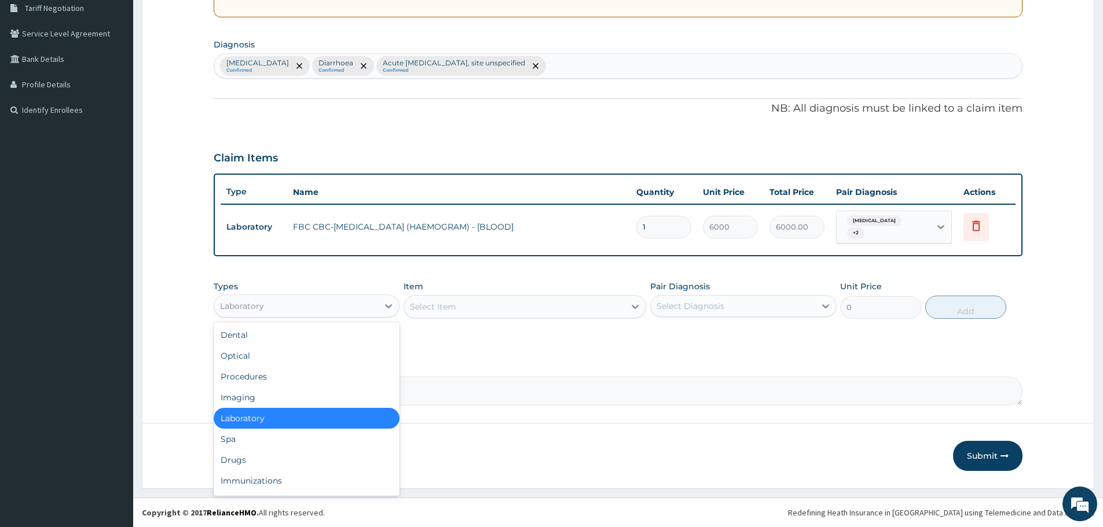
drag, startPoint x: 283, startPoint y: 423, endPoint x: 375, endPoint y: 355, distance: 114.8
click at [283, 421] on div "Laboratory" at bounding box center [307, 418] width 186 height 21
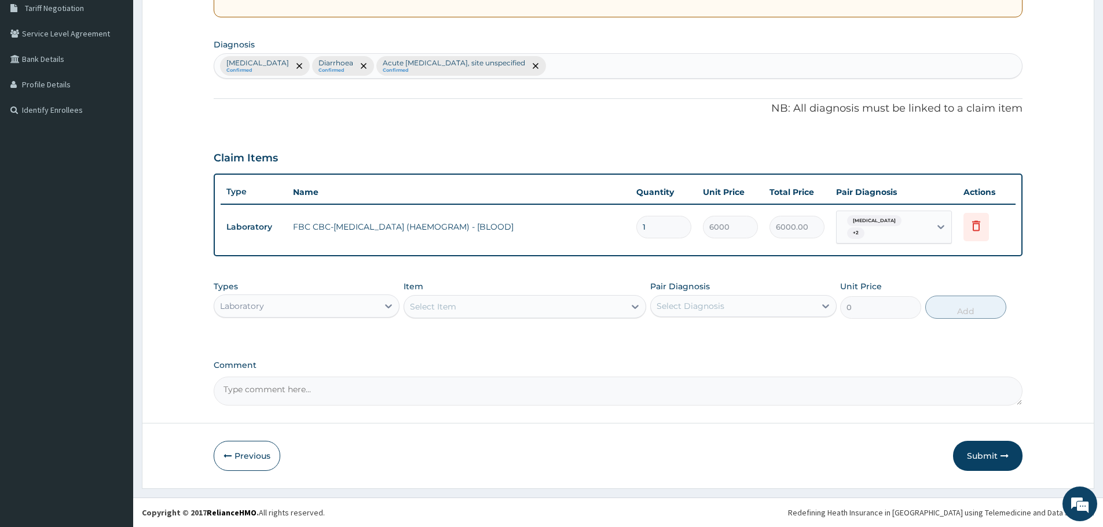
click at [520, 299] on div "Select Item" at bounding box center [514, 307] width 221 height 19
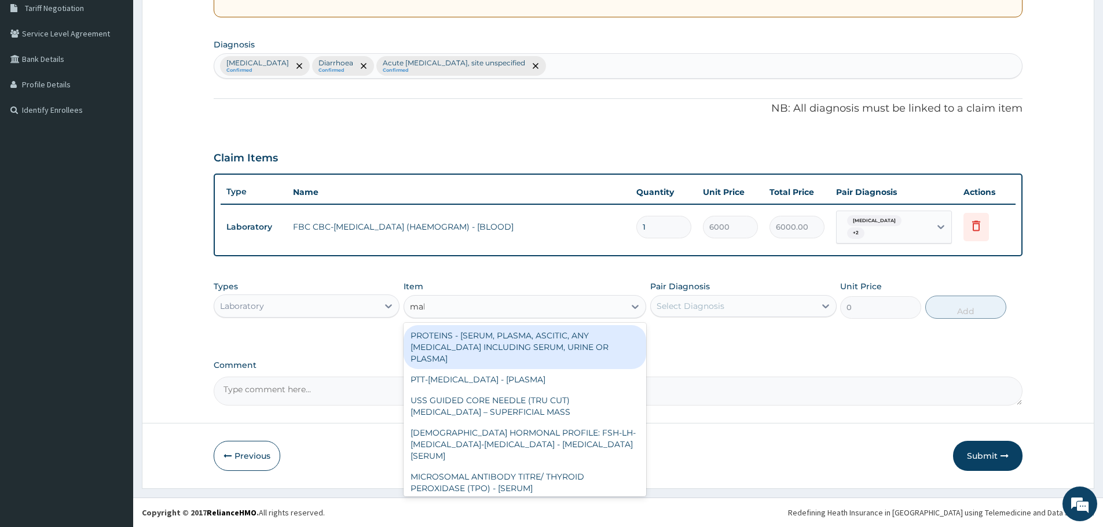
type input "mala"
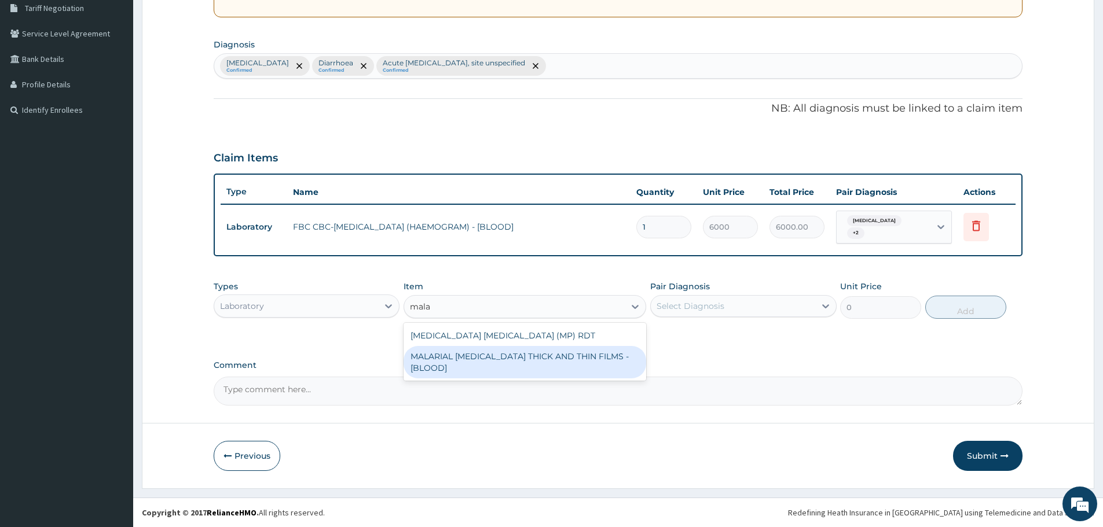
click at [482, 355] on div "MALARIAL PARASITE THICK AND THIN FILMS - [BLOOD]" at bounding box center [525, 362] width 243 height 32
type input "2625"
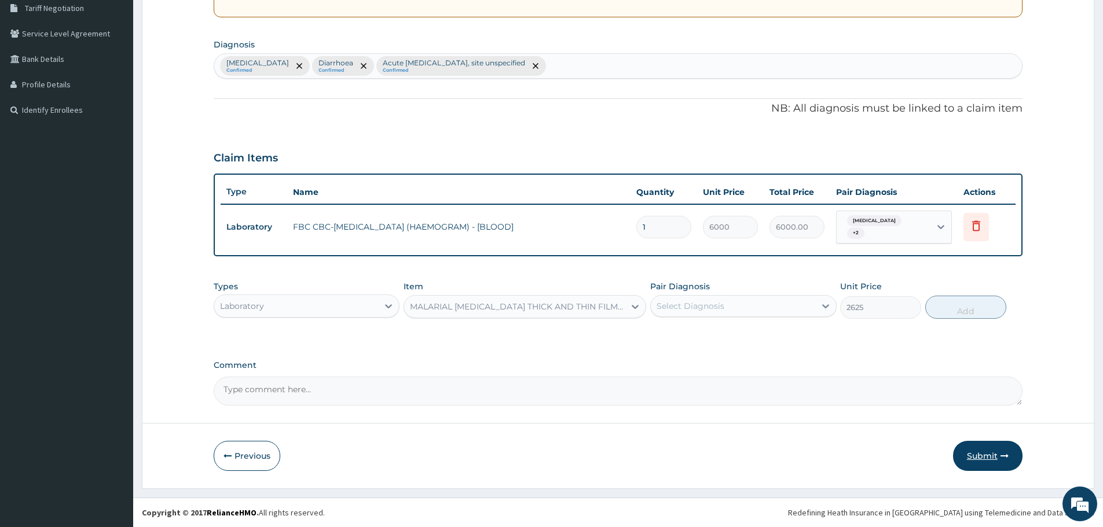
click at [978, 453] on button "Submit" at bounding box center [987, 456] width 69 height 30
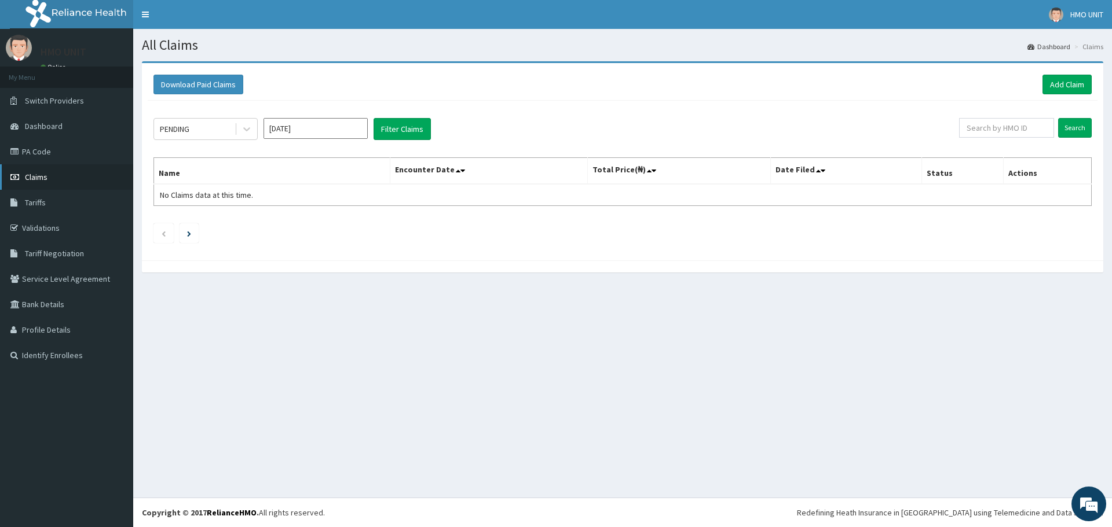
click at [27, 177] on span "Claims" at bounding box center [36, 177] width 23 height 10
click at [52, 178] on link "Claims" at bounding box center [66, 176] width 133 height 25
click at [1053, 91] on link "Add Claim" at bounding box center [1066, 85] width 49 height 20
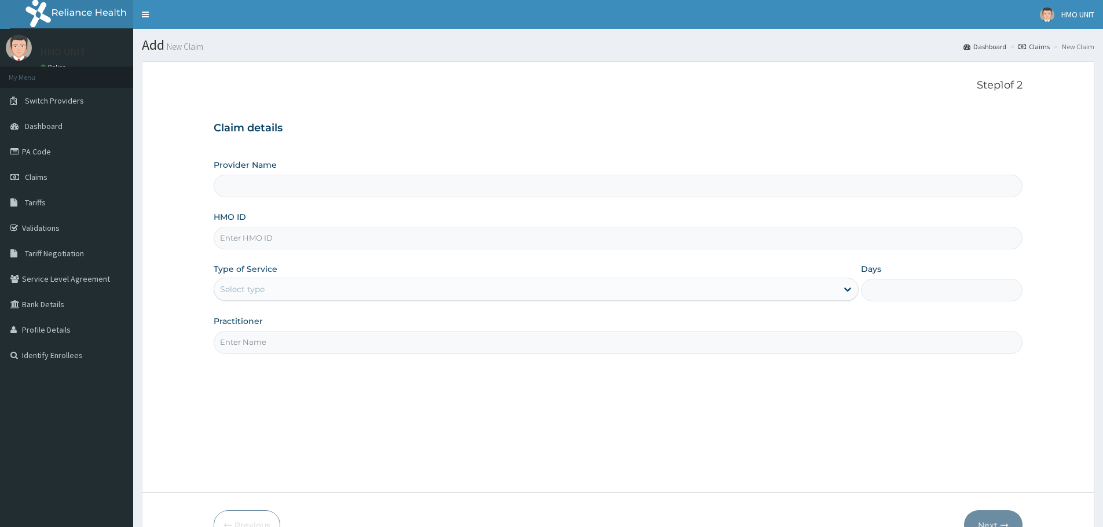
click at [304, 242] on input "HMO ID" at bounding box center [618, 238] width 809 height 23
type input "Grandville Medville and Laser"
type input "bah/10031/a"
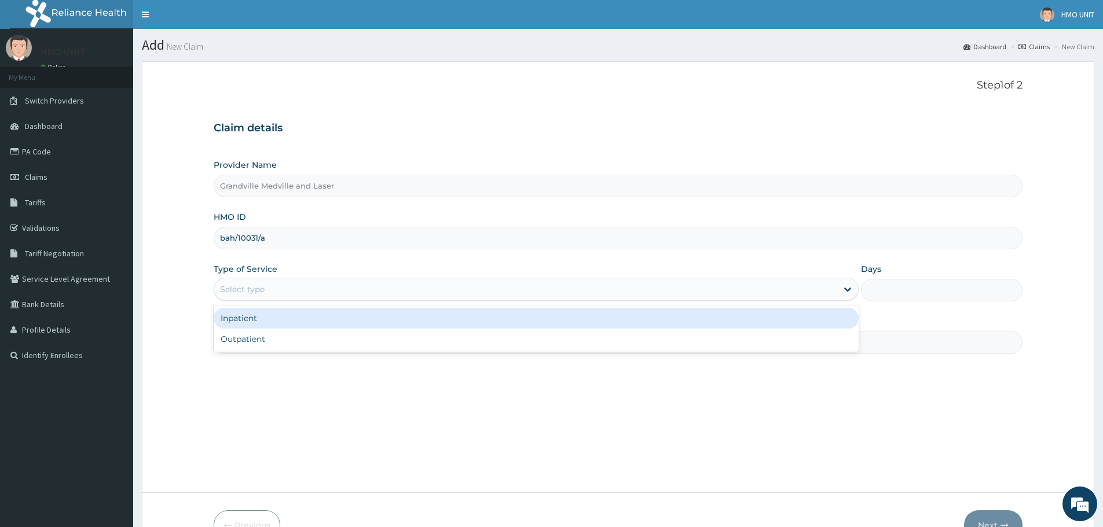
click at [297, 289] on div "Select type" at bounding box center [525, 289] width 623 height 19
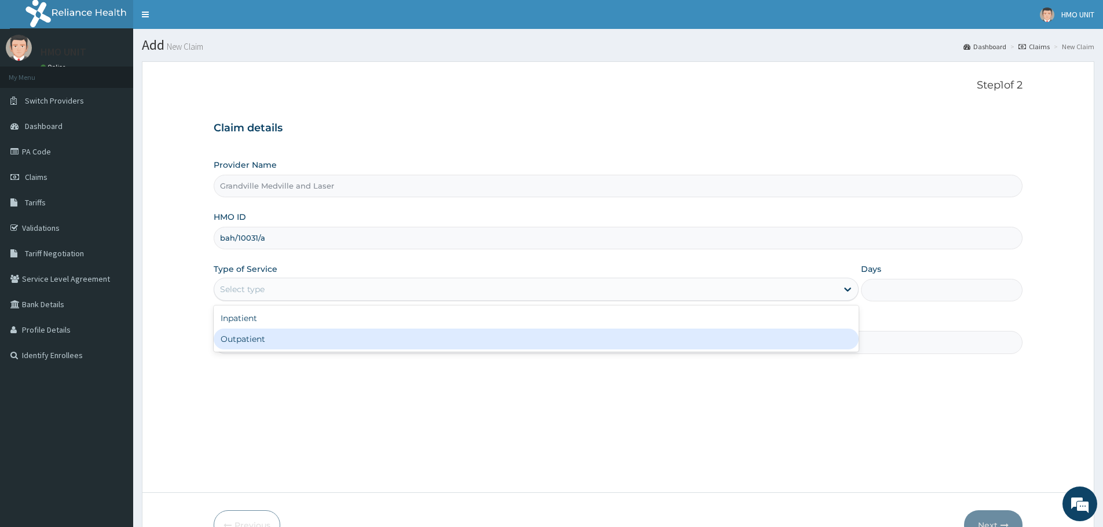
click at [259, 337] on div "Outpatient" at bounding box center [536, 339] width 645 height 21
type input "1"
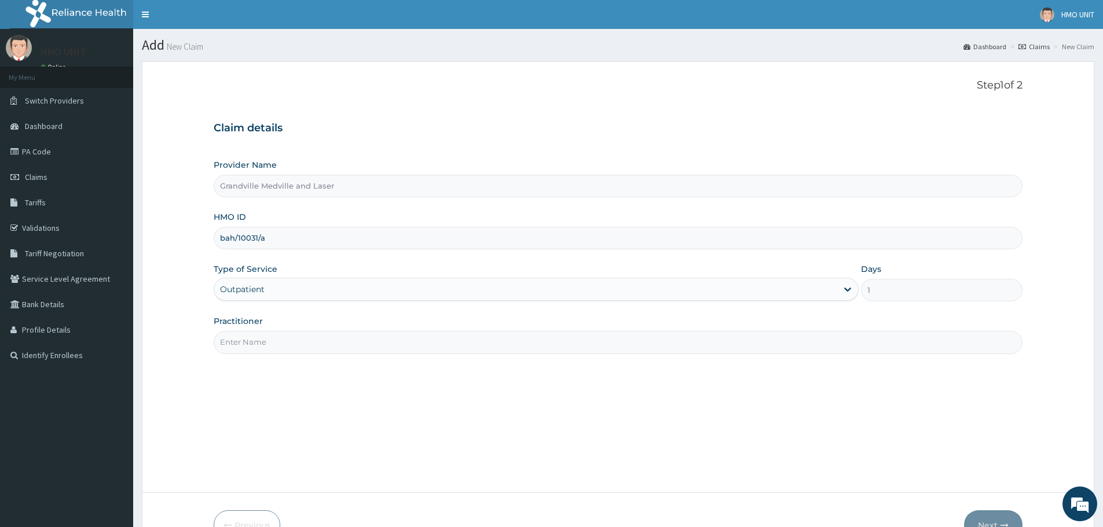
click at [269, 336] on input "Practitioner" at bounding box center [618, 342] width 809 height 23
type input "Dr Babalola"
click at [997, 512] on button "Next" at bounding box center [993, 526] width 58 height 30
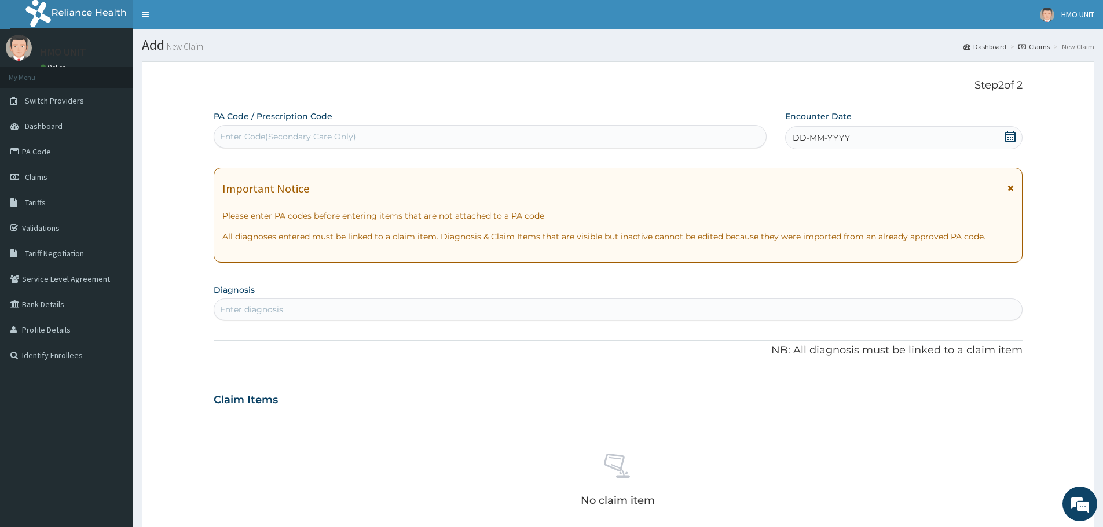
click at [1003, 133] on div "DD-MM-YYYY" at bounding box center [903, 137] width 237 height 23
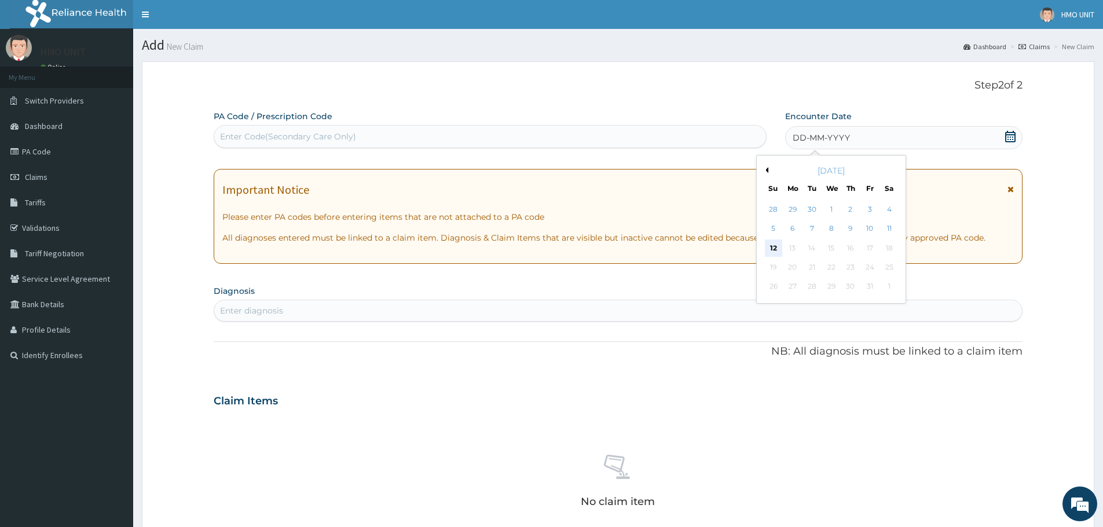
click at [778, 248] on div "12" at bounding box center [773, 248] width 17 height 17
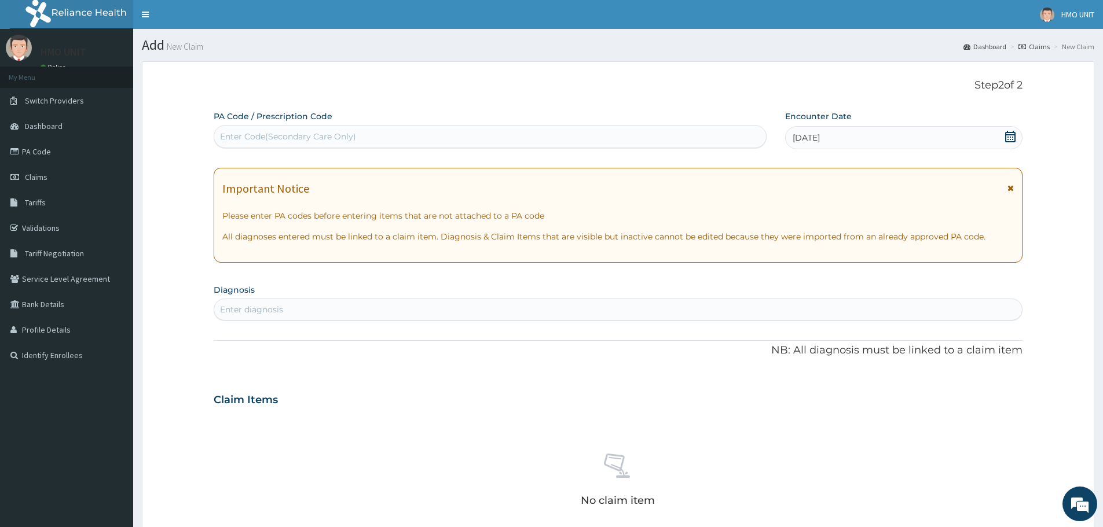
click at [318, 303] on div "Enter diagnosis" at bounding box center [618, 309] width 808 height 19
type input "malaria"
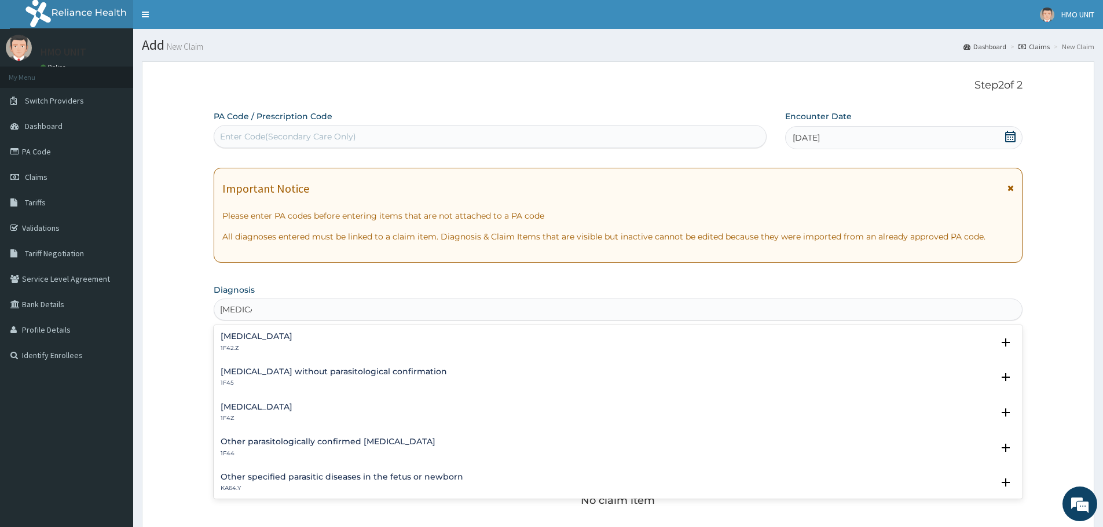
click at [277, 413] on div "Malaria, unspecified 1F4Z" at bounding box center [257, 413] width 72 height 20
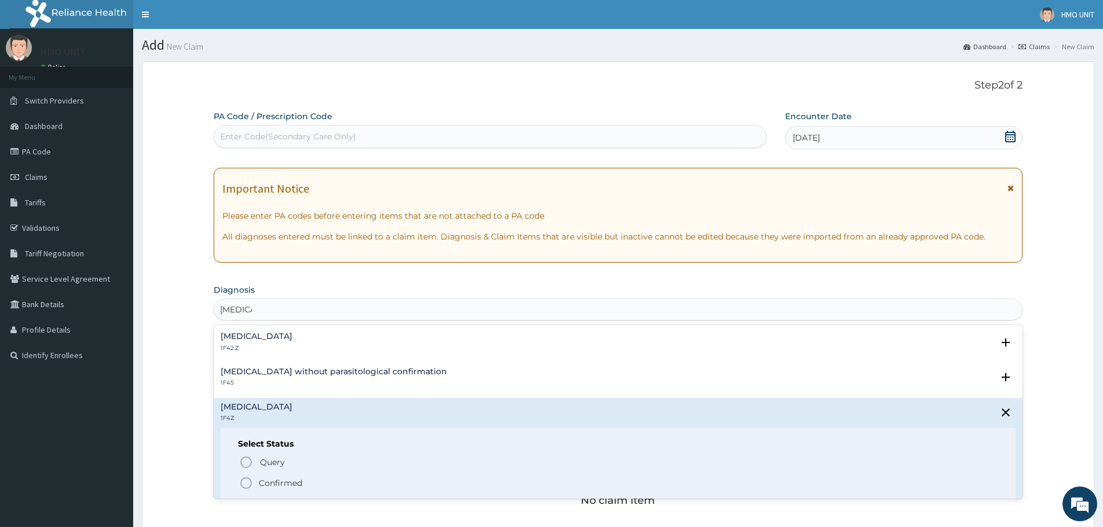
click at [244, 480] on icon "status option filled" at bounding box center [246, 483] width 14 height 14
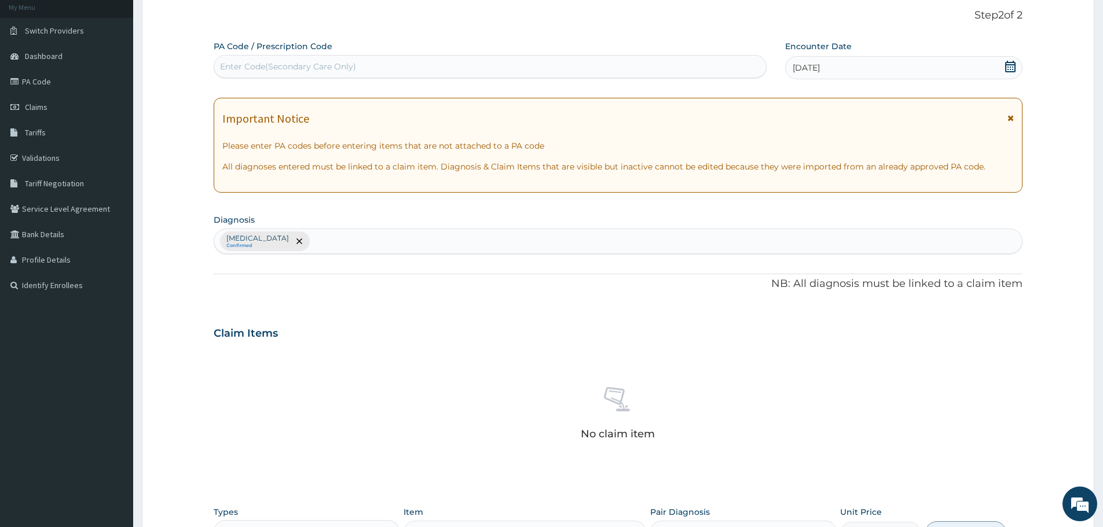
scroll to position [174, 0]
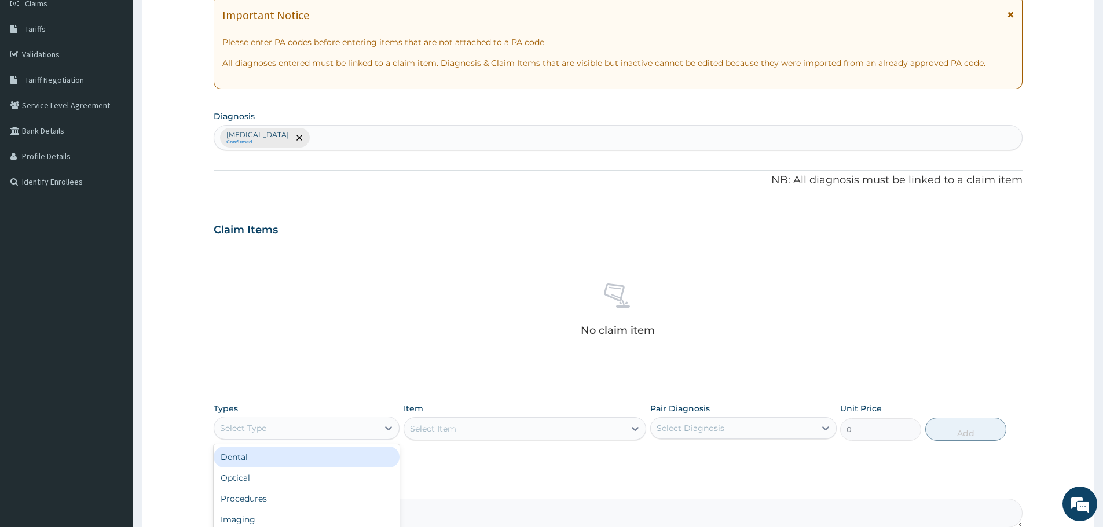
click at [376, 422] on div "Select Type" at bounding box center [296, 428] width 164 height 19
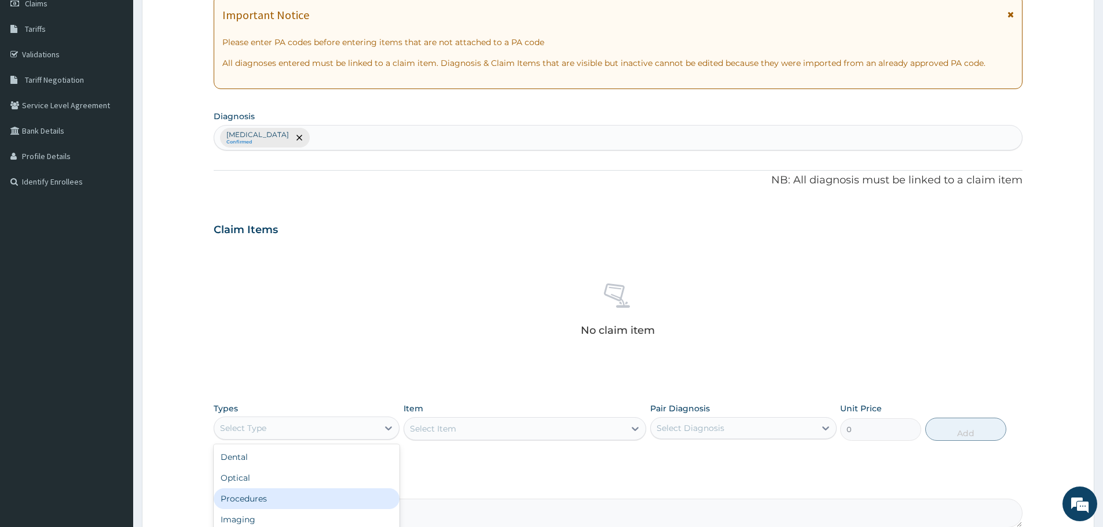
scroll to position [39, 0]
click at [256, 500] on div "Laboratory" at bounding box center [307, 501] width 186 height 21
click at [639, 427] on icon at bounding box center [635, 429] width 12 height 12
click at [544, 429] on div "Select Item" at bounding box center [514, 429] width 221 height 19
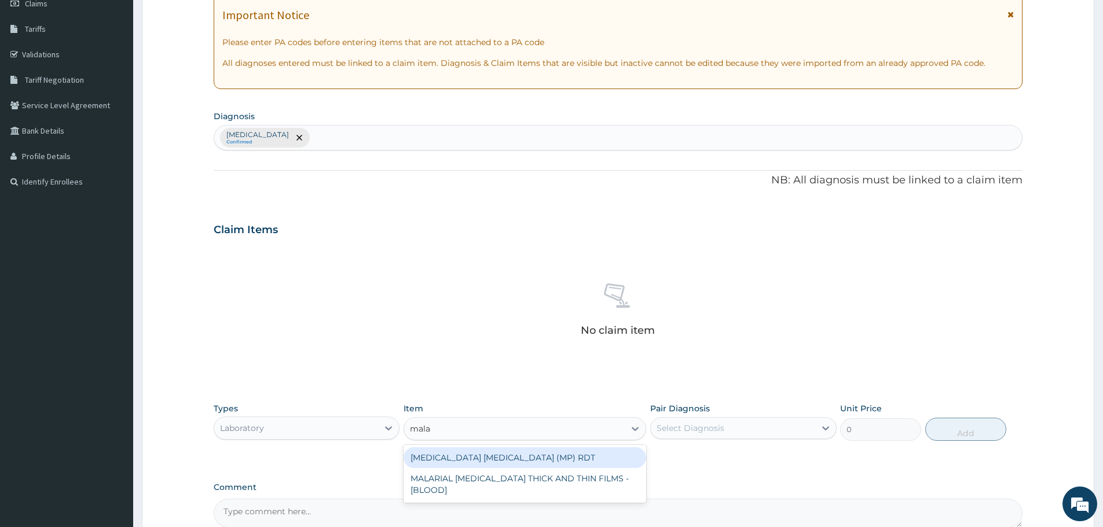
type input "malar"
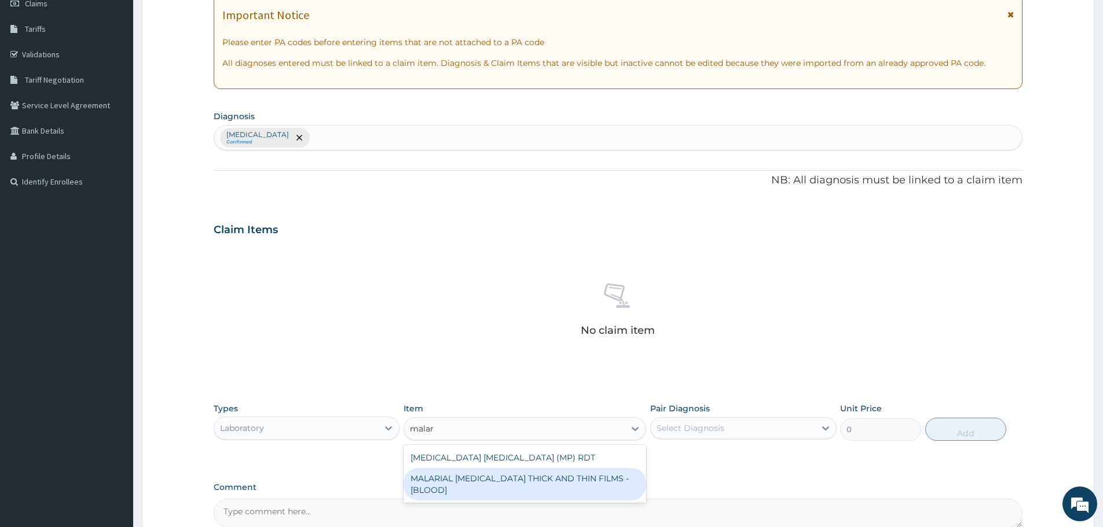
click at [544, 477] on div "MALARIAL PARASITE THICK AND THIN FILMS - [BLOOD]" at bounding box center [525, 484] width 243 height 32
type input "2625"
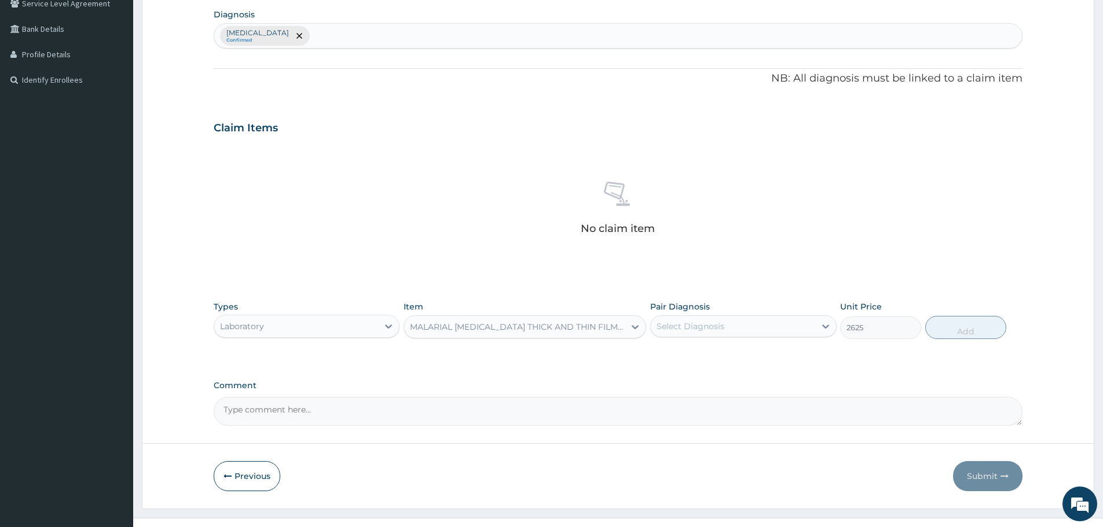
scroll to position [296, 0]
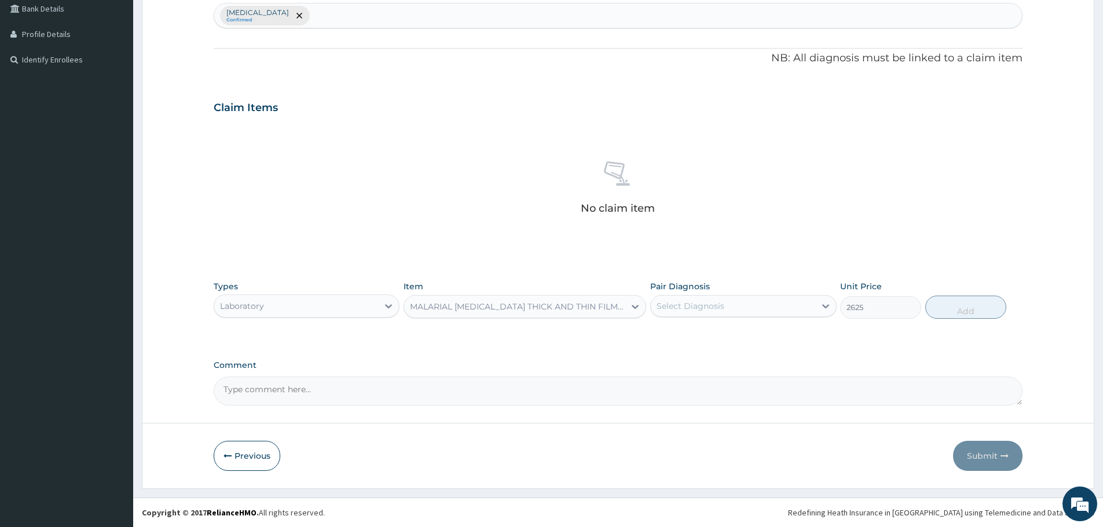
click at [783, 310] on div "Select Diagnosis" at bounding box center [733, 306] width 164 height 19
click at [741, 336] on label "Malaria, unspecified" at bounding box center [705, 335] width 72 height 12
checkbox input "true"
click at [965, 308] on button "Add" at bounding box center [965, 307] width 81 height 23
type input "0"
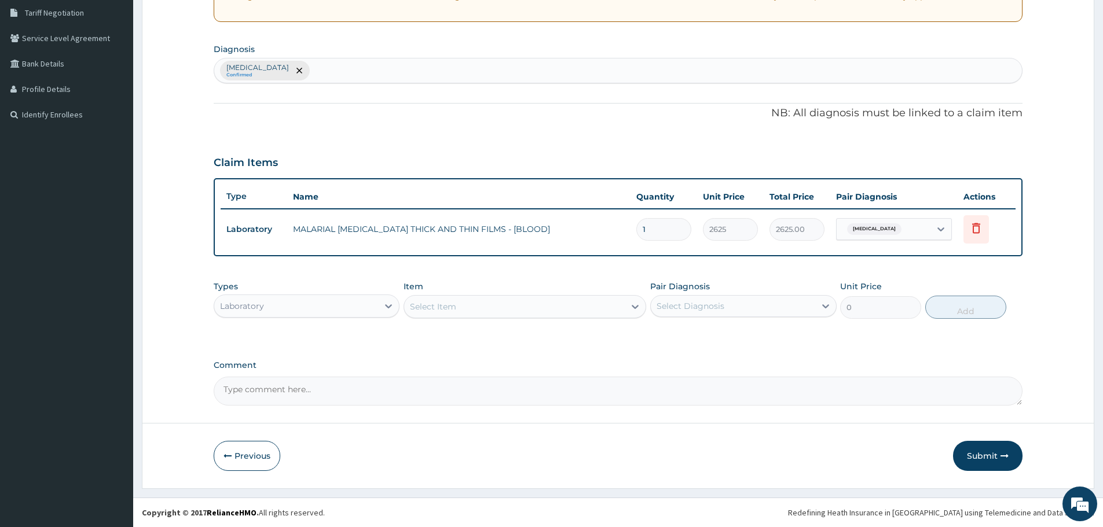
scroll to position [241, 0]
drag, startPoint x: 989, startPoint y: 451, endPoint x: 975, endPoint y: 446, distance: 14.6
click at [988, 451] on button "Submit" at bounding box center [987, 456] width 69 height 30
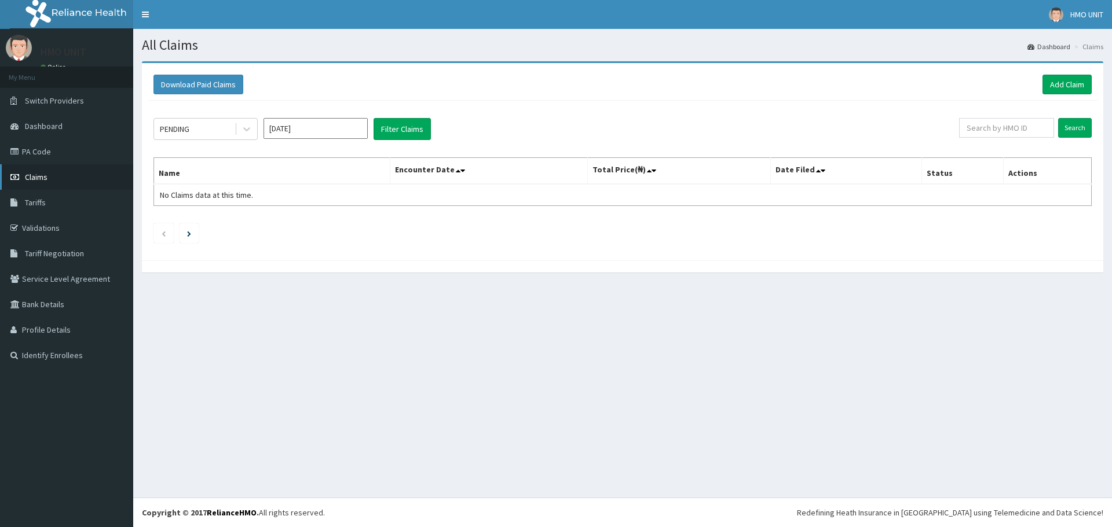
click at [35, 174] on span "Claims" at bounding box center [36, 177] width 23 height 10
click at [228, 131] on div "PENDING" at bounding box center [194, 129] width 80 height 19
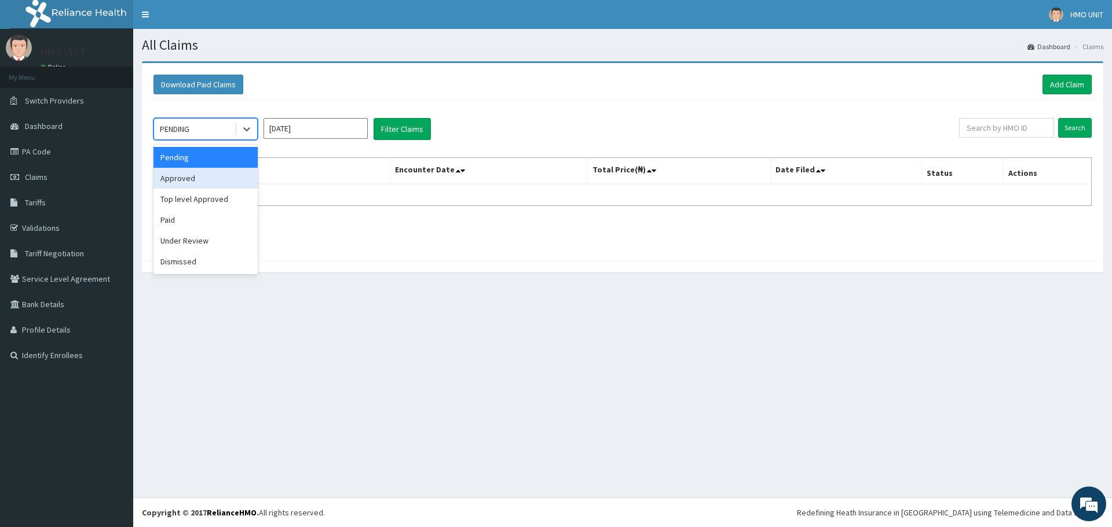
click at [211, 180] on div "Approved" at bounding box center [205, 178] width 104 height 21
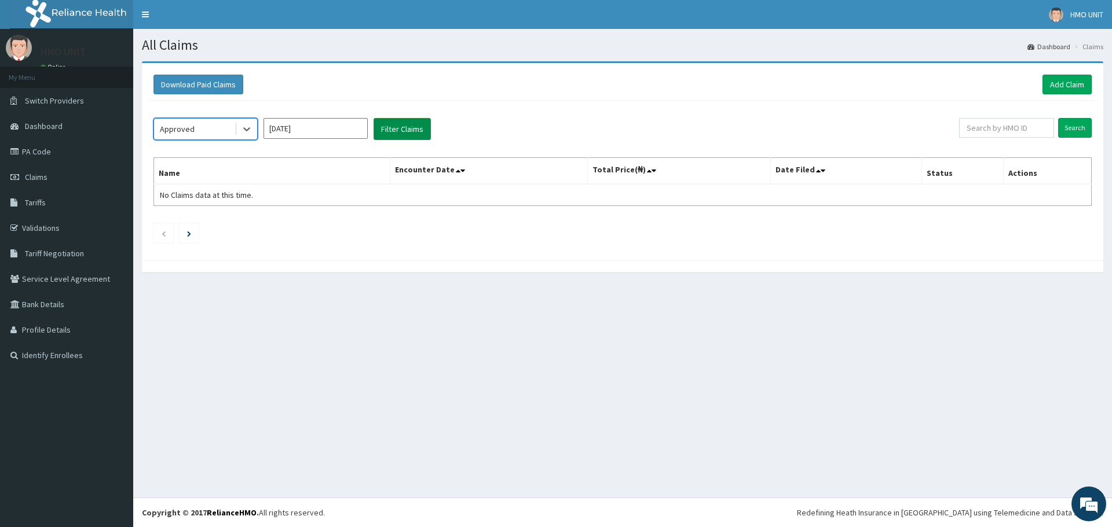
click at [386, 134] on button "Filter Claims" at bounding box center [401, 129] width 57 height 22
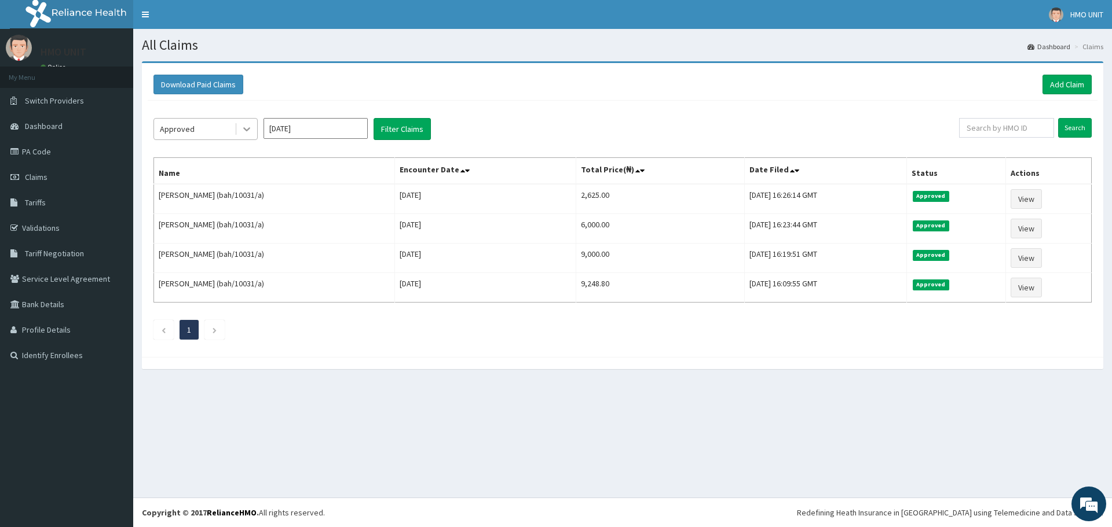
click at [240, 130] on div at bounding box center [246, 129] width 21 height 21
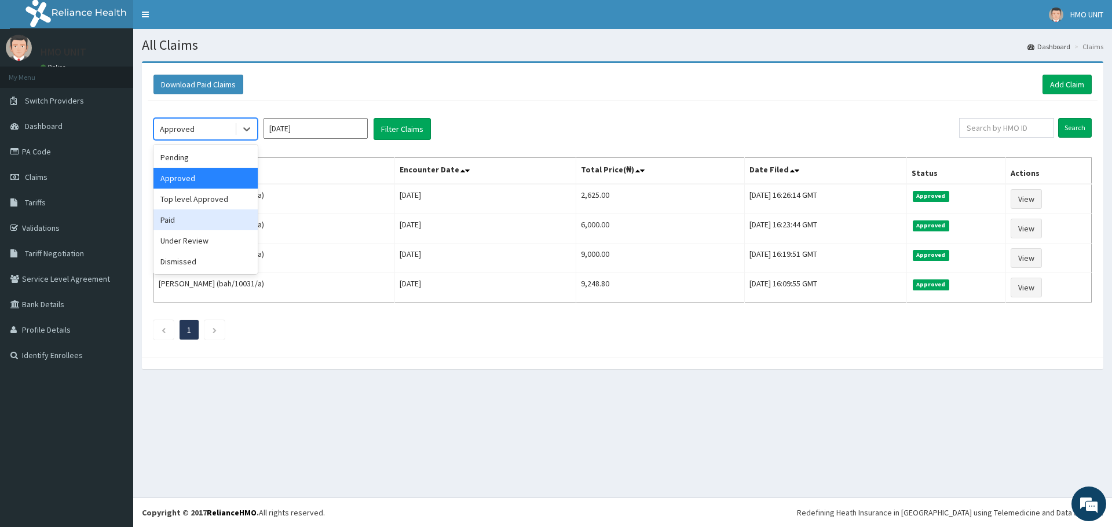
click at [193, 212] on div "Paid" at bounding box center [205, 220] width 104 height 21
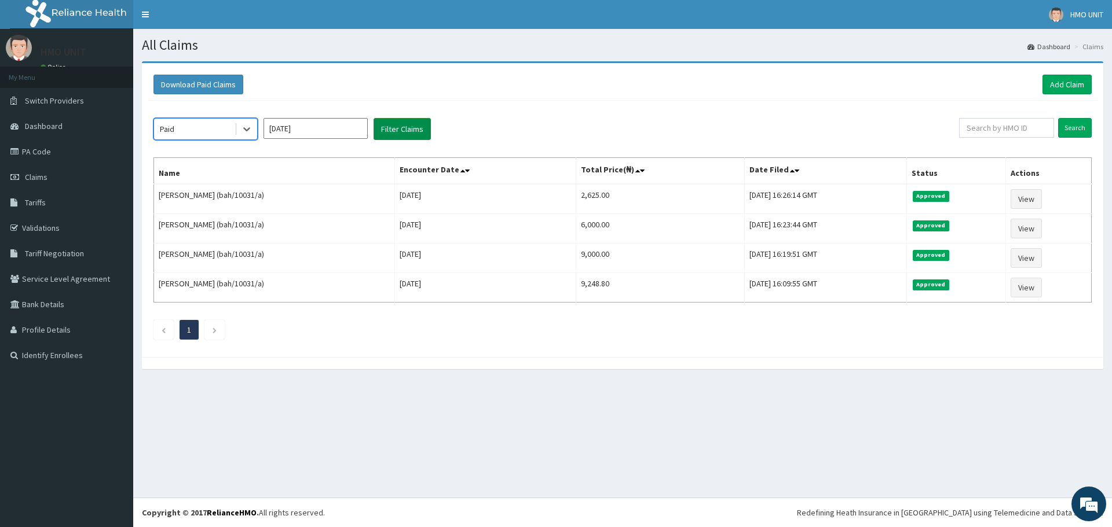
click at [415, 127] on button "Filter Claims" at bounding box center [401, 129] width 57 height 22
